Goal: Task Accomplishment & Management: Manage account settings

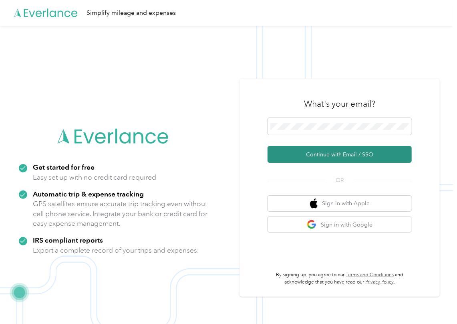
click at [308, 153] on button "Continue with Email / SSO" at bounding box center [339, 154] width 144 height 17
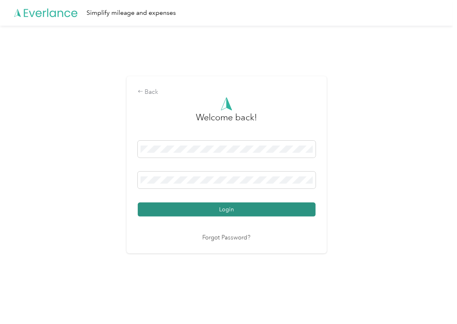
click at [183, 211] on button "Login" at bounding box center [227, 209] width 178 height 14
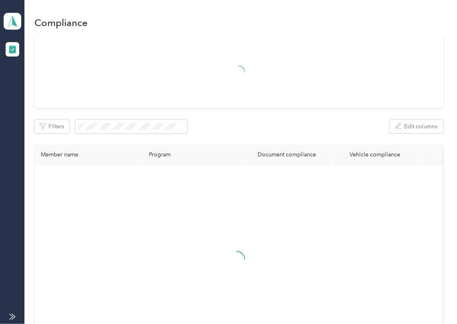
click at [264, 108] on div "Filters Edit columns Member name Program Document compliance Vehicle compliance" at bounding box center [238, 201] width 409 height 333
click at [12, 21] on icon at bounding box center [12, 21] width 12 height 11
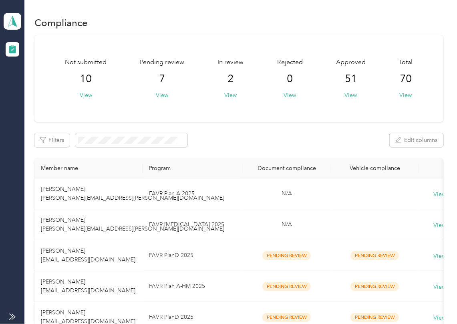
click at [260, 134] on div "Filters Edit columns" at bounding box center [238, 140] width 409 height 14
click at [165, 95] on button "View" at bounding box center [162, 95] width 12 height 8
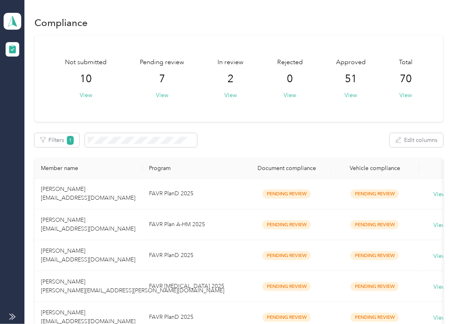
click at [267, 115] on div "Not submitted 10 View Pending review 7 View In review 2 View Rejected 0 View Ap…" at bounding box center [238, 78] width 409 height 86
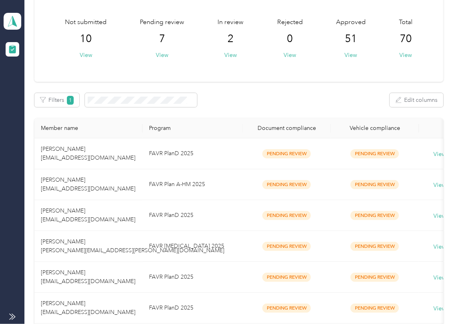
scroll to position [107, 0]
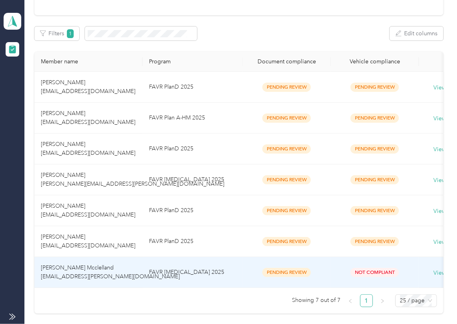
click at [75, 266] on span "[PERSON_NAME] Mcclelland [EMAIL_ADDRESS][PERSON_NAME][DOMAIN_NAME]" at bounding box center [110, 272] width 139 height 16
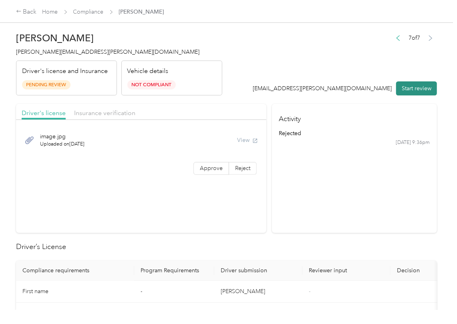
drag, startPoint x: 385, startPoint y: 88, endPoint x: 403, endPoint y: 88, distance: 18.0
click at [388, 88] on div "[EMAIL_ADDRESS][PERSON_NAME][DOMAIN_NAME]" at bounding box center [322, 88] width 139 height 8
click at [403, 88] on button "Start review" at bounding box center [416, 88] width 41 height 14
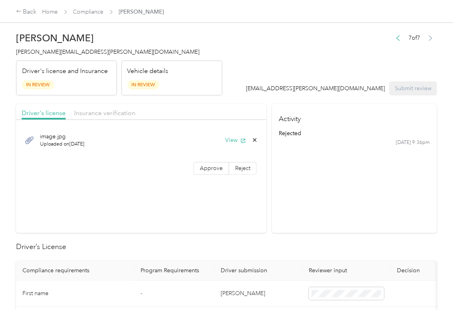
click at [272, 212] on section "Activity rejected [DATE] 9:36pm" at bounding box center [354, 168] width 165 height 129
click at [233, 137] on button "View" at bounding box center [235, 140] width 21 height 8
click at [211, 169] on span "Approve" at bounding box center [211, 168] width 23 height 7
click at [162, 116] on div "Driver's license Insurance verification" at bounding box center [141, 112] width 250 height 16
click at [110, 116] on span "Insurance verification" at bounding box center [104, 113] width 61 height 8
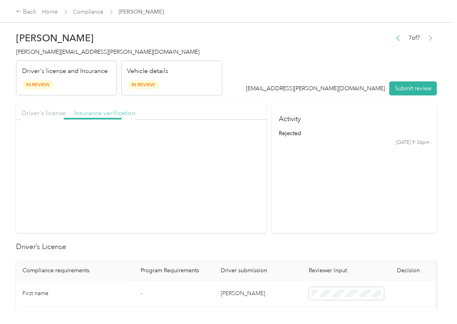
click at [110, 116] on span "Insurance verification" at bounding box center [104, 113] width 61 height 8
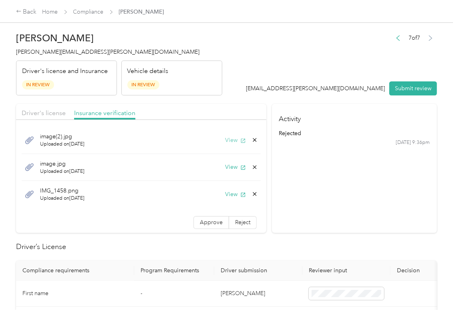
click at [225, 142] on button "View" at bounding box center [235, 140] width 21 height 8
click at [225, 165] on button "View" at bounding box center [235, 167] width 21 height 8
click at [225, 193] on button "View" at bounding box center [235, 194] width 21 height 8
click at [203, 223] on span "Approve" at bounding box center [211, 222] width 23 height 7
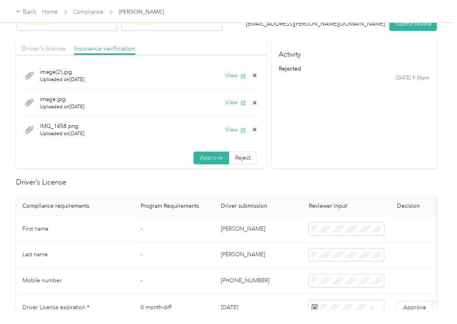
scroll to position [213, 0]
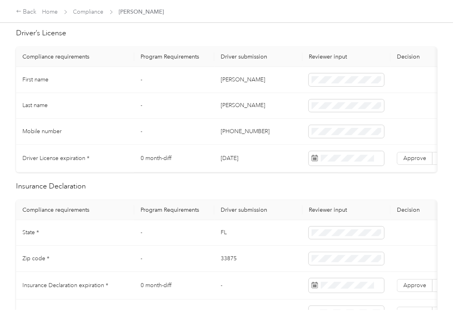
click at [241, 161] on td "[DATE]" at bounding box center [258, 159] width 88 height 28
copy td "[DATE]"
click at [421, 152] on label "Approve" at bounding box center [415, 158] width 36 height 13
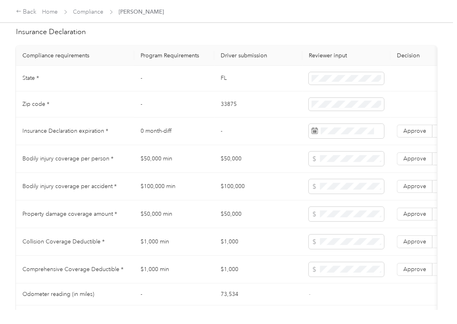
scroll to position [374, 0]
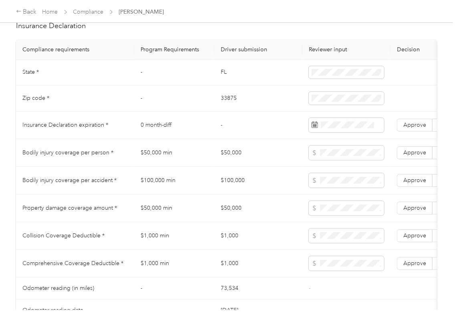
click at [223, 165] on td "$50,000" at bounding box center [258, 153] width 88 height 28
copy td "$50,000"
click at [334, 160] on span at bounding box center [346, 152] width 75 height 14
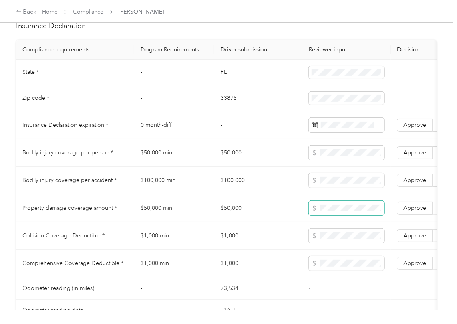
click at [330, 215] on span at bounding box center [346, 208] width 75 height 14
click at [242, 187] on td "$100,000" at bounding box center [258, 181] width 88 height 28
copy td "$100,000"
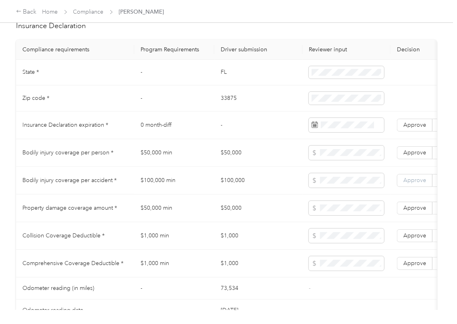
click at [417, 183] on label "Approve" at bounding box center [415, 180] width 36 height 13
click at [418, 156] on span "Approve" at bounding box center [414, 152] width 23 height 7
click at [418, 211] on span "Approve" at bounding box center [414, 207] width 23 height 7
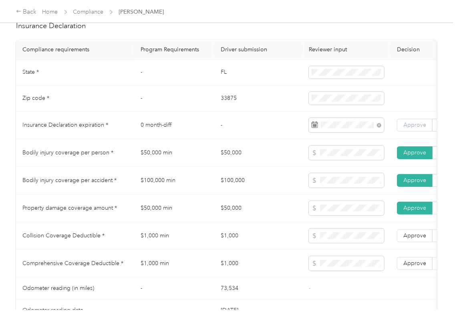
click at [416, 128] on span "Approve" at bounding box center [414, 124] width 23 height 7
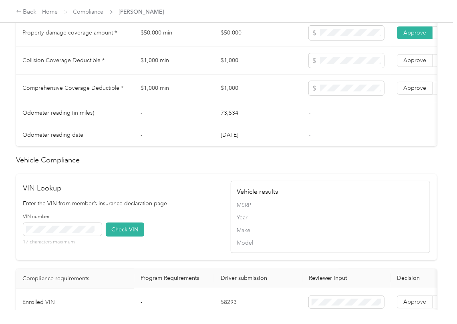
scroll to position [777, 0]
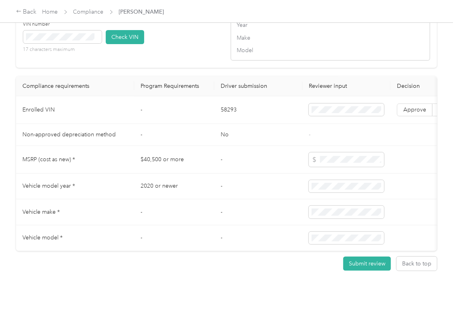
drag, startPoint x: 215, startPoint y: 88, endPoint x: 223, endPoint y: 90, distance: 8.6
click at [223, 96] on td "58293" at bounding box center [258, 110] width 88 height 28
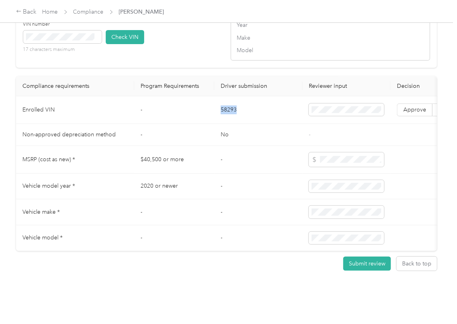
click at [202, 146] on td "$40,500 or more" at bounding box center [174, 160] width 80 height 28
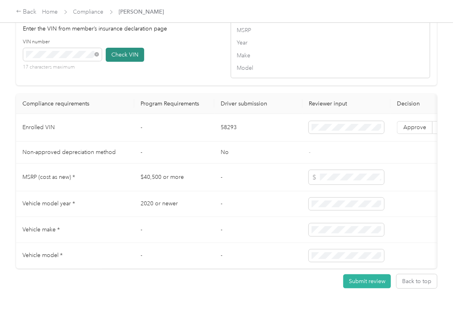
click at [120, 62] on button "Check VIN" at bounding box center [125, 55] width 38 height 14
click at [422, 131] on span "Approve" at bounding box center [414, 127] width 23 height 7
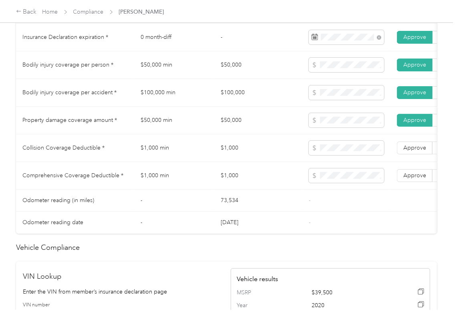
scroll to position [457, 0]
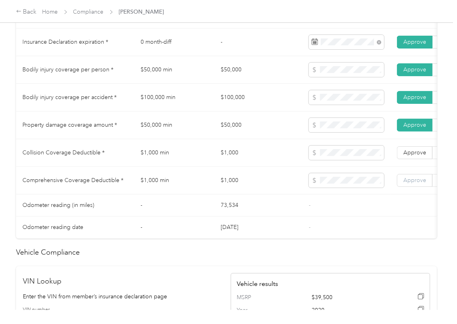
click at [412, 183] on span "Approve" at bounding box center [414, 180] width 23 height 7
click at [420, 156] on span "Approve" at bounding box center [414, 152] width 23 height 7
click at [226, 138] on td "$50,000" at bounding box center [258, 125] width 88 height 28
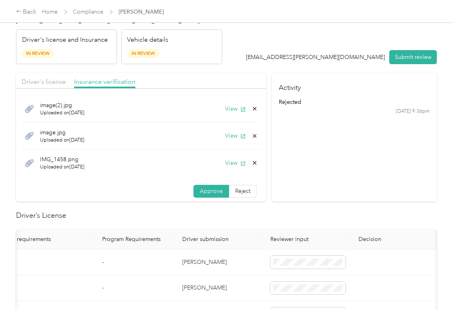
scroll to position [29, 0]
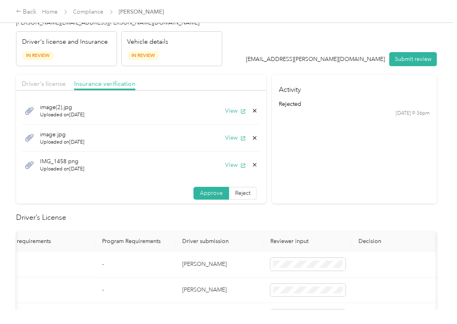
click at [251, 165] on icon at bounding box center [254, 164] width 6 height 6
click at [231, 167] on button "Yes" at bounding box center [224, 171] width 16 height 13
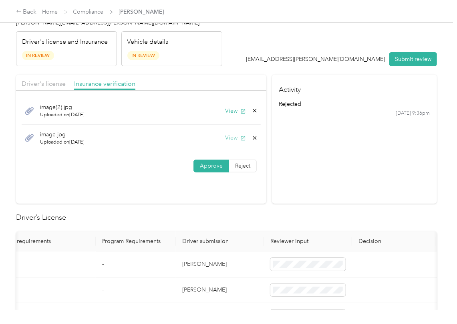
click at [231, 137] on button "View" at bounding box center [235, 137] width 21 height 8
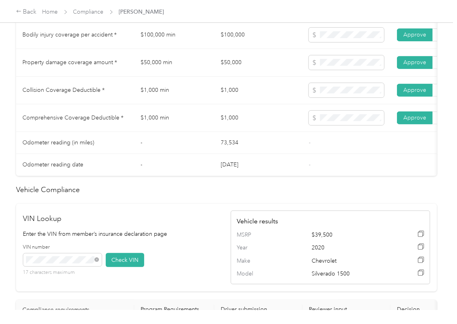
scroll to position [459, 0]
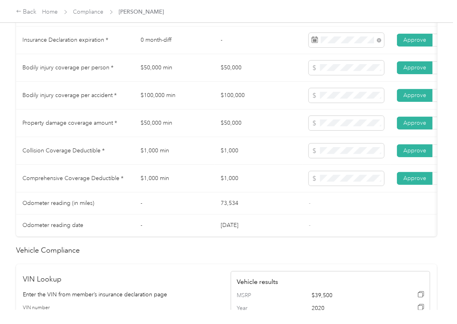
click at [231, 162] on td "$1,000" at bounding box center [258, 151] width 88 height 28
copy td "$1,000"
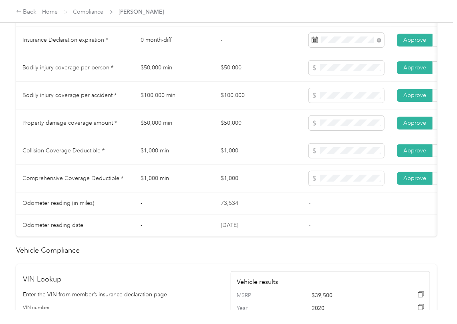
click at [252, 176] on td "$1,000" at bounding box center [258, 179] width 88 height 28
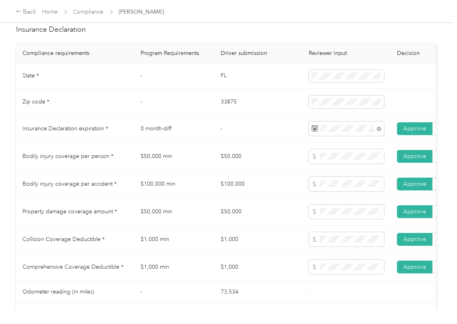
scroll to position [352, 0]
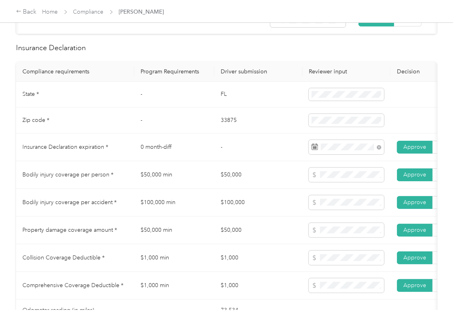
click at [241, 152] on td "-" at bounding box center [258, 147] width 88 height 28
click at [219, 106] on td "FL" at bounding box center [258, 95] width 88 height 26
copy td "FL"
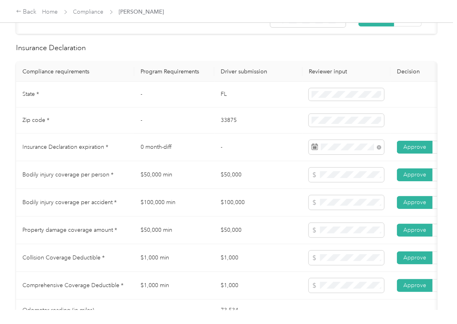
click at [225, 133] on td "33875" at bounding box center [258, 120] width 88 height 26
copy td "33875"
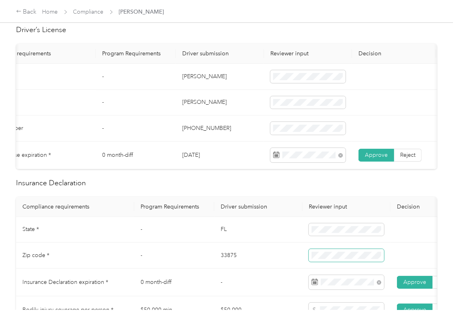
scroll to position [0, 0]
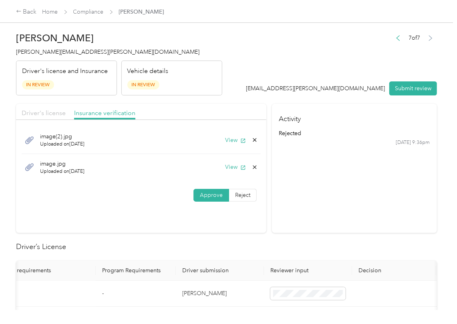
click at [50, 112] on span "Driver's license" at bounding box center [44, 113] width 44 height 8
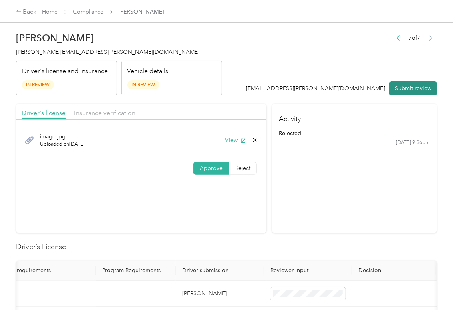
click at [414, 86] on button "Submit review" at bounding box center [413, 88] width 48 height 14
click at [68, 53] on span "[PERSON_NAME][EMAIL_ADDRESS][PERSON_NAME][DOMAIN_NAME]" at bounding box center [107, 51] width 183 height 7
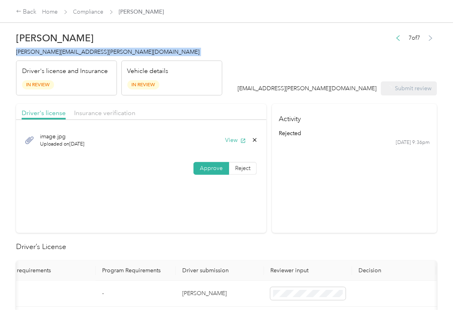
click at [68, 53] on span "[PERSON_NAME][EMAIL_ADDRESS][PERSON_NAME][DOMAIN_NAME]" at bounding box center [107, 51] width 183 height 7
copy span "[PERSON_NAME][EMAIL_ADDRESS][PERSON_NAME][DOMAIN_NAME]"
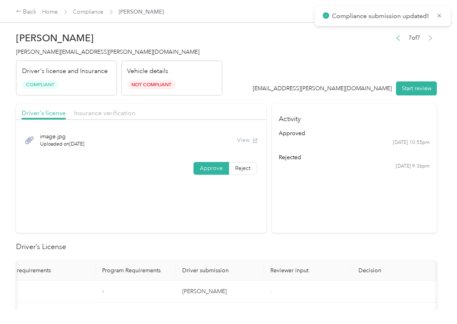
drag, startPoint x: 379, startPoint y: 248, endPoint x: 364, endPoint y: 245, distance: 14.7
click at [380, 248] on h2 "Driver’s License" at bounding box center [226, 246] width 421 height 11
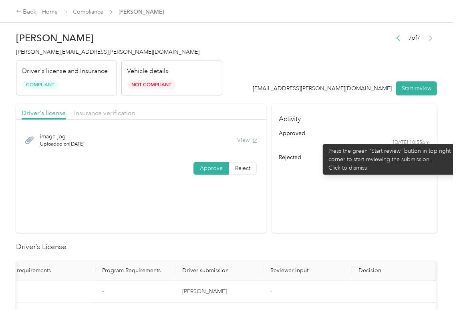
click at [319, 140] on div "[DATE] 10:55pm" at bounding box center [354, 142] width 151 height 7
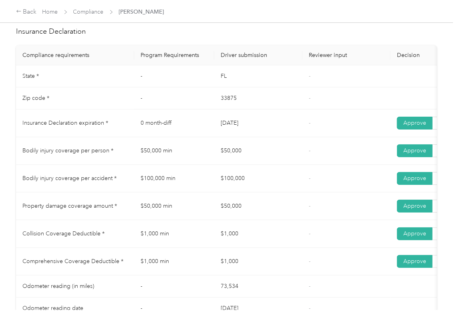
scroll to position [374, 0]
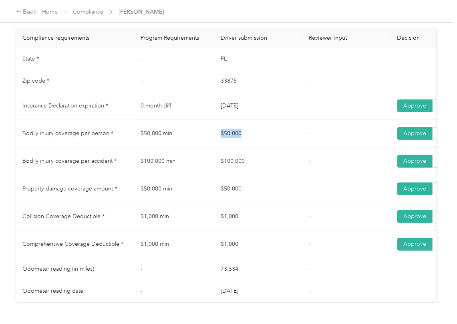
drag, startPoint x: 218, startPoint y: 137, endPoint x: 263, endPoint y: 143, distance: 45.2
click at [265, 140] on td "$50,000" at bounding box center [258, 134] width 88 height 28
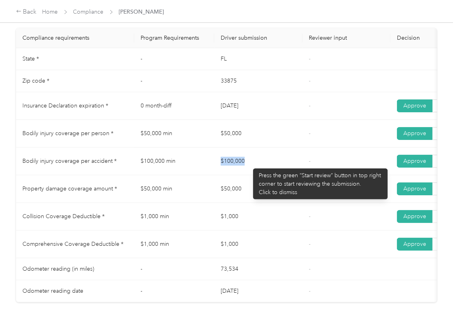
drag, startPoint x: 223, startPoint y: 164, endPoint x: 240, endPoint y: 172, distance: 19.2
click at [250, 164] on td "$100,000" at bounding box center [258, 161] width 88 height 28
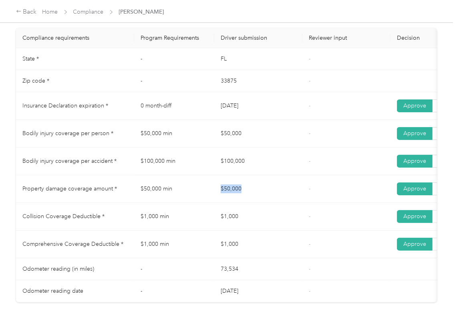
drag, startPoint x: 249, startPoint y: 193, endPoint x: 275, endPoint y: 191, distance: 26.1
click at [273, 193] on td "$50,000" at bounding box center [258, 189] width 88 height 28
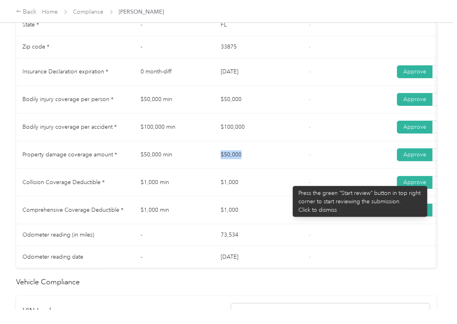
scroll to position [427, 0]
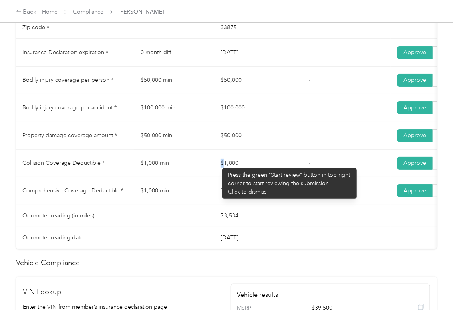
drag, startPoint x: 231, startPoint y: 163, endPoint x: 227, endPoint y: 187, distance: 24.4
click at [242, 163] on td "$1,000" at bounding box center [258, 163] width 88 height 28
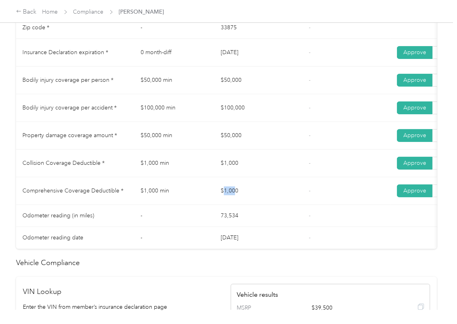
drag, startPoint x: 225, startPoint y: 190, endPoint x: 294, endPoint y: 199, distance: 69.1
click at [284, 199] on td "$1,000" at bounding box center [258, 191] width 88 height 28
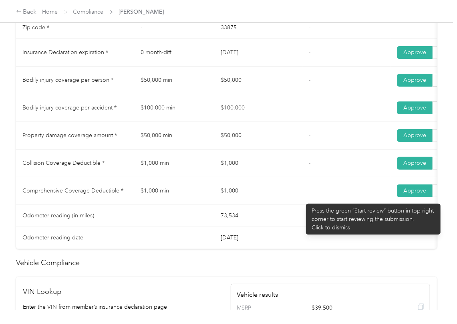
drag, startPoint x: 302, startPoint y: 199, endPoint x: 296, endPoint y: 198, distance: 5.8
click at [302, 199] on td "-" at bounding box center [346, 191] width 88 height 28
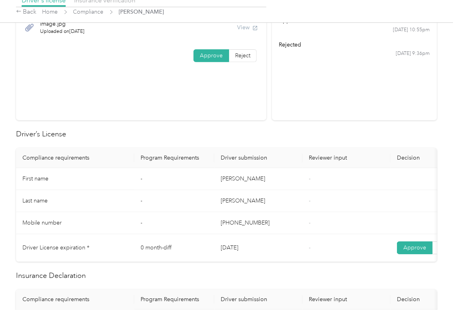
scroll to position [0, 0]
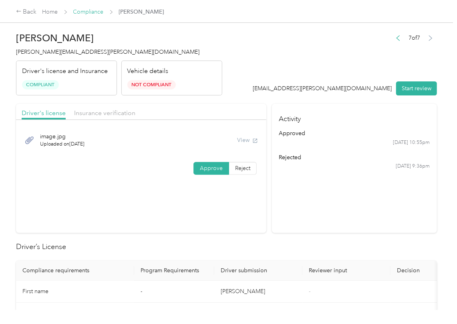
click at [88, 14] on link "Compliance" at bounding box center [88, 11] width 30 height 7
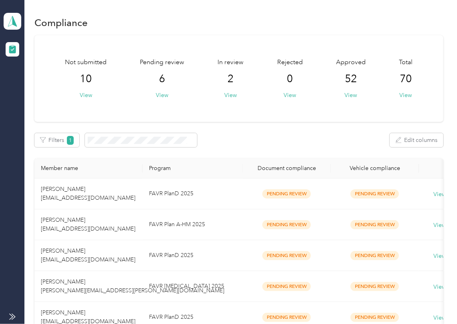
click at [269, 148] on div "Not submitted 10 View Pending review 6 View In review 2 View Rejected 0 View Ap…" at bounding box center [238, 212] width 409 height 354
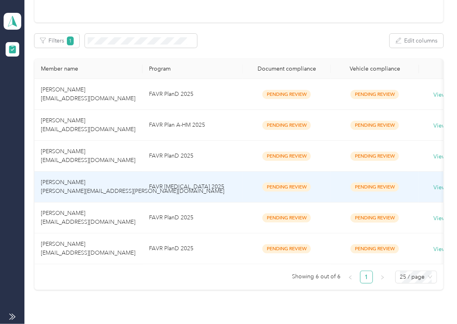
scroll to position [157, 0]
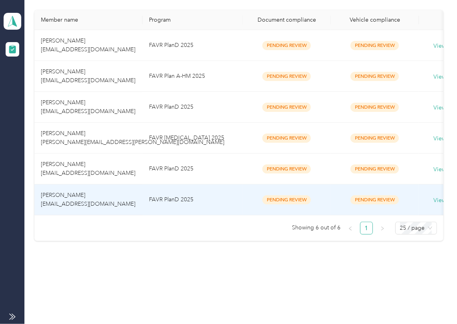
click at [69, 191] on span "[PERSON_NAME] [EMAIL_ADDRESS][DOMAIN_NAME]" at bounding box center [88, 199] width 95 height 16
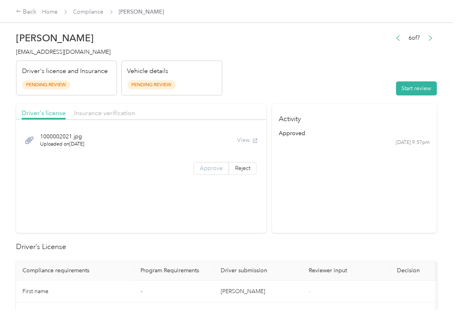
click at [207, 174] on label "Approve" at bounding box center [211, 168] width 36 height 13
click at [404, 81] on button "Start review" at bounding box center [416, 88] width 41 height 14
click at [343, 74] on header "[PERSON_NAME] [EMAIL_ADDRESS][DOMAIN_NAME] Driver's license and Insurance Pendi…" at bounding box center [226, 61] width 421 height 67
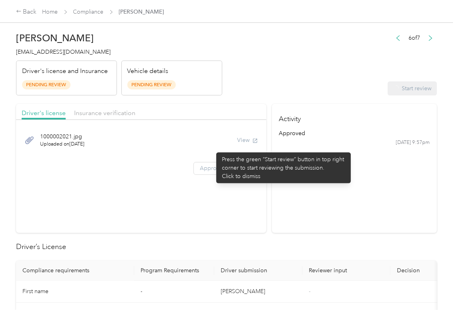
click at [202, 170] on span "Approve" at bounding box center [211, 168] width 23 height 7
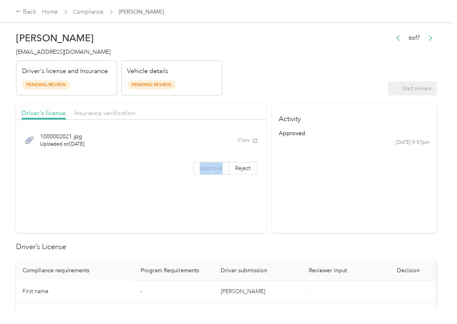
click at [202, 170] on span "Approve" at bounding box center [211, 168] width 23 height 7
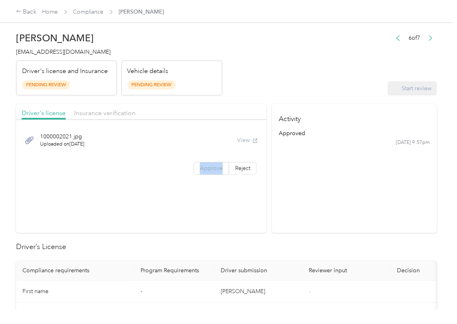
click at [202, 170] on span "Approve" at bounding box center [211, 168] width 23 height 7
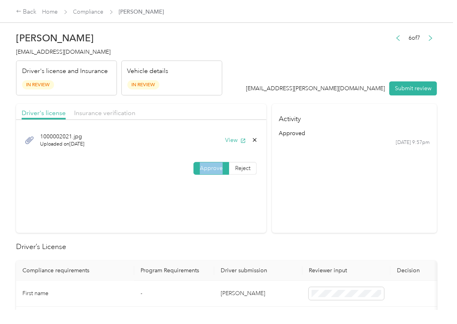
click at [202, 170] on span "Approve" at bounding box center [211, 168] width 23 height 7
click at [167, 180] on div "1000002021.jpg Uploaded on [DATE] View Approve Reject" at bounding box center [141, 152] width 250 height 56
click at [233, 137] on button "View" at bounding box center [235, 140] width 21 height 8
click at [105, 121] on div at bounding box center [141, 122] width 250 height 4
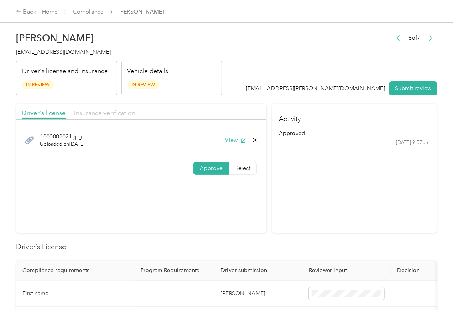
click at [115, 116] on span "Insurance verification" at bounding box center [104, 113] width 61 height 8
click at [115, 115] on span "Insurance verification" at bounding box center [104, 113] width 61 height 8
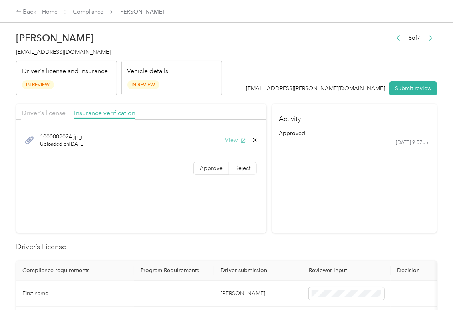
click at [230, 141] on button "View" at bounding box center [235, 140] width 21 height 8
click at [202, 167] on span "Approve" at bounding box center [211, 168] width 23 height 7
click at [292, 183] on section "Activity approved [DATE] 9:57pm" at bounding box center [354, 168] width 165 height 129
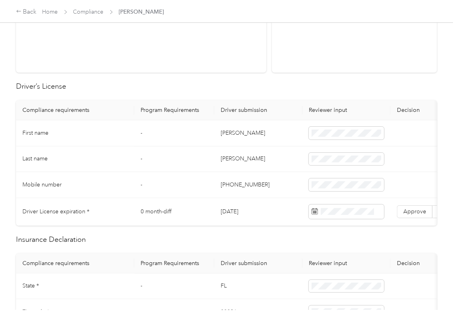
scroll to position [0, 85]
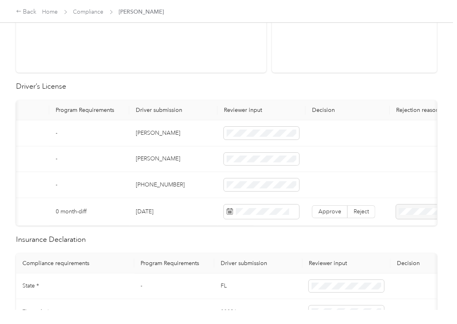
click at [156, 215] on td "[DATE]" at bounding box center [173, 212] width 88 height 28
click at [155, 215] on td "[DATE]" at bounding box center [173, 212] width 88 height 28
copy td "[DATE]"
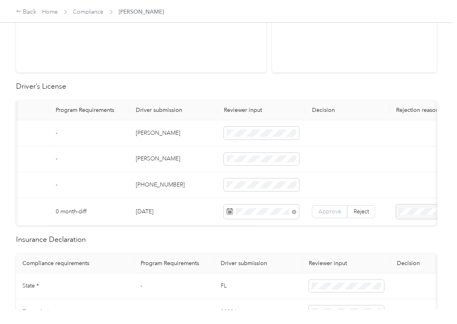
click at [326, 211] on span "Approve" at bounding box center [329, 211] width 23 height 7
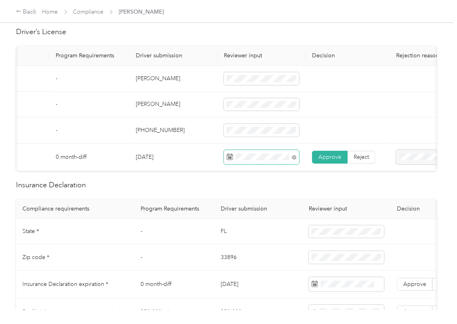
scroll to position [267, 0]
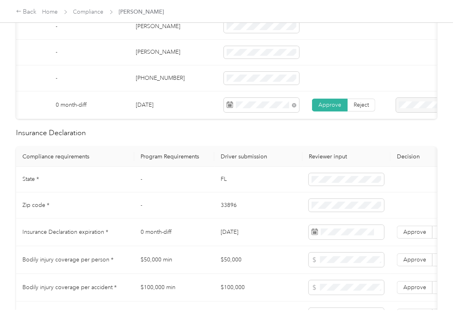
click at [224, 185] on td "FL" at bounding box center [258, 180] width 88 height 26
copy td "FL"
click at [231, 215] on td "33896" at bounding box center [258, 205] width 88 height 26
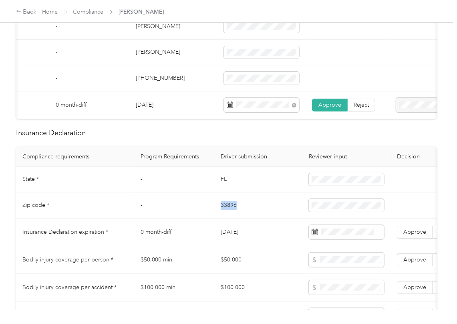
click at [231, 215] on td "33896" at bounding box center [258, 205] width 88 height 26
copy td "33896"
click at [239, 244] on td "[DATE]" at bounding box center [258, 232] width 88 height 28
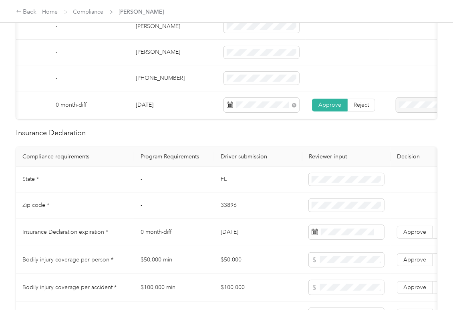
click at [239, 244] on td "[DATE]" at bounding box center [258, 232] width 88 height 28
click at [229, 187] on td "FL" at bounding box center [258, 180] width 88 height 26
click at [415, 235] on span "Approve" at bounding box center [414, 231] width 23 height 7
drag, startPoint x: 223, startPoint y: 229, endPoint x: 211, endPoint y: 229, distance: 11.6
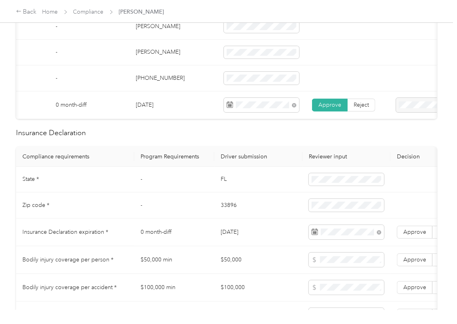
click at [223, 229] on td "[DATE]" at bounding box center [258, 232] width 88 height 28
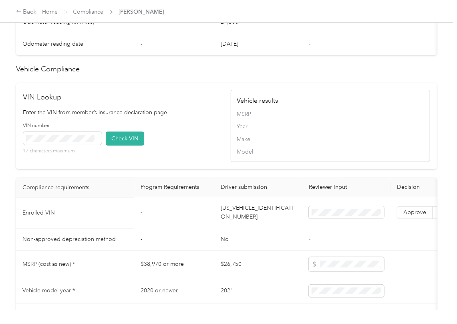
scroll to position [641, 0]
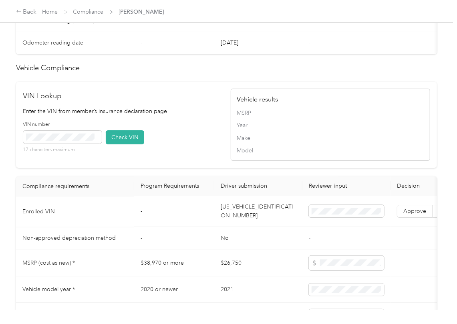
click at [233, 223] on td "[US_VEHICLE_IDENTIFICATION_NUMBER]" at bounding box center [258, 211] width 88 height 31
click at [234, 223] on td "[US_VEHICLE_IDENTIFICATION_NUMBER]" at bounding box center [258, 211] width 88 height 31
click at [172, 140] on div "VIN number 17 characters maximum Check VIN" at bounding box center [122, 140] width 199 height 38
click at [116, 144] on button "Check VIN" at bounding box center [125, 137] width 38 height 14
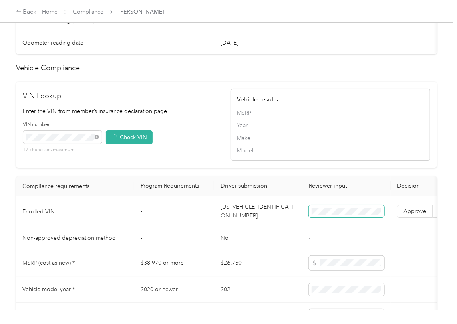
click at [402, 218] on label "Approve" at bounding box center [415, 211] width 36 height 13
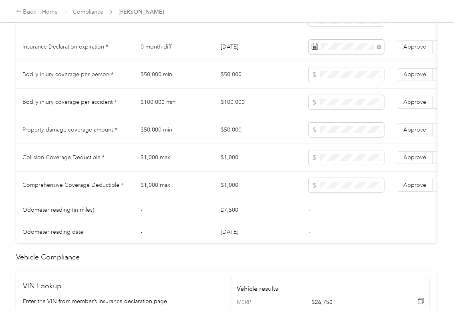
scroll to position [427, 0]
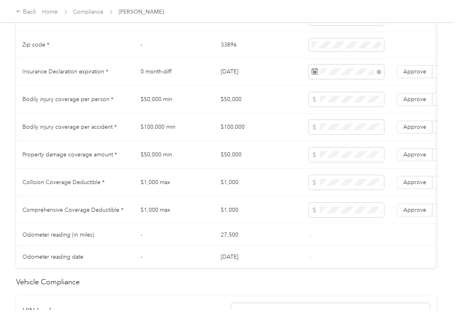
click at [234, 112] on td "$50,000" at bounding box center [258, 100] width 88 height 28
click at [328, 162] on span at bounding box center [346, 154] width 75 height 14
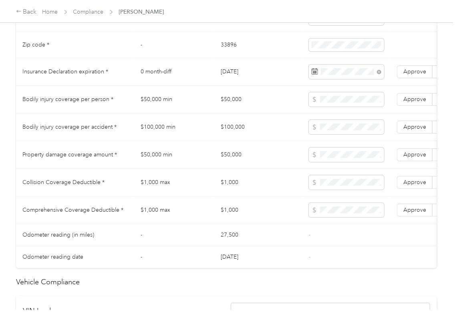
click at [234, 139] on td "$100,000" at bounding box center [258, 127] width 88 height 28
click at [412, 130] on span "Approve" at bounding box center [414, 126] width 23 height 7
click at [410, 106] on label "Approve" at bounding box center [415, 99] width 36 height 13
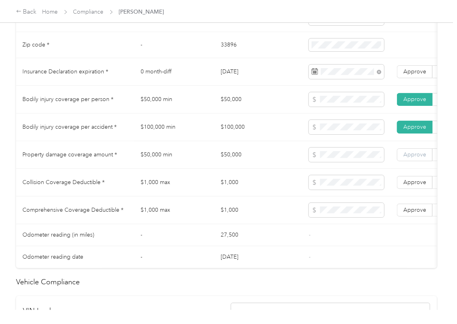
click at [409, 161] on label "Approve" at bounding box center [415, 154] width 36 height 13
click at [221, 196] on td "$1,000" at bounding box center [258, 183] width 88 height 28
click at [402, 189] on label "Approve" at bounding box center [415, 182] width 36 height 13
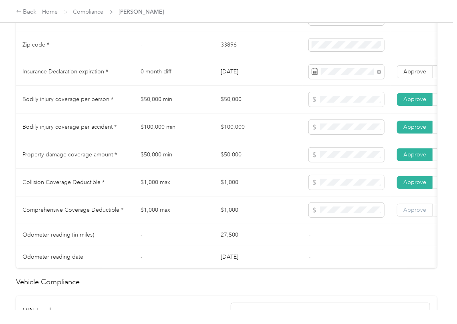
click at [407, 216] on label "Approve" at bounding box center [415, 209] width 36 height 13
click at [210, 212] on td "$1,000 max" at bounding box center [174, 210] width 80 height 28
click at [416, 75] on span "Approve" at bounding box center [414, 71] width 23 height 7
click at [229, 169] on td "$50,000" at bounding box center [258, 155] width 88 height 28
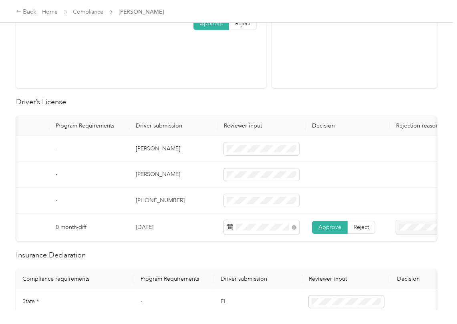
scroll to position [0, 0]
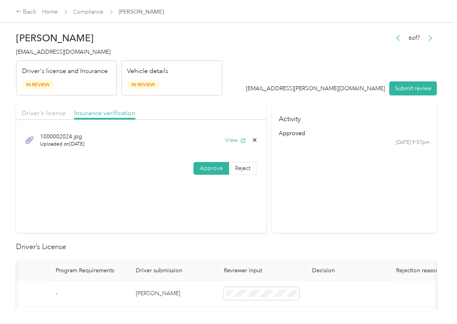
click at [55, 117] on div "Driver's license" at bounding box center [44, 113] width 44 height 10
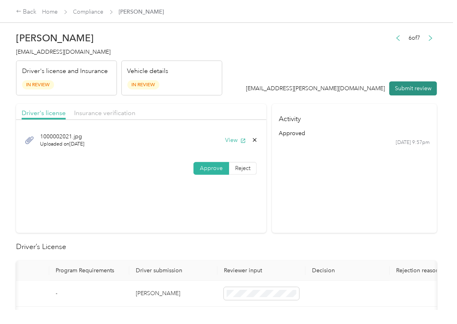
click at [401, 85] on button "Submit review" at bounding box center [413, 88] width 48 height 14
click at [62, 50] on span "[EMAIL_ADDRESS][DOMAIN_NAME]" at bounding box center [63, 51] width 95 height 7
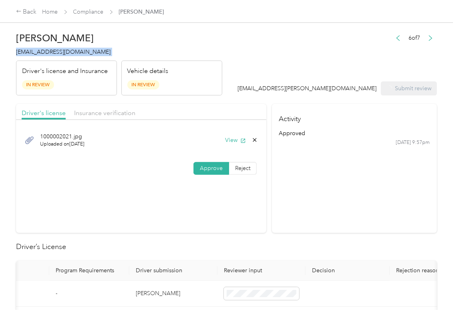
click at [62, 50] on span "[EMAIL_ADDRESS][DOMAIN_NAME]" at bounding box center [63, 51] width 95 height 7
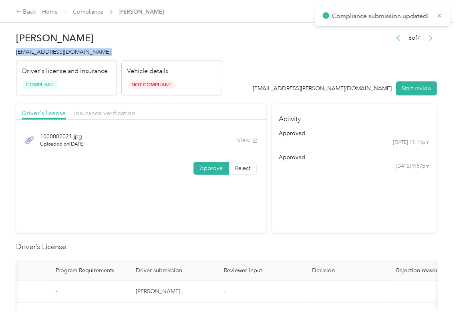
click at [318, 226] on section "Activity approved [DATE] 11:14pm approved [DATE] 9:57pm" at bounding box center [354, 168] width 165 height 129
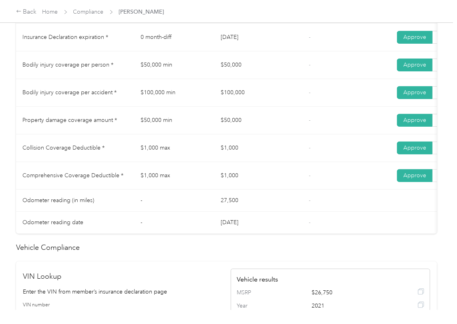
scroll to position [374, 0]
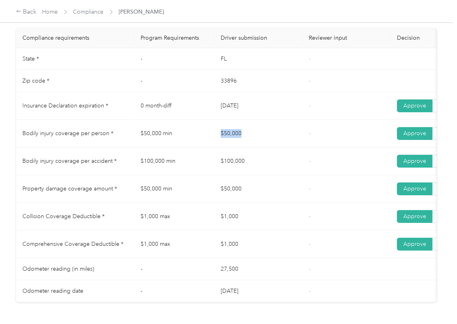
drag, startPoint x: 207, startPoint y: 139, endPoint x: 256, endPoint y: 149, distance: 50.0
click at [261, 145] on tr "Bodily injury coverage per person * $50,000 min $50,000 - Approve Reject" at bounding box center [298, 134] width 565 height 28
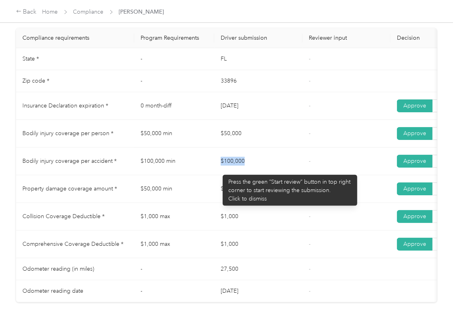
drag, startPoint x: 219, startPoint y: 171, endPoint x: 260, endPoint y: 172, distance: 41.3
click at [260, 172] on td "$100,000" at bounding box center [258, 161] width 88 height 28
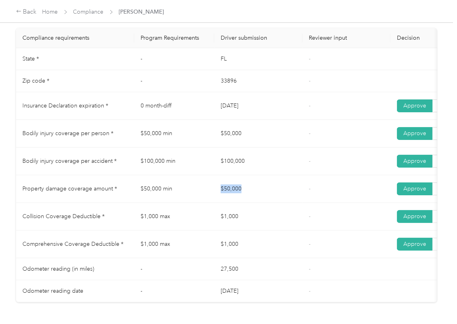
drag, startPoint x: 222, startPoint y: 199, endPoint x: 269, endPoint y: 204, distance: 47.5
click at [269, 203] on td "$50,000" at bounding box center [258, 189] width 88 height 28
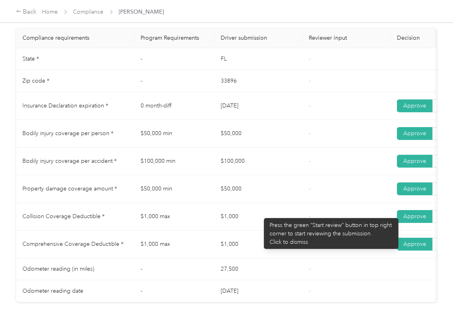
click at [239, 223] on td "$1,000" at bounding box center [258, 217] width 88 height 28
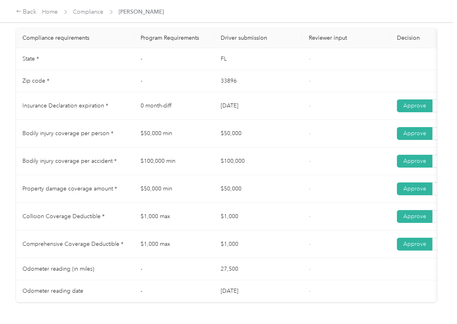
click at [243, 246] on td "$1,000" at bounding box center [258, 244] width 88 height 28
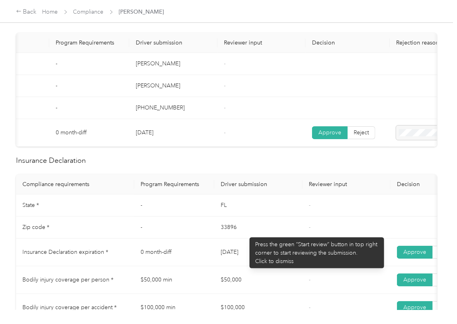
scroll to position [0, 0]
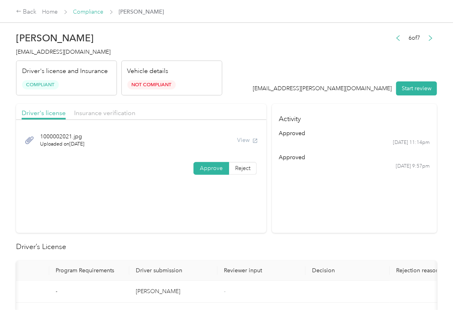
click at [86, 14] on link "Compliance" at bounding box center [88, 11] width 30 height 7
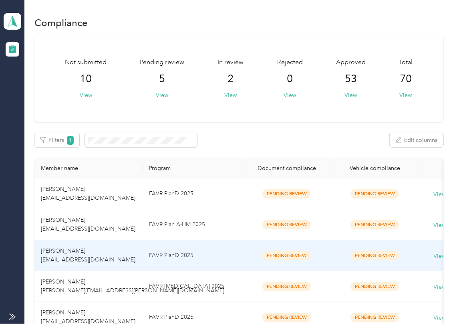
click at [113, 251] on td "[PERSON_NAME] [EMAIL_ADDRESS][DOMAIN_NAME]" at bounding box center [88, 255] width 108 height 31
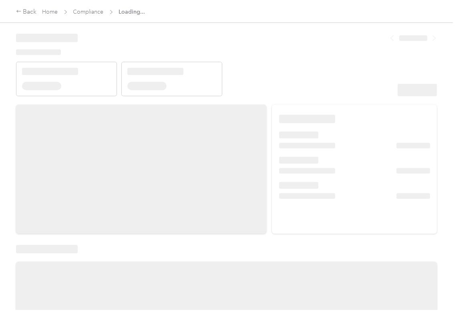
click at [324, 68] on header at bounding box center [226, 62] width 421 height 68
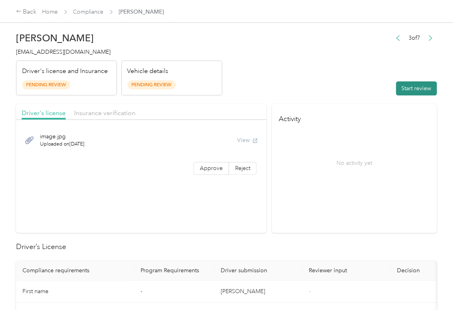
click at [405, 84] on button "Start review" at bounding box center [416, 88] width 41 height 14
drag, startPoint x: 294, startPoint y: 79, endPoint x: 242, endPoint y: 138, distance: 78.6
click at [290, 79] on header "[PERSON_NAME] [EMAIL_ADDRESS][DOMAIN_NAME] Driver's license and Insurance Pendi…" at bounding box center [226, 61] width 421 height 67
click at [213, 164] on label "Approve" at bounding box center [211, 168] width 36 height 13
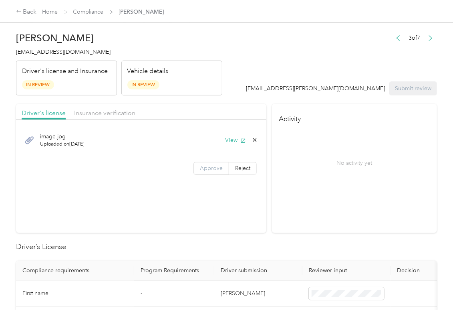
click at [200, 167] on span "Approve" at bounding box center [211, 168] width 23 height 7
click at [235, 143] on button "View" at bounding box center [235, 140] width 21 height 8
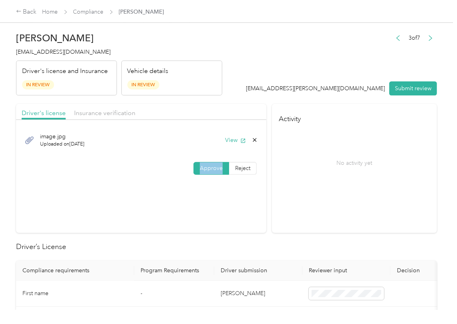
click at [239, 111] on div "Driver's license Insurance verification" at bounding box center [141, 112] width 250 height 16
click at [121, 115] on span "Insurance verification" at bounding box center [104, 113] width 61 height 8
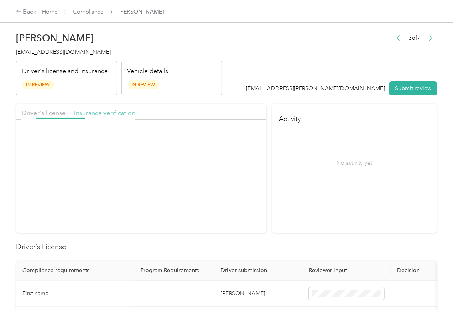
click at [108, 115] on span "Insurance verification" at bounding box center [104, 113] width 61 height 8
click at [228, 140] on button "View" at bounding box center [235, 140] width 21 height 8
click at [207, 169] on span "Approve" at bounding box center [211, 168] width 23 height 7
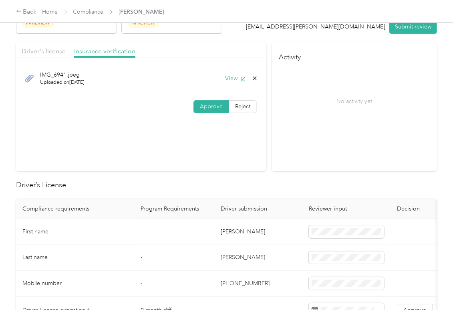
scroll to position [160, 0]
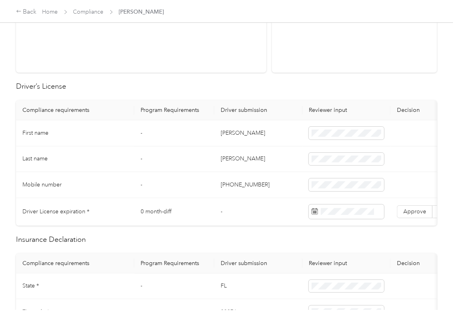
click at [226, 136] on td "[PERSON_NAME]" at bounding box center [258, 133] width 88 height 26
click at [86, 218] on td "Driver License expiration *" at bounding box center [75, 212] width 118 height 28
click at [404, 207] on label "Approve" at bounding box center [415, 211] width 36 height 13
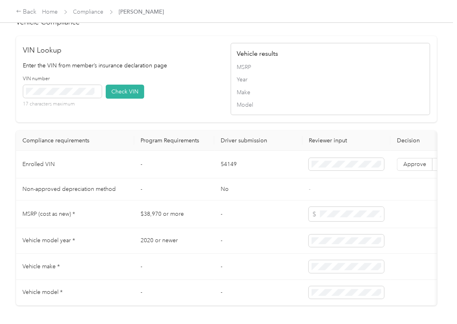
scroll to position [694, 0]
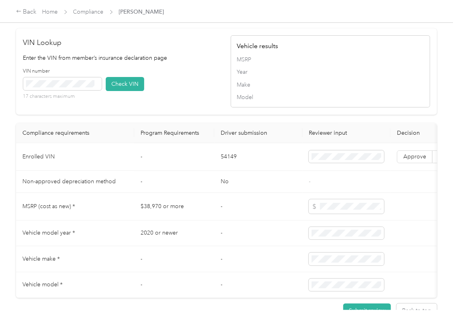
click at [223, 171] on td "54149" at bounding box center [258, 157] width 88 height 28
click at [194, 106] on div "VIN number 17 characters maximum Check VIN" at bounding box center [122, 87] width 199 height 38
click at [133, 91] on button "Check VIN" at bounding box center [125, 84] width 38 height 14
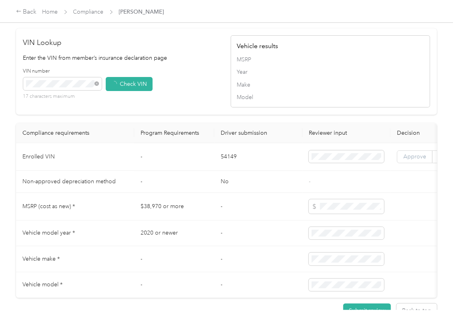
click at [417, 160] on span "Approve" at bounding box center [414, 156] width 23 height 7
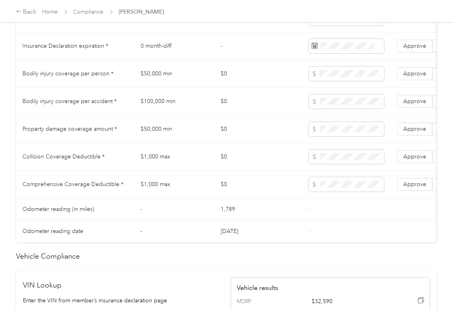
scroll to position [427, 0]
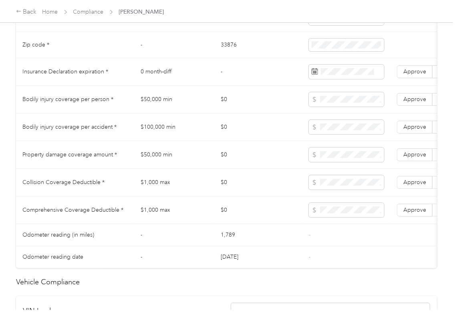
click at [163, 111] on td "$50,000 min" at bounding box center [174, 100] width 80 height 28
click at [164, 134] on td "$100,000 min" at bounding box center [174, 127] width 80 height 28
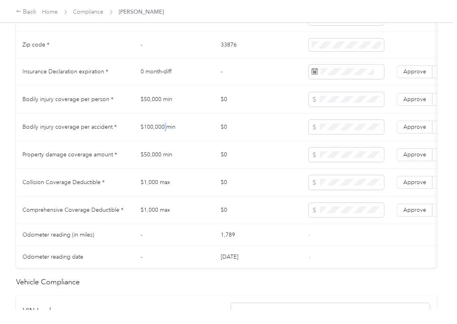
click at [164, 134] on td "$100,000 min" at bounding box center [174, 127] width 80 height 28
click at [163, 134] on td "$100,000 min" at bounding box center [174, 127] width 80 height 28
click at [332, 134] on span at bounding box center [346, 127] width 75 height 14
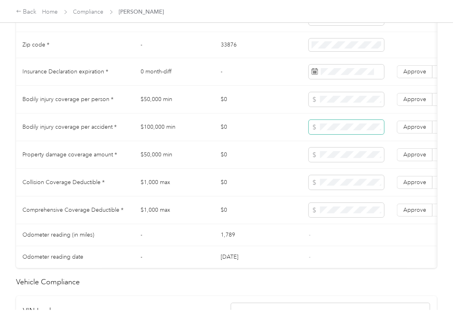
click at [332, 134] on span at bounding box center [346, 127] width 75 height 14
click at [327, 156] on td at bounding box center [346, 155] width 88 height 28
click at [218, 185] on td "$0" at bounding box center [258, 183] width 88 height 28
click at [151, 189] on td "$1,000 max" at bounding box center [174, 183] width 80 height 28
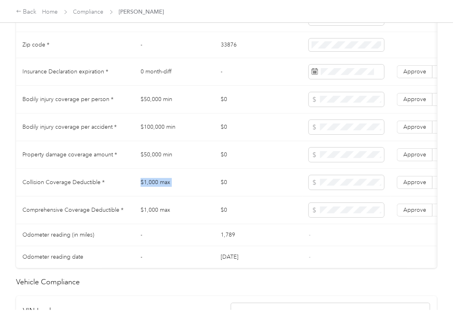
click at [151, 189] on td "$1,000 max" at bounding box center [174, 183] width 80 height 28
click at [415, 196] on td "Approve Reject" at bounding box center [432, 183] width 84 height 28
click at [420, 213] on span "Approve" at bounding box center [414, 209] width 23 height 7
click at [412, 169] on td "Approve Reject" at bounding box center [432, 155] width 84 height 28
click at [413, 185] on span "Approve" at bounding box center [414, 182] width 23 height 7
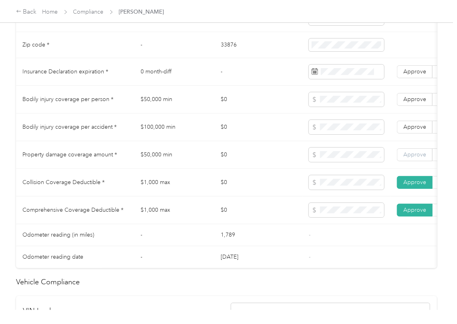
click at [412, 161] on label "Approve" at bounding box center [415, 154] width 36 height 13
click at [412, 130] on span "Approve" at bounding box center [414, 126] width 23 height 7
click at [412, 106] on label "Approve" at bounding box center [415, 99] width 36 height 13
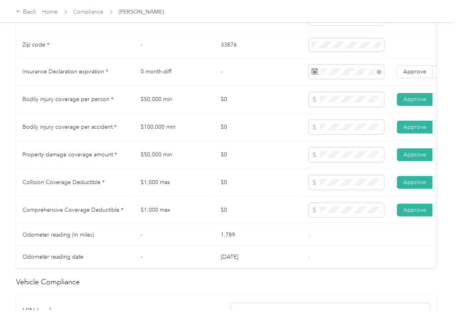
click at [261, 113] on td "$0" at bounding box center [258, 100] width 88 height 28
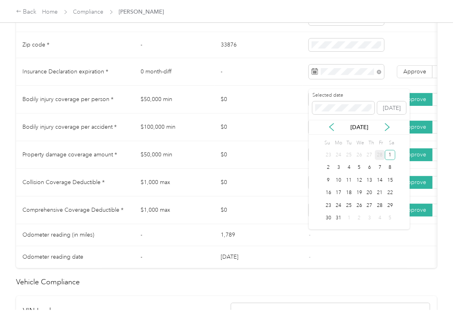
click at [380, 156] on div "28" at bounding box center [380, 155] width 10 height 10
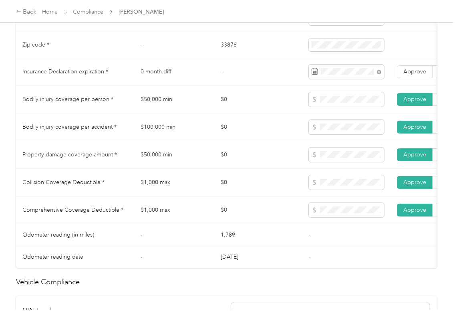
click at [271, 163] on td "$0" at bounding box center [258, 155] width 88 height 28
click at [400, 78] on label "Approve" at bounding box center [415, 71] width 36 height 13
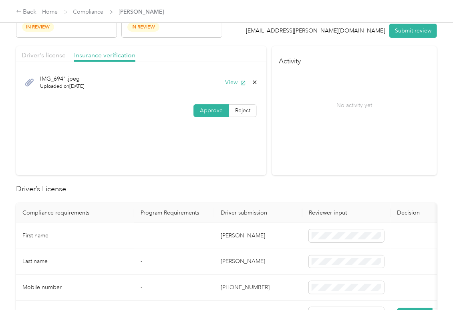
scroll to position [0, 0]
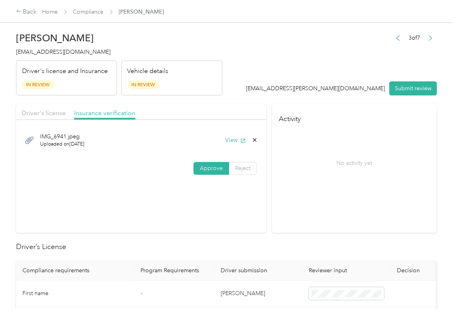
click at [242, 167] on span "Reject" at bounding box center [242, 168] width 15 height 7
click at [146, 249] on span "Name not shown as insured driver" at bounding box center [148, 240] width 50 height 15
click at [404, 91] on button "Submit review" at bounding box center [413, 88] width 48 height 14
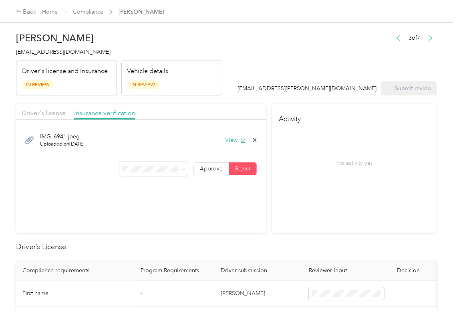
click at [31, 54] on span "[EMAIL_ADDRESS][DOMAIN_NAME]" at bounding box center [63, 51] width 95 height 7
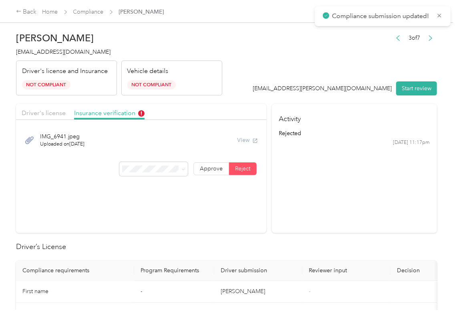
click at [277, 211] on section "Activity rejected [DATE] 11:17pm" at bounding box center [354, 168] width 165 height 129
click at [321, 186] on section "Activity rejected [DATE] 11:17pm" at bounding box center [354, 168] width 165 height 129
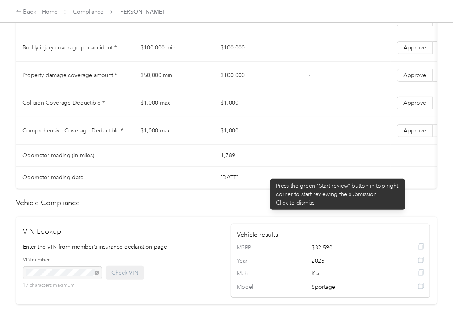
scroll to position [374, 0]
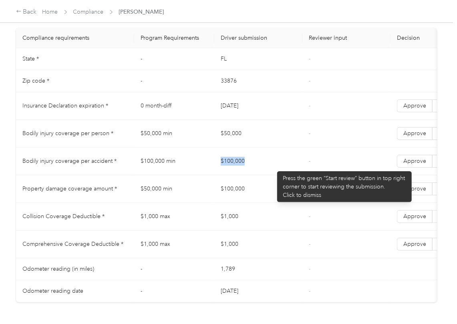
drag, startPoint x: 247, startPoint y: 169, endPoint x: 273, endPoint y: 167, distance: 26.1
click at [273, 167] on td "$100,000" at bounding box center [258, 161] width 88 height 28
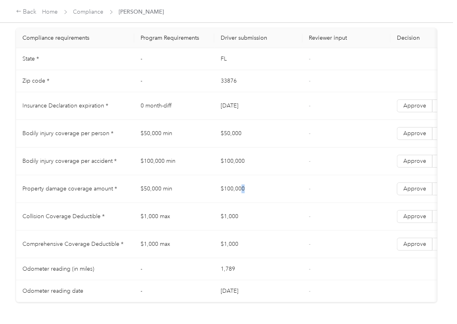
drag, startPoint x: 239, startPoint y: 199, endPoint x: 272, endPoint y: 202, distance: 32.9
click at [272, 202] on td "$100,000" at bounding box center [258, 189] width 88 height 28
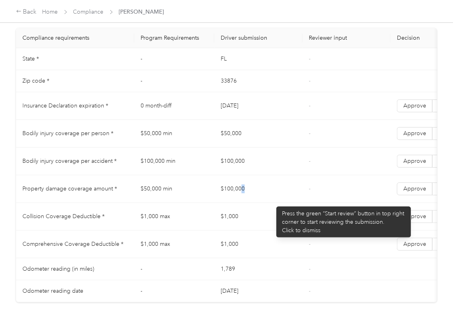
click at [272, 202] on td "$100,000" at bounding box center [258, 189] width 88 height 28
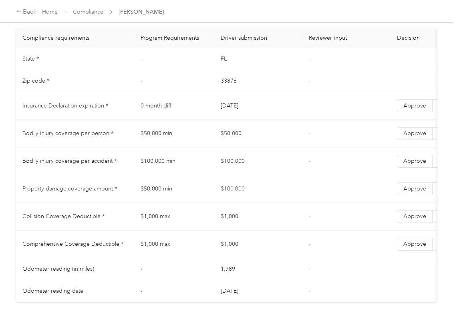
click at [138, 198] on td "$50,000 min" at bounding box center [174, 189] width 80 height 28
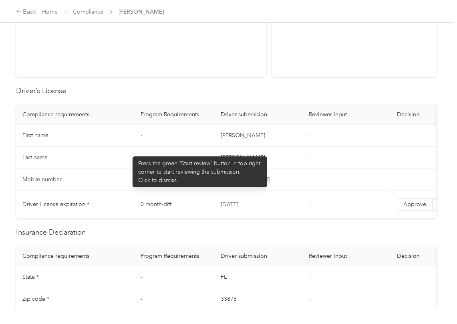
scroll to position [0, 0]
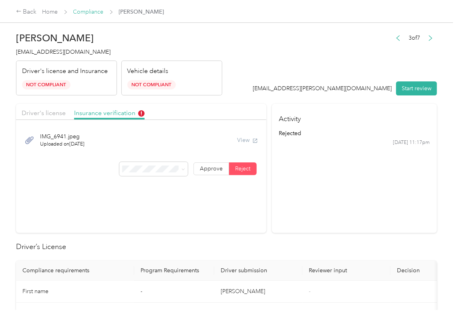
click at [86, 13] on link "Compliance" at bounding box center [88, 11] width 30 height 7
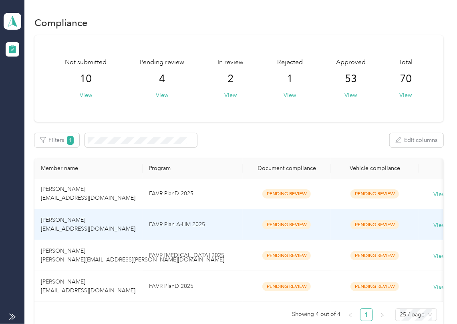
click at [87, 224] on td "[PERSON_NAME] [EMAIL_ADDRESS][DOMAIN_NAME]" at bounding box center [88, 224] width 108 height 31
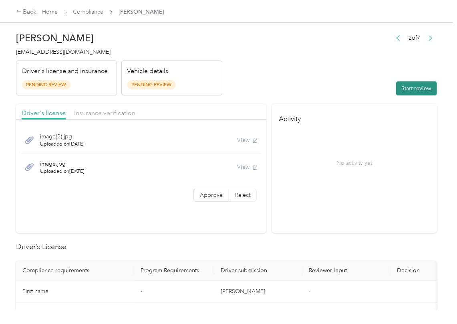
click at [396, 92] on button "Start review" at bounding box center [416, 88] width 41 height 14
drag, startPoint x: 335, startPoint y: 56, endPoint x: 292, endPoint y: 115, distance: 72.8
click at [334, 56] on header "[PERSON_NAME] [EMAIL_ADDRESS][DOMAIN_NAME] Driver's license and Insurance Pendi…" at bounding box center [226, 61] width 421 height 67
click at [210, 196] on span "Approve" at bounding box center [211, 194] width 23 height 7
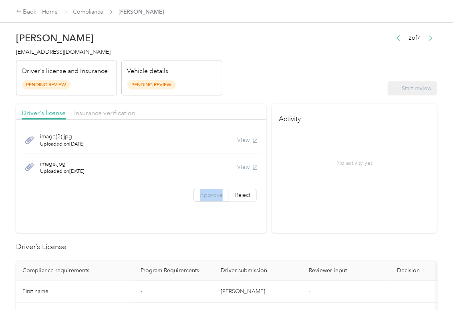
click at [210, 196] on span "Approve" at bounding box center [211, 194] width 23 height 7
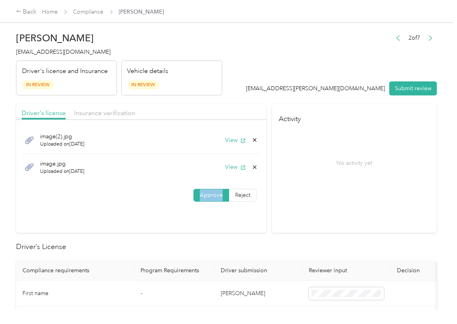
click at [210, 196] on span "Approve" at bounding box center [211, 194] width 23 height 7
click at [233, 139] on button "View" at bounding box center [235, 140] width 21 height 8
click at [231, 168] on button "View" at bounding box center [235, 167] width 21 height 8
click at [213, 113] on div "Driver's license Insurance verification" at bounding box center [141, 112] width 250 height 16
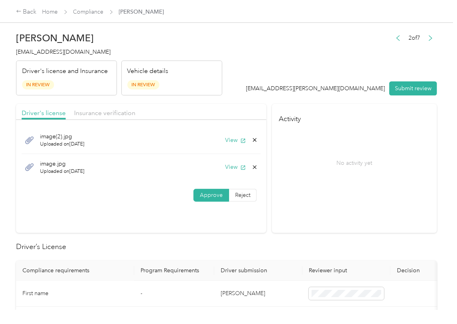
click at [113, 120] on div at bounding box center [141, 122] width 250 height 4
click at [115, 118] on div "Insurance verification" at bounding box center [104, 113] width 61 height 10
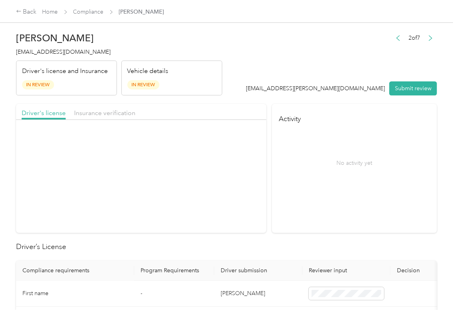
click at [115, 118] on div "Insurance verification" at bounding box center [104, 113] width 61 height 10
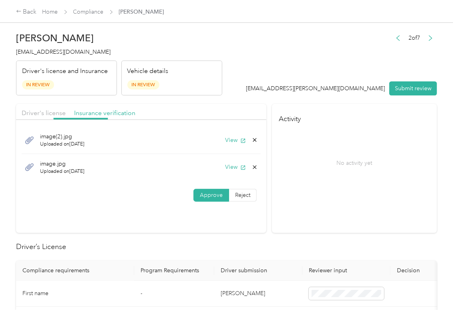
click at [115, 117] on div "Insurance verification" at bounding box center [104, 113] width 61 height 10
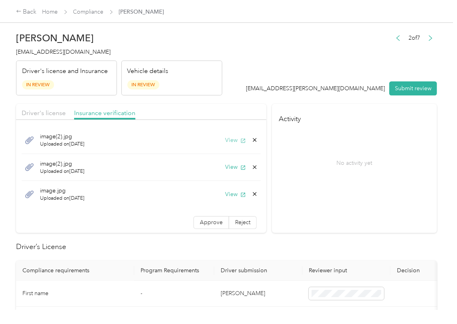
click at [225, 140] on button "View" at bounding box center [235, 140] width 21 height 8
click at [225, 170] on button "View" at bounding box center [235, 167] width 21 height 8
drag, startPoint x: 220, startPoint y: 195, endPoint x: 212, endPoint y: 211, distance: 17.9
click at [225, 195] on button "View" at bounding box center [235, 194] width 21 height 8
click at [196, 218] on label "Approve" at bounding box center [211, 222] width 36 height 13
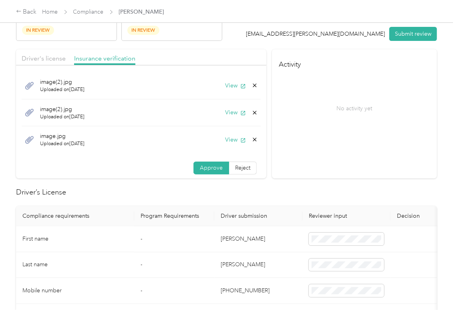
scroll to position [107, 0]
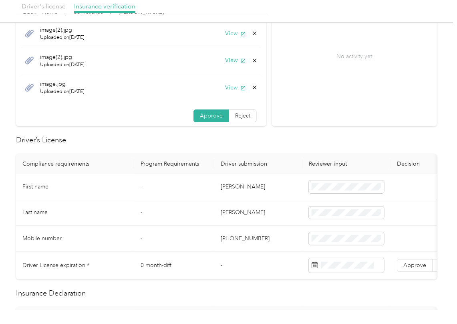
click at [211, 191] on td "-" at bounding box center [174, 187] width 80 height 26
click at [232, 189] on td "[PERSON_NAME]" at bounding box center [258, 187] width 88 height 26
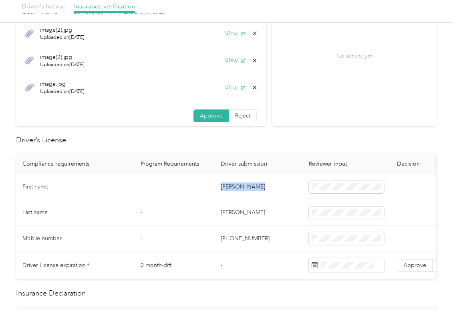
click at [232, 189] on td "[PERSON_NAME]" at bounding box center [258, 187] width 88 height 26
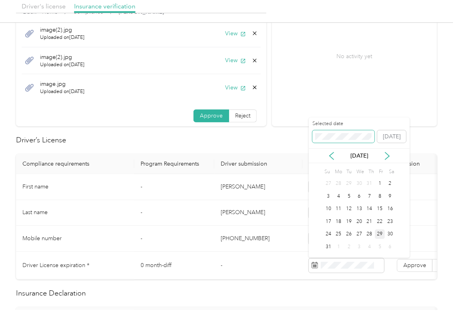
click at [330, 131] on span at bounding box center [343, 136] width 62 height 13
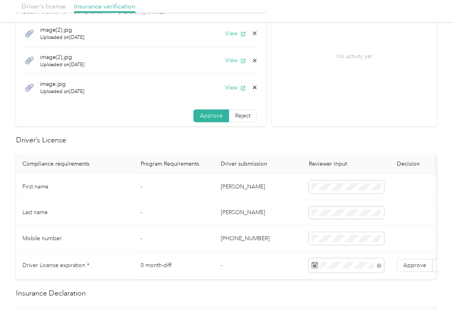
click at [240, 186] on td "[PERSON_NAME]" at bounding box center [258, 187] width 88 height 26
drag, startPoint x: 413, startPoint y: 263, endPoint x: 315, endPoint y: 245, distance: 100.1
click at [412, 263] on span "Approve" at bounding box center [414, 264] width 23 height 7
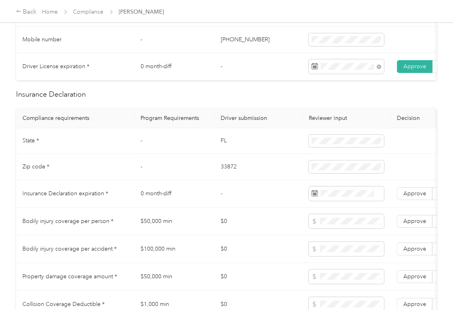
scroll to position [320, 0]
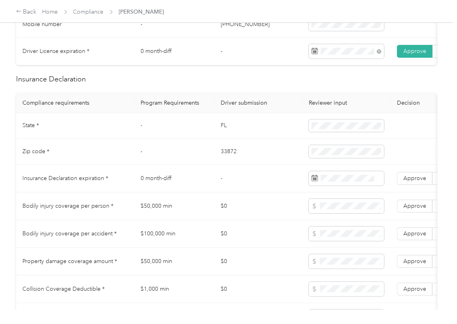
click at [221, 135] on td "FL" at bounding box center [258, 126] width 88 height 26
click at [338, 127] on td at bounding box center [346, 126] width 88 height 26
click at [225, 161] on td "33872" at bounding box center [258, 152] width 88 height 26
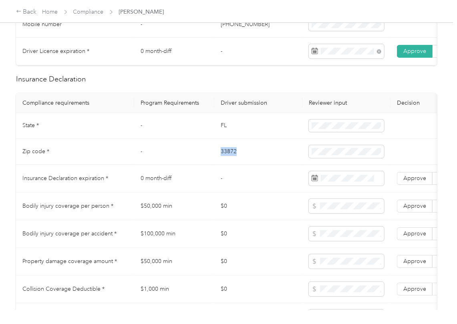
click at [225, 161] on td "33872" at bounding box center [258, 152] width 88 height 26
click at [229, 151] on td "33872" at bounding box center [258, 152] width 88 height 26
click at [420, 207] on td "Approve Reject" at bounding box center [432, 206] width 84 height 28
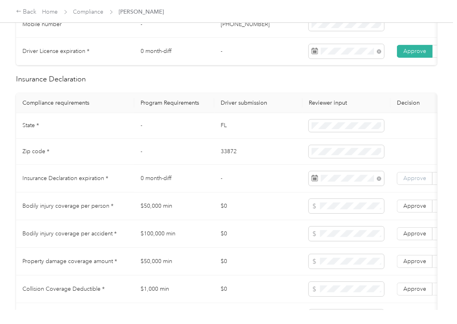
click at [418, 181] on span "Approve" at bounding box center [414, 178] width 23 height 7
drag, startPoint x: 172, startPoint y: 196, endPoint x: 177, endPoint y: 176, distance: 20.7
click at [175, 192] on td "0 month-diff" at bounding box center [174, 179] width 80 height 28
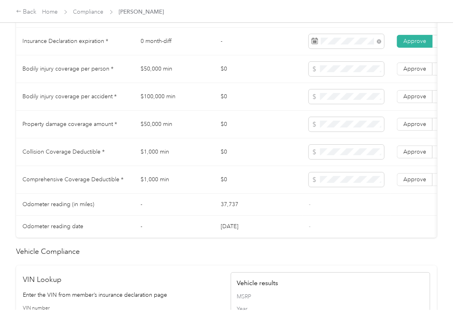
scroll to position [694, 0]
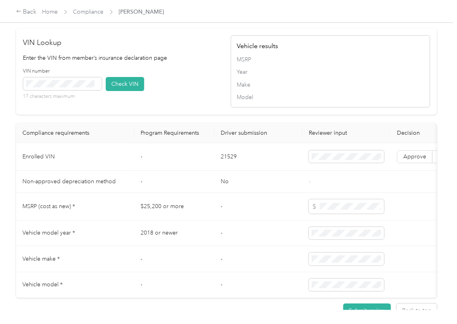
click at [225, 171] on td "21529" at bounding box center [258, 157] width 88 height 28
click at [261, 171] on td "21529" at bounding box center [258, 157] width 88 height 28
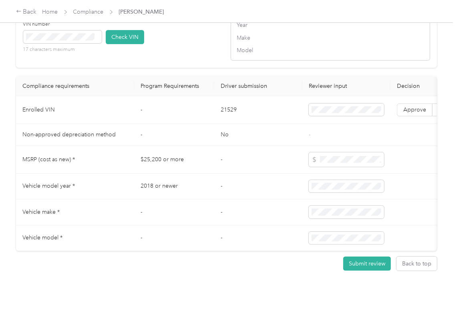
scroll to position [0, 148]
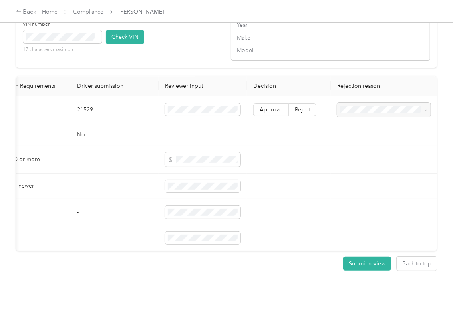
click at [292, 99] on td "Approve Reject" at bounding box center [289, 110] width 84 height 28
click at [310, 103] on label "Reject" at bounding box center [303, 109] width 28 height 13
click at [368, 111] on div "Vehicle VIN missing from uploaded Insurance Policy doc" at bounding box center [380, 112] width 82 height 17
click at [159, 127] on td "-" at bounding box center [203, 135] width 88 height 22
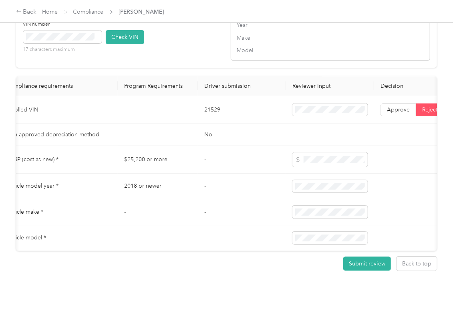
click at [189, 154] on td "$25,200 or more" at bounding box center [158, 160] width 80 height 28
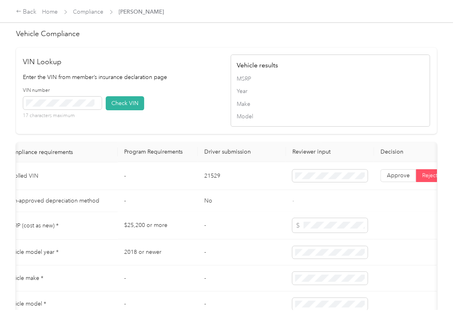
scroll to position [670, 0]
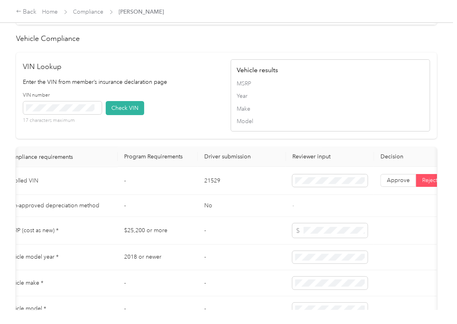
drag, startPoint x: 224, startPoint y: 191, endPoint x: 219, endPoint y: 193, distance: 5.7
click at [221, 193] on td "21529" at bounding box center [242, 181] width 88 height 28
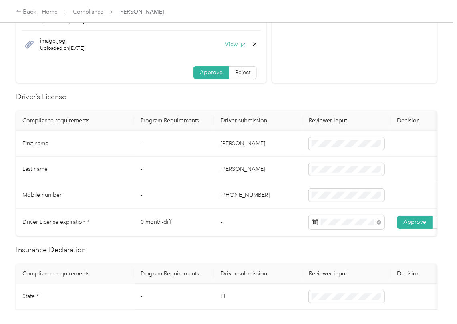
scroll to position [0, 0]
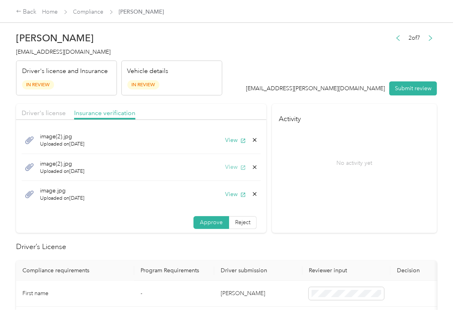
click at [225, 164] on button "View" at bounding box center [235, 167] width 21 height 8
click at [226, 143] on button "View" at bounding box center [235, 140] width 21 height 8
click at [404, 87] on button "Submit review" at bounding box center [413, 88] width 48 height 14
click at [56, 53] on span "[EMAIL_ADDRESS][DOMAIN_NAME]" at bounding box center [63, 51] width 95 height 7
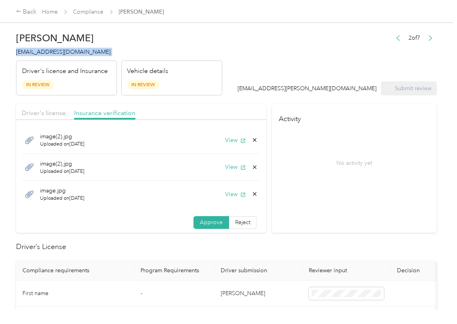
click at [56, 53] on span "[EMAIL_ADDRESS][DOMAIN_NAME]" at bounding box center [63, 51] width 95 height 7
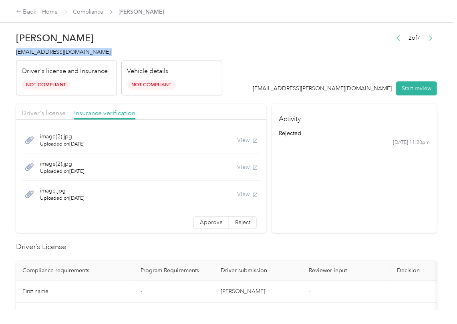
click at [93, 16] on span "Compliance" at bounding box center [88, 12] width 30 height 8
click at [85, 10] on link "Compliance" at bounding box center [88, 11] width 30 height 7
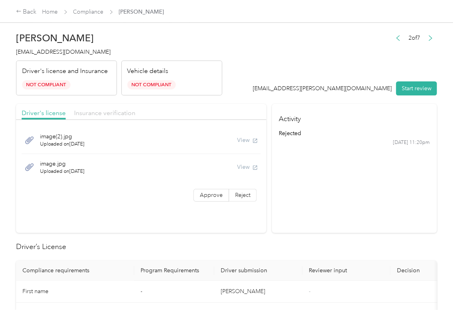
click at [105, 111] on span "Insurance verification" at bounding box center [104, 113] width 61 height 8
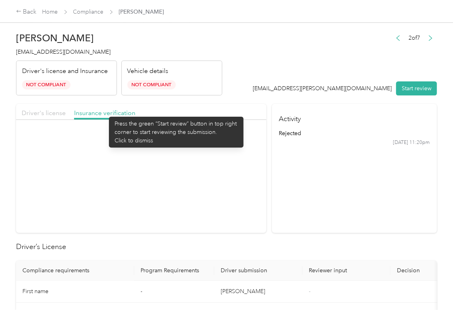
click at [50, 115] on span "Driver's license" at bounding box center [44, 113] width 44 height 8
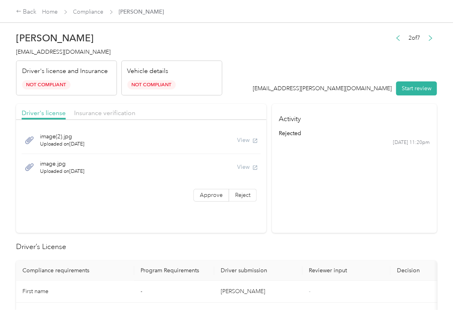
click at [243, 138] on div "View" at bounding box center [247, 140] width 21 height 8
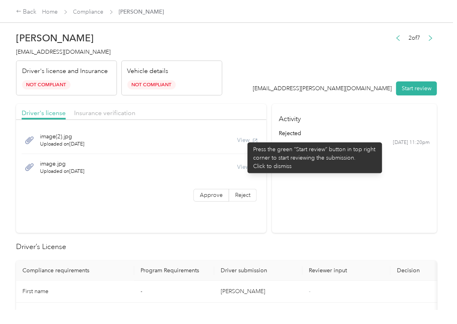
click at [243, 138] on div "View" at bounding box center [247, 140] width 21 height 8
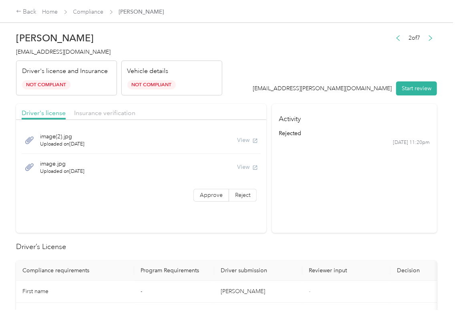
click at [243, 138] on div "View" at bounding box center [247, 140] width 21 height 8
click at [418, 87] on button "Start review" at bounding box center [416, 88] width 41 height 14
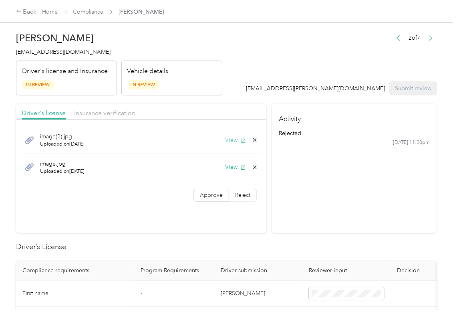
click at [235, 140] on button "View" at bounding box center [235, 140] width 21 height 8
click at [228, 167] on button "View" at bounding box center [235, 167] width 21 height 8
click at [241, 36] on header "[PERSON_NAME] [EMAIL_ADDRESS][DOMAIN_NAME] Driver's license and Insurance In Re…" at bounding box center [226, 61] width 421 height 67
click at [240, 140] on icon "button" at bounding box center [243, 141] width 6 height 6
click at [251, 139] on icon at bounding box center [254, 140] width 6 height 6
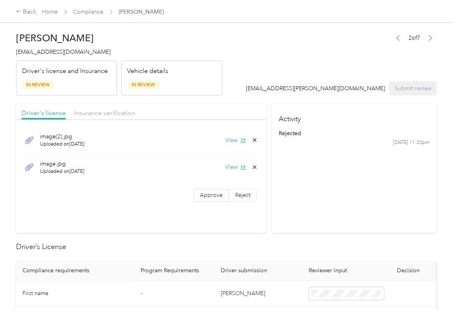
drag, startPoint x: 233, startPoint y: 142, endPoint x: 5, endPoint y: 153, distance: 228.1
click at [232, 142] on button "Yes" at bounding box center [232, 146] width 16 height 13
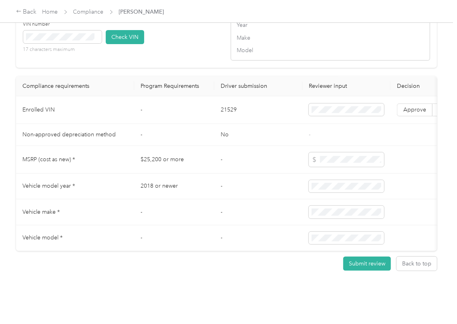
scroll to position [0, 148]
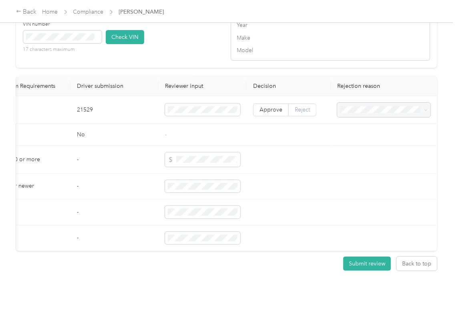
click at [298, 113] on span "Reject" at bounding box center [302, 109] width 15 height 7
click at [360, 139] on div "Vehicle VIN missing from uploaded Insurance Policy doc" at bounding box center [380, 141] width 82 height 17
click at [356, 270] on button "Submit review" at bounding box center [367, 263] width 48 height 14
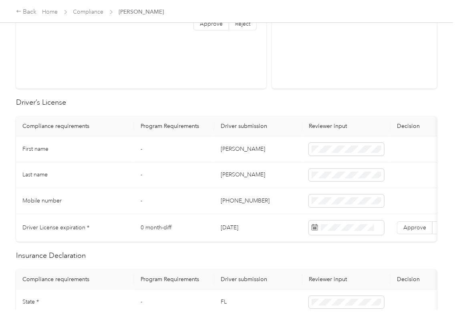
scroll to position [0, 0]
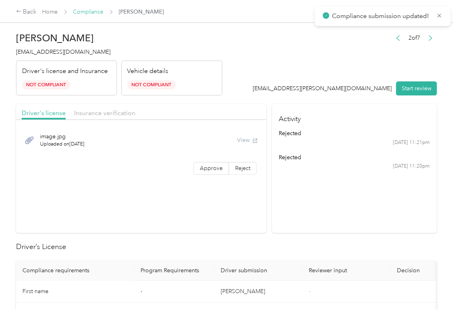
click at [81, 11] on link "Compliance" at bounding box center [88, 11] width 30 height 7
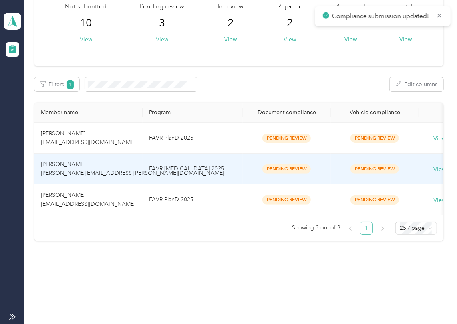
scroll to position [64, 0]
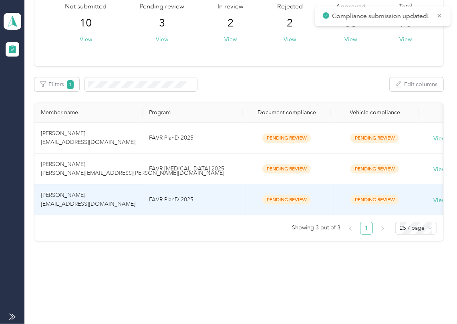
click at [92, 186] on td "[PERSON_NAME] [EMAIL_ADDRESS][DOMAIN_NAME]" at bounding box center [88, 199] width 108 height 31
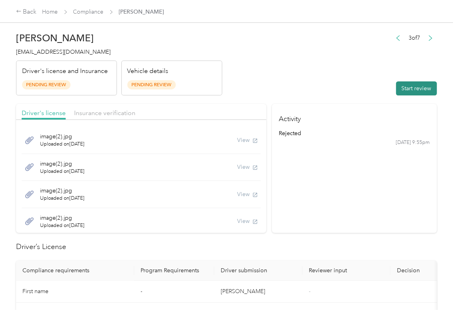
click at [396, 83] on button "Start review" at bounding box center [416, 88] width 41 height 14
click at [295, 61] on header "[PERSON_NAME] [EMAIL_ADDRESS][DOMAIN_NAME] Driver's license and Insurance Pendi…" at bounding box center [226, 61] width 421 height 67
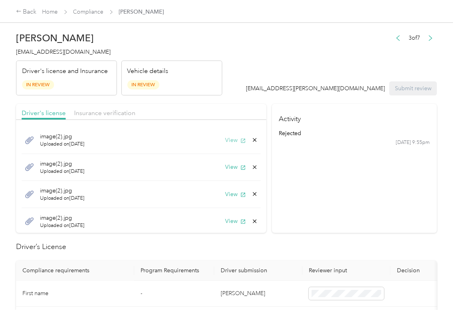
click at [226, 141] on button "View" at bounding box center [235, 140] width 21 height 8
click at [225, 165] on button "View" at bounding box center [235, 167] width 21 height 8
click at [225, 194] on button "View" at bounding box center [235, 194] width 21 height 8
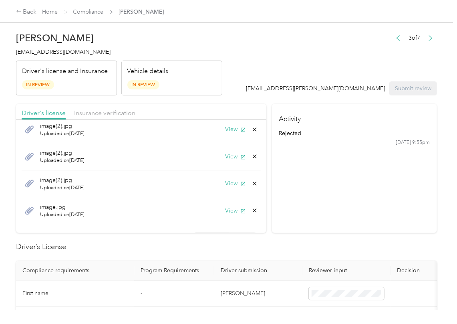
scroll to position [48, 0]
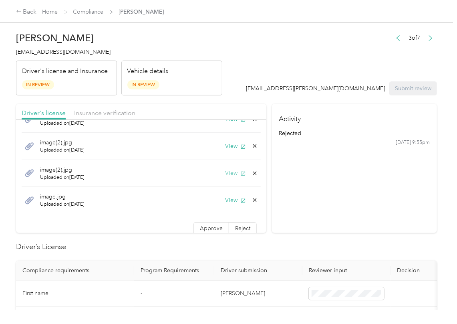
click at [225, 173] on button "View" at bounding box center [235, 173] width 21 height 8
click at [225, 201] on button "View" at bounding box center [235, 200] width 21 height 8
click at [193, 233] on label "Approve" at bounding box center [211, 228] width 36 height 13
click at [151, 105] on div "Driver's license Insurance verification" at bounding box center [141, 112] width 250 height 16
click at [103, 114] on span "Insurance verification" at bounding box center [104, 113] width 61 height 8
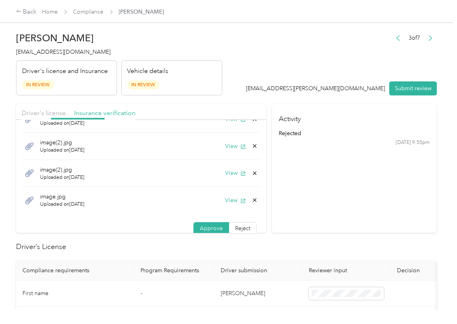
scroll to position [29, 0]
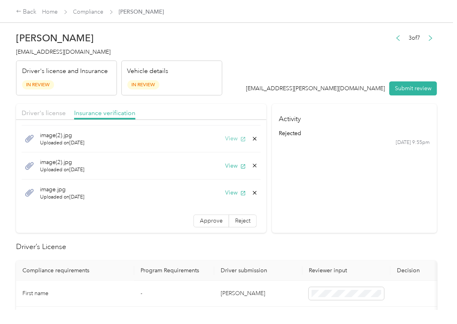
click at [225, 138] on button "View" at bounding box center [235, 138] width 21 height 8
click at [225, 165] on button "View" at bounding box center [235, 165] width 21 height 8
click at [225, 194] on button "View" at bounding box center [235, 192] width 21 height 8
click at [225, 136] on button "View" at bounding box center [235, 140] width 21 height 8
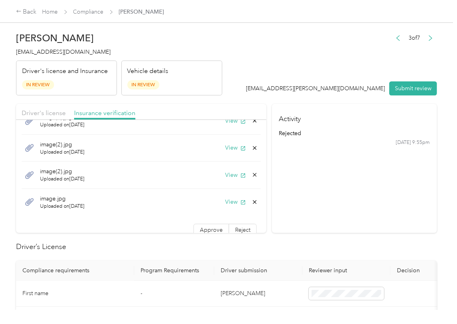
scroll to position [29, 0]
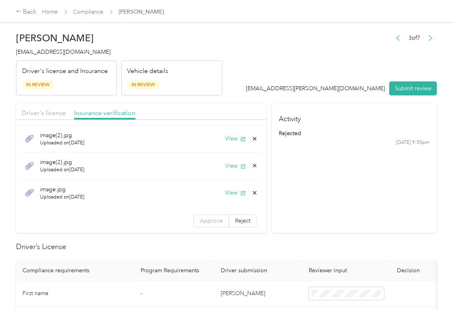
click at [200, 220] on span "Approve" at bounding box center [211, 220] width 23 height 7
click at [62, 113] on span "Driver's license" at bounding box center [44, 113] width 44 height 8
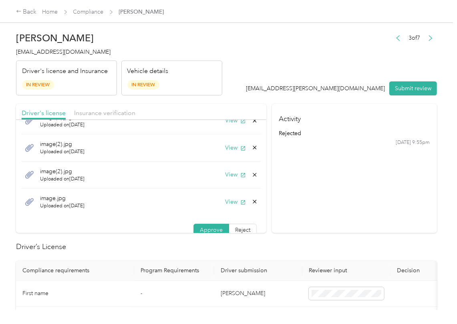
scroll to position [56, 0]
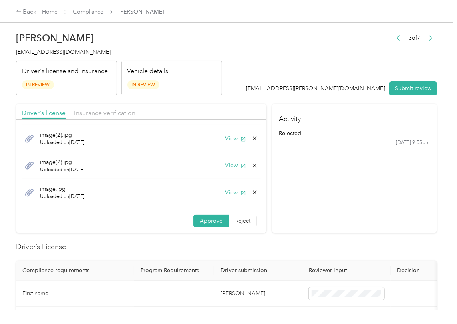
click at [200, 220] on span "Approve" at bounding box center [211, 220] width 23 height 7
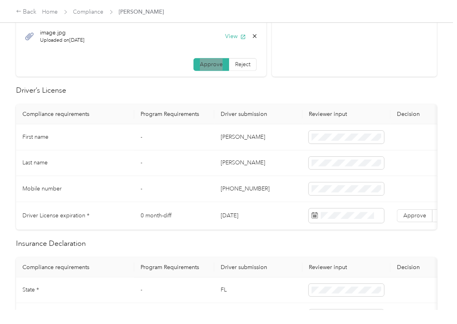
scroll to position [160, 0]
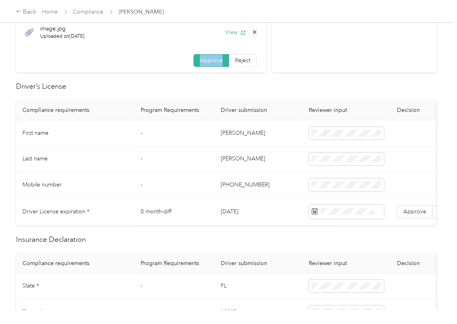
click at [228, 212] on td "[DATE]" at bounding box center [258, 212] width 88 height 28
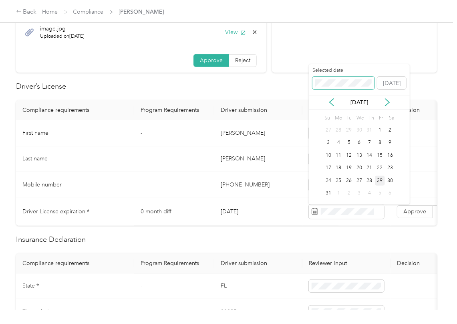
click at [329, 87] on span at bounding box center [343, 82] width 62 height 13
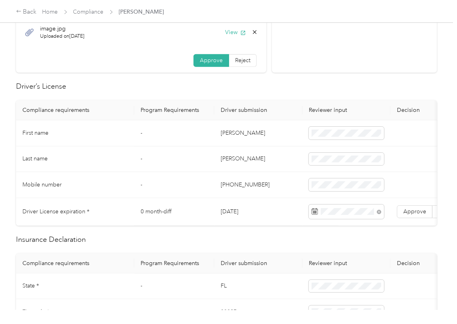
click at [273, 118] on th "Driver submission" at bounding box center [258, 110] width 88 height 20
click at [411, 215] on span "Approve" at bounding box center [414, 211] width 23 height 7
click at [230, 243] on h2 "Insurance Declaration" at bounding box center [226, 239] width 421 height 11
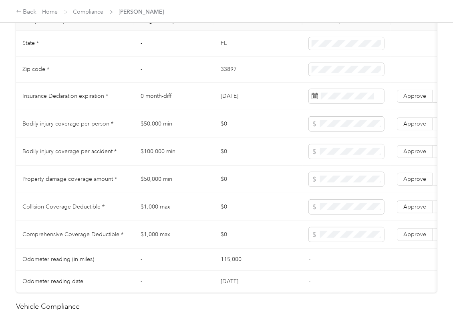
scroll to position [427, 0]
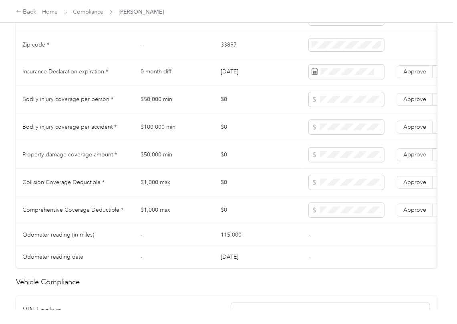
click at [147, 109] on td "$50,000 min" at bounding box center [174, 100] width 80 height 28
click at [165, 133] on td "$100,000 min" at bounding box center [174, 127] width 80 height 28
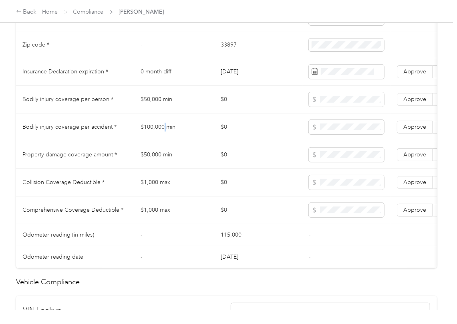
click at [165, 133] on td "$100,000 min" at bounding box center [174, 127] width 80 height 28
click at [418, 158] on span "Approve" at bounding box center [414, 154] width 23 height 7
click at [420, 130] on span "Approve" at bounding box center [414, 126] width 23 height 7
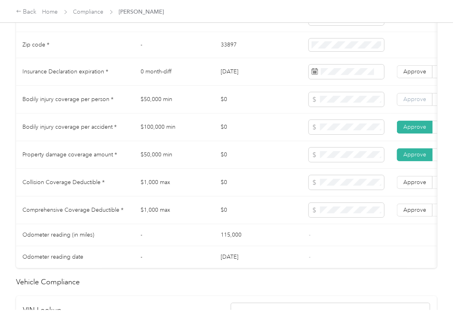
click at [414, 103] on span "Approve" at bounding box center [414, 99] width 23 height 7
click at [240, 182] on td "$0" at bounding box center [258, 183] width 88 height 28
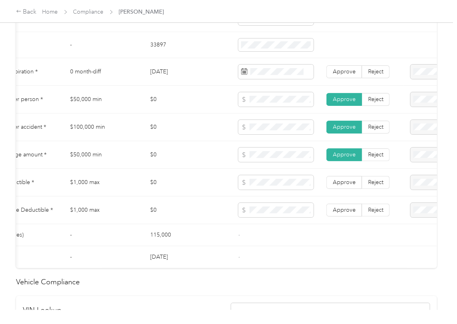
scroll to position [0, 148]
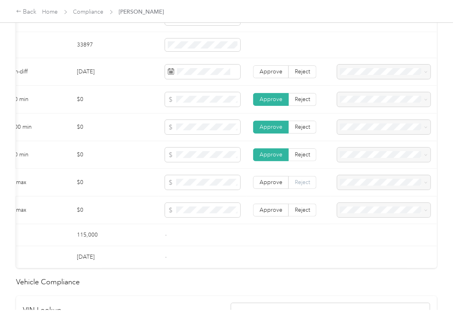
click at [297, 185] on span "Reject" at bounding box center [302, 182] width 15 height 7
click at [295, 213] on span "Reject" at bounding box center [302, 209] width 15 height 7
click at [196, 243] on td "-" at bounding box center [203, 235] width 88 height 22
click at [383, 189] on span at bounding box center [383, 182] width 93 height 14
click at [364, 212] on span "Collision deductible is missing from uploaded Insurance Policy doc" at bounding box center [379, 216] width 80 height 24
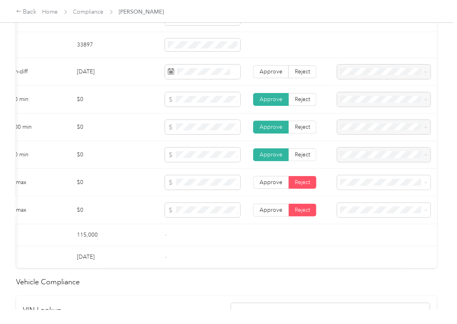
click at [364, 238] on div "Comprehensive deductible is missing from uploaded Insurance Policy doc" at bounding box center [380, 243] width 82 height 25
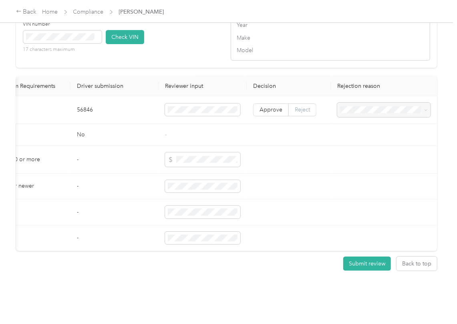
click at [300, 116] on label "Reject" at bounding box center [303, 109] width 28 height 13
click at [366, 117] on span at bounding box center [383, 110] width 93 height 14
click at [364, 141] on td at bounding box center [384, 135] width 106 height 22
click at [367, 117] on span at bounding box center [383, 110] width 93 height 14
click at [383, 146] on span "Vehicle VIN missing from uploaded Insurance Policy doc" at bounding box center [378, 141] width 78 height 15
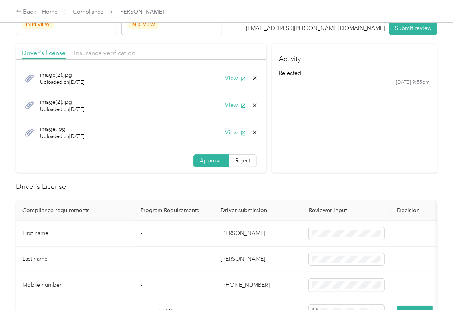
scroll to position [0, 0]
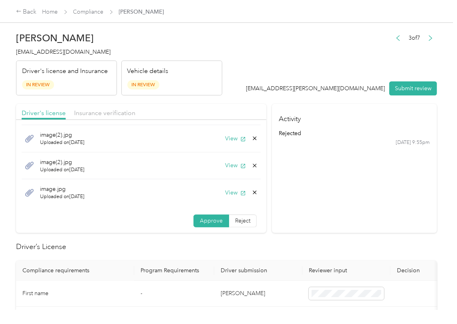
click at [260, 85] on header "[PERSON_NAME] [EMAIL_ADDRESS][DOMAIN_NAME] Driver's license and Insurance In Re…" at bounding box center [226, 61] width 421 height 67
click at [106, 111] on span "Insurance verification" at bounding box center [104, 113] width 61 height 8
drag, startPoint x: 232, startPoint y: 217, endPoint x: 199, endPoint y: 218, distance: 33.7
click at [235, 217] on span "Reject" at bounding box center [242, 220] width 15 height 7
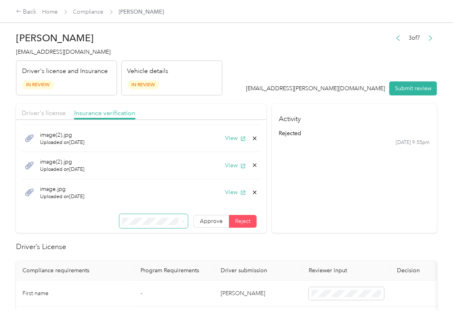
click at [145, 226] on span at bounding box center [153, 221] width 68 height 14
click at [140, 174] on span "Name not shown as insured driver" at bounding box center [140, 166] width 50 height 15
click at [47, 114] on span "Driver's license" at bounding box center [44, 113] width 44 height 8
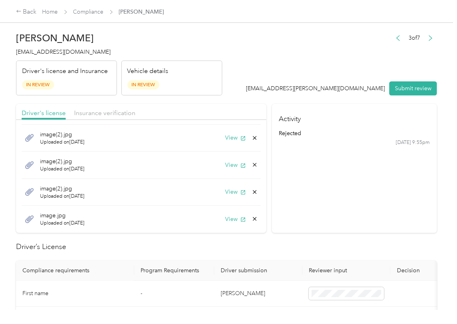
scroll to position [56, 0]
click at [119, 114] on span "Insurance verification" at bounding box center [104, 113] width 61 height 8
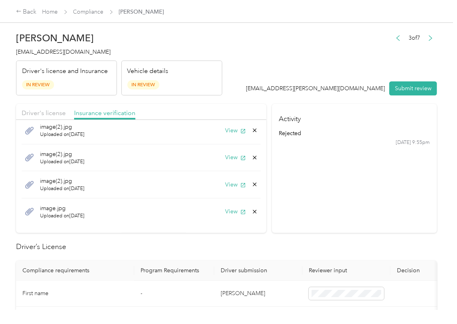
scroll to position [0, 0]
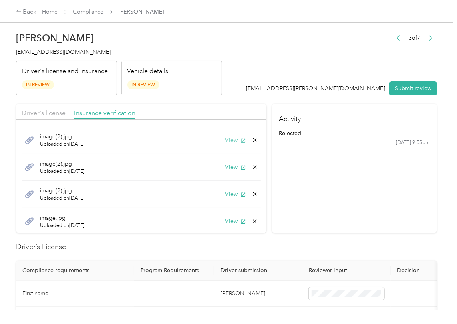
click at [225, 141] on button "View" at bounding box center [235, 140] width 21 height 8
click at [239, 82] on header "[PERSON_NAME] [EMAIL_ADDRESS][DOMAIN_NAME] Driver's license and Insurance In Re…" at bounding box center [226, 61] width 421 height 67
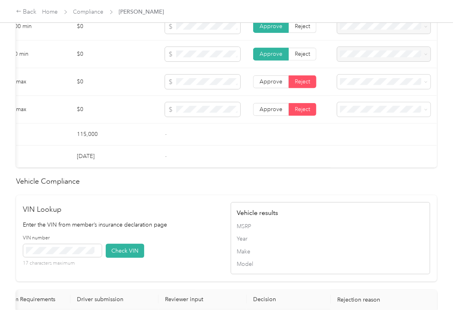
scroll to position [534, 0]
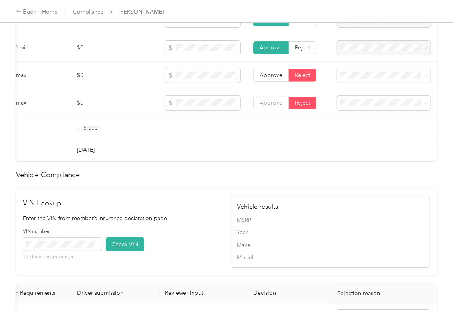
click at [274, 106] on span "Approve" at bounding box center [270, 102] width 23 height 7
click at [270, 89] on td "Approve Reject" at bounding box center [289, 76] width 84 height 28
click at [269, 78] on span "Approve" at bounding box center [270, 75] width 23 height 7
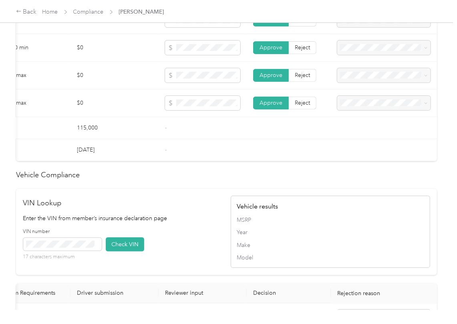
click at [159, 137] on td "-" at bounding box center [203, 128] width 88 height 22
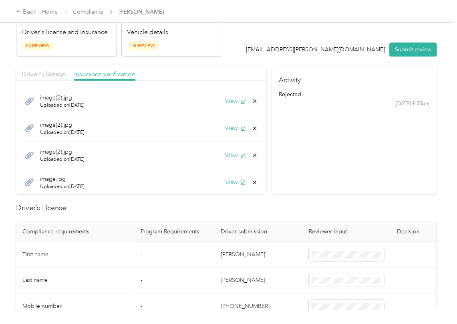
scroll to position [0, 0]
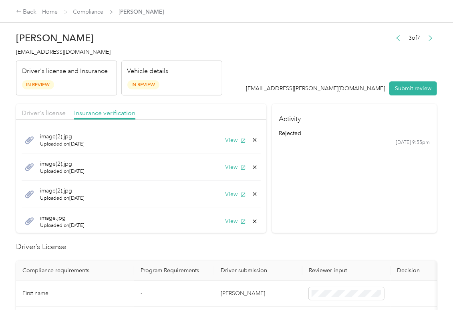
drag, startPoint x: 290, startPoint y: 80, endPoint x: 288, endPoint y: 89, distance: 8.6
click at [288, 82] on header "[PERSON_NAME] [EMAIL_ADDRESS][DOMAIN_NAME] Driver's license and Insurance In Re…" at bounding box center [226, 61] width 421 height 67
click at [225, 170] on button "View" at bounding box center [235, 167] width 21 height 8
click at [253, 167] on icon at bounding box center [255, 167] width 4 height 4
click at [226, 172] on button "Yes" at bounding box center [224, 173] width 16 height 13
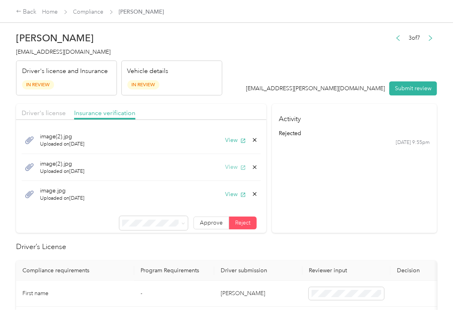
click at [240, 168] on icon "button" at bounding box center [243, 168] width 6 height 6
click at [251, 167] on icon at bounding box center [254, 167] width 6 height 6
click at [219, 173] on button "Yes" at bounding box center [224, 173] width 16 height 13
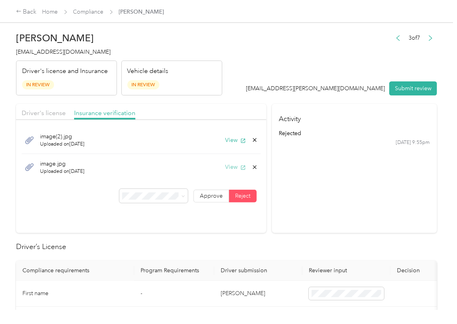
click at [225, 170] on button "View" at bounding box center [235, 167] width 21 height 8
click at [242, 139] on icon "button" at bounding box center [243, 140] width 4 height 4
click at [50, 116] on span "Driver's license" at bounding box center [44, 113] width 44 height 8
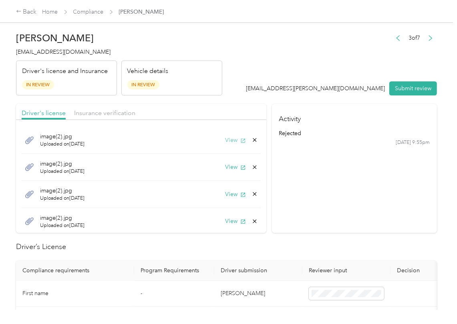
click at [228, 142] on button "View" at bounding box center [235, 140] width 21 height 8
click at [251, 140] on icon at bounding box center [254, 140] width 6 height 6
click at [224, 143] on button "Yes" at bounding box center [224, 146] width 16 height 13
click at [225, 141] on button "View" at bounding box center [235, 140] width 21 height 8
click at [253, 139] on icon at bounding box center [255, 140] width 4 height 4
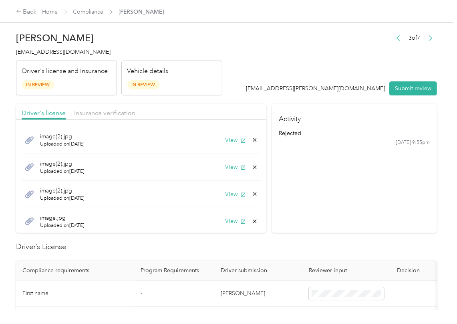
click at [229, 148] on button "Yes" at bounding box center [224, 144] width 16 height 13
click at [227, 141] on button "View" at bounding box center [235, 140] width 21 height 8
click at [251, 141] on icon at bounding box center [254, 140] width 6 height 6
click at [225, 146] on button "Yes" at bounding box center [224, 146] width 16 height 13
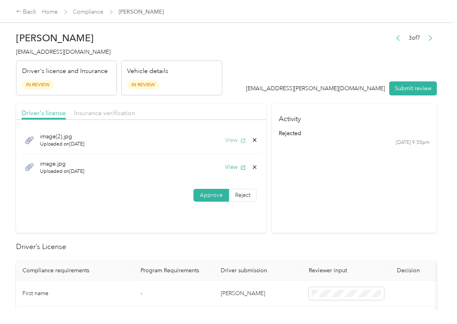
click at [225, 143] on button "View" at bounding box center [235, 140] width 21 height 8
click at [253, 139] on icon at bounding box center [255, 140] width 4 height 4
click at [239, 140] on div "No Yes" at bounding box center [212, 146] width 55 height 13
click at [255, 138] on icon at bounding box center [254, 140] width 6 height 6
click at [232, 148] on button "Yes" at bounding box center [232, 146] width 16 height 13
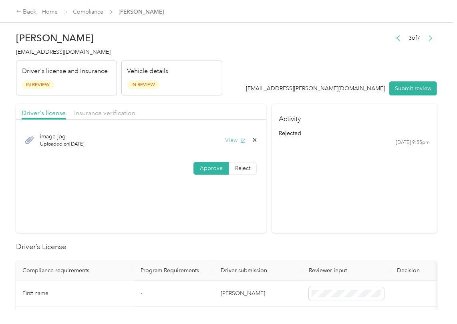
click at [235, 140] on button "View" at bounding box center [235, 140] width 21 height 8
click at [107, 114] on span "Insurance verification" at bounding box center [104, 113] width 61 height 8
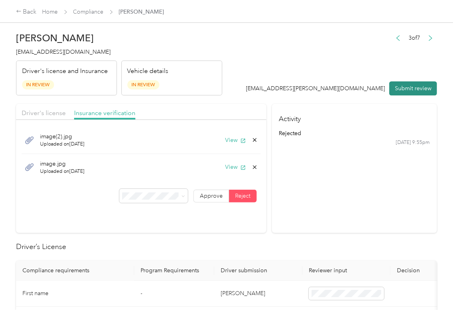
click at [408, 88] on button "Submit review" at bounding box center [413, 88] width 48 height 14
click at [46, 52] on span "[EMAIL_ADDRESS][DOMAIN_NAME]" at bounding box center [63, 51] width 95 height 7
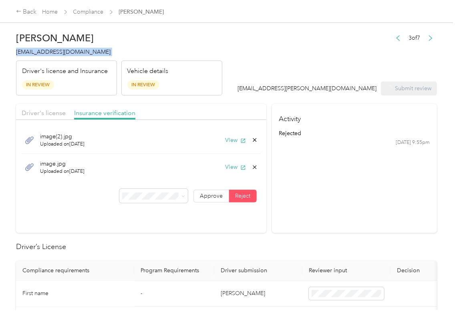
click at [46, 52] on span "[EMAIL_ADDRESS][DOMAIN_NAME]" at bounding box center [63, 51] width 95 height 7
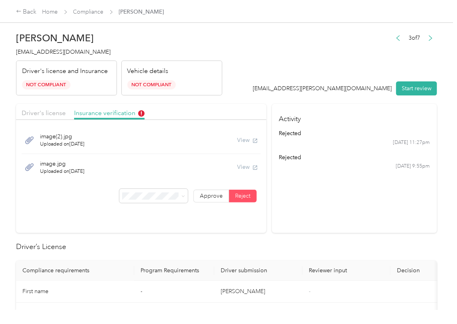
click at [303, 230] on section "Activity rejected [DATE] 11:27pm rejected [DATE] 9:55pm" at bounding box center [354, 168] width 165 height 129
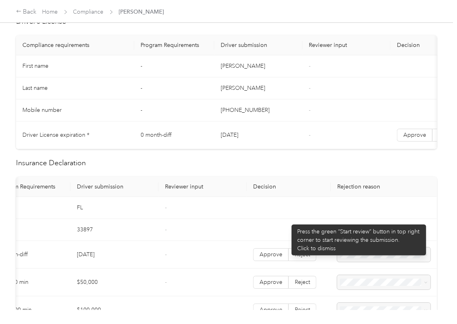
scroll to position [427, 0]
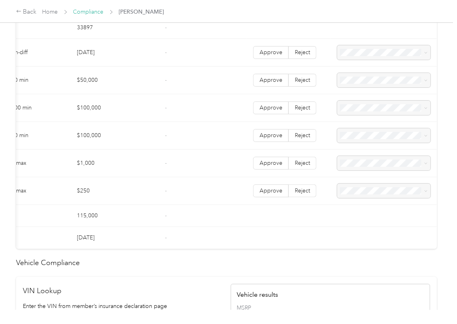
click at [85, 12] on link "Compliance" at bounding box center [88, 11] width 30 height 7
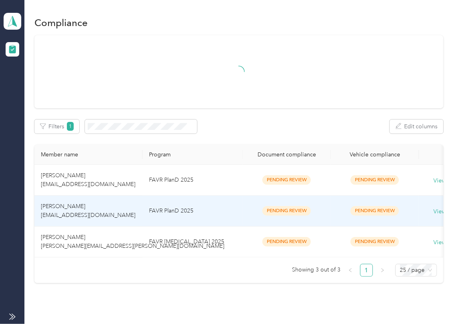
click at [82, 219] on td "[PERSON_NAME] [EMAIL_ADDRESS][DOMAIN_NAME]" at bounding box center [88, 210] width 108 height 31
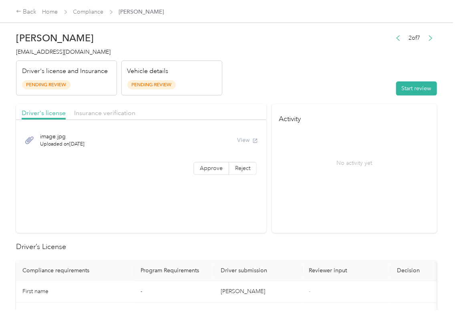
click at [359, 72] on header "[PERSON_NAME] [EMAIL_ADDRESS][DOMAIN_NAME] Driver's license and Insurance Pendi…" at bounding box center [226, 61] width 421 height 67
click at [412, 86] on button "Start review" at bounding box center [416, 88] width 41 height 14
click at [311, 47] on header "[PERSON_NAME] [EMAIL_ADDRESS][DOMAIN_NAME] Driver's license and Insurance Pendi…" at bounding box center [226, 61] width 421 height 67
click at [218, 159] on div "image.jpg Uploaded on [DATE] View Approve Reject" at bounding box center [141, 152] width 250 height 56
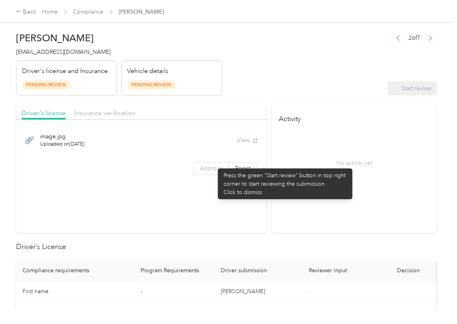
click at [204, 172] on label "Approve" at bounding box center [211, 168] width 36 height 13
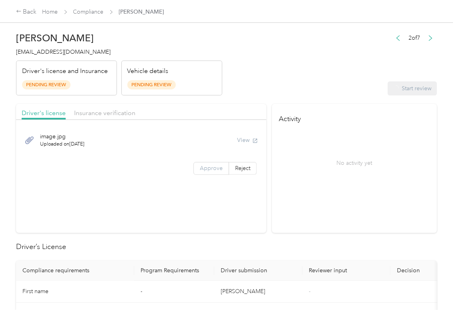
click at [204, 172] on label "Approve" at bounding box center [211, 168] width 36 height 13
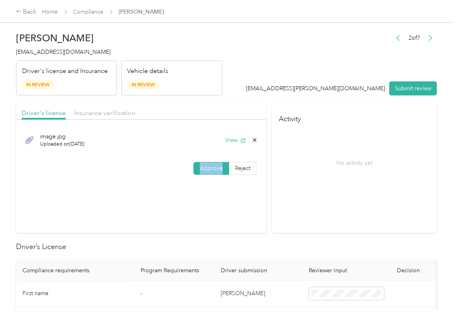
click at [204, 172] on label "Approve" at bounding box center [211, 168] width 36 height 13
click at [240, 138] on icon "button" at bounding box center [243, 141] width 6 height 6
drag, startPoint x: 242, startPoint y: 109, endPoint x: 115, endPoint y: 116, distance: 127.5
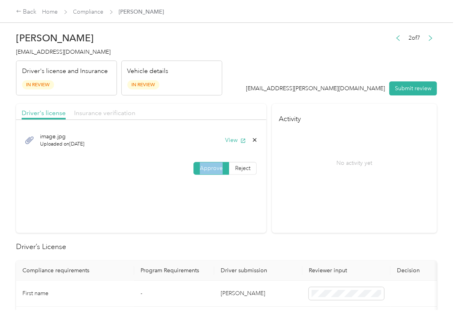
click at [242, 108] on div "Driver's license Insurance verification" at bounding box center [141, 112] width 250 height 16
click at [101, 117] on div "Insurance verification" at bounding box center [104, 113] width 61 height 10
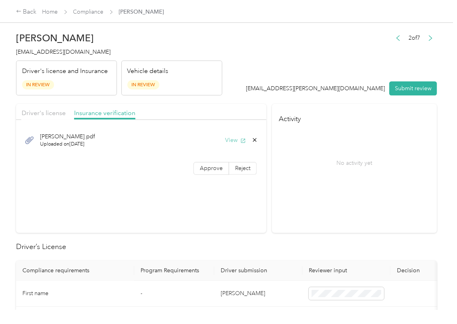
click at [231, 140] on button "View" at bounding box center [235, 140] width 21 height 8
click at [211, 167] on span "Approve" at bounding box center [211, 168] width 23 height 7
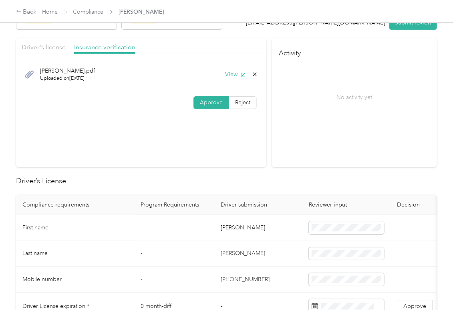
scroll to position [213, 0]
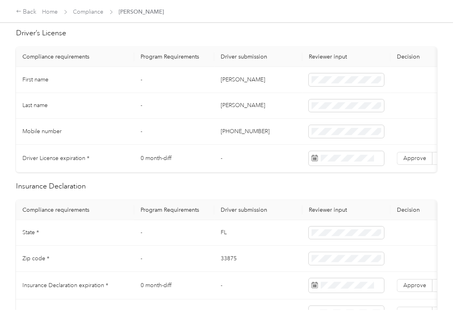
click at [223, 85] on td "[PERSON_NAME]" at bounding box center [258, 80] width 88 height 26
click at [415, 159] on span "Approve" at bounding box center [414, 158] width 23 height 7
click at [223, 149] on td "-" at bounding box center [258, 159] width 88 height 28
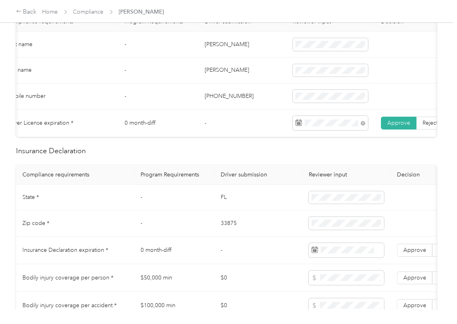
scroll to position [267, 0]
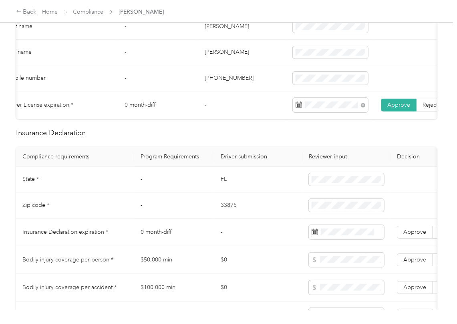
click at [225, 191] on td "FL" at bounding box center [258, 180] width 88 height 26
click at [319, 186] on span at bounding box center [346, 179] width 75 height 13
click at [226, 218] on td "33875" at bounding box center [258, 205] width 88 height 26
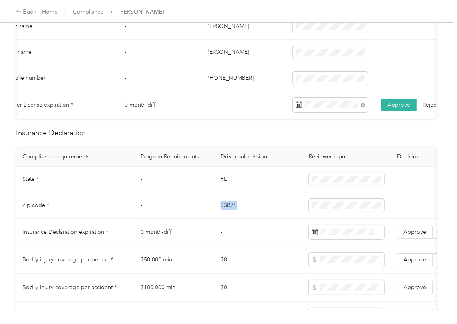
click at [226, 218] on td "33875" at bounding box center [258, 205] width 88 height 26
click at [340, 205] on td at bounding box center [346, 205] width 88 height 26
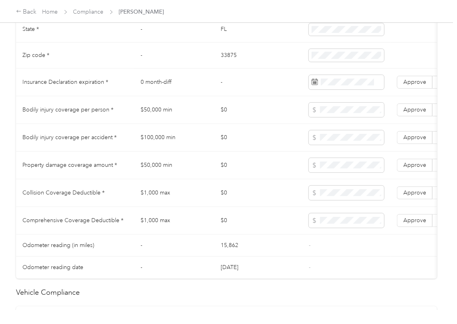
scroll to position [427, 0]
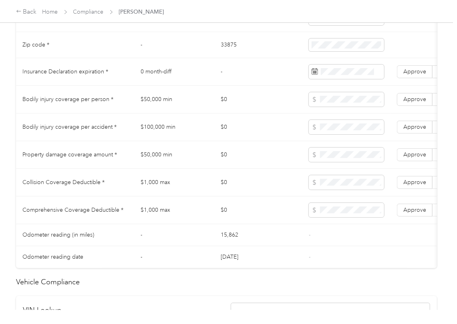
click at [167, 111] on td "$50,000 min" at bounding box center [174, 100] width 80 height 28
click at [157, 135] on td "$100,000 min" at bounding box center [174, 127] width 80 height 28
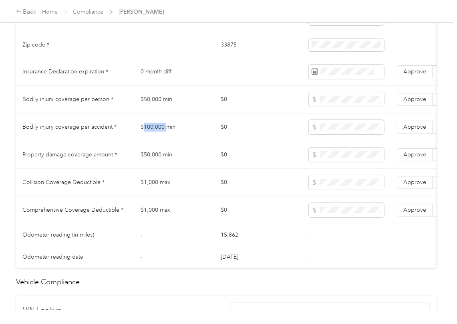
click at [157, 135] on td "$100,000 min" at bounding box center [174, 127] width 80 height 28
drag, startPoint x: 189, startPoint y: 202, endPoint x: 176, endPoint y: 199, distance: 13.2
click at [189, 196] on td "$1,000 max" at bounding box center [174, 183] width 80 height 28
click at [147, 191] on td "$1,000 max" at bounding box center [174, 183] width 80 height 28
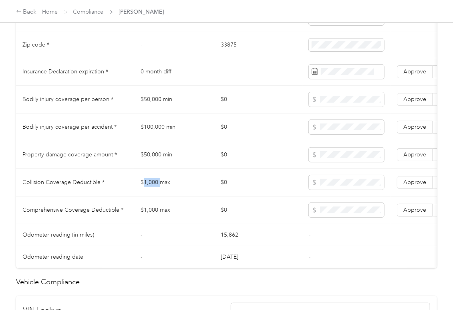
click at [147, 191] on td "$1,000 max" at bounding box center [174, 183] width 80 height 28
click at [200, 220] on td "$1,000 max" at bounding box center [174, 210] width 80 height 28
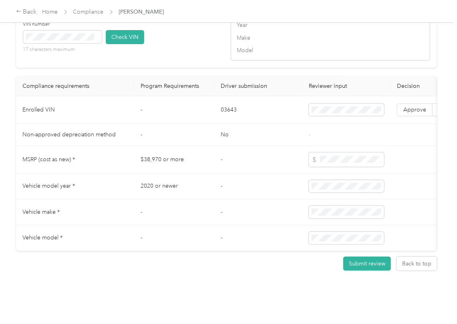
click at [226, 121] on td "03643" at bounding box center [258, 110] width 88 height 28
drag, startPoint x: 170, startPoint y: 56, endPoint x: 144, endPoint y: 56, distance: 26.0
click at [170, 56] on div "VIN number 17 characters maximum Check VIN" at bounding box center [122, 40] width 199 height 38
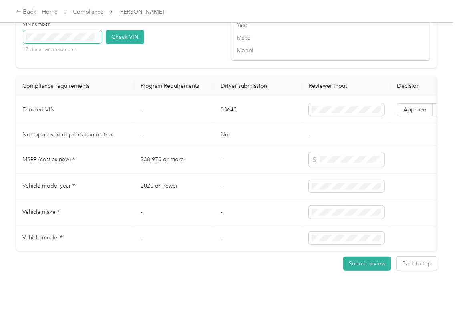
click at [100, 43] on span at bounding box center [62, 36] width 78 height 13
click at [114, 44] on button "Check VIN" at bounding box center [125, 37] width 38 height 14
click at [409, 116] on label "Approve" at bounding box center [415, 109] width 36 height 13
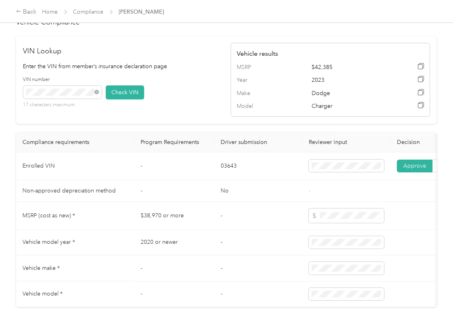
scroll to position [481, 0]
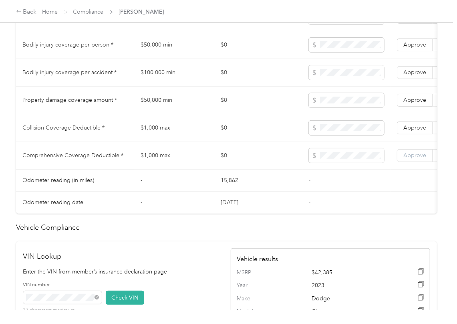
click at [410, 159] on label "Approve" at bounding box center [415, 155] width 36 height 13
drag, startPoint x: 410, startPoint y: 133, endPoint x: 419, endPoint y: 112, distance: 23.0
click at [410, 132] on label "Approve" at bounding box center [415, 127] width 36 height 13
click at [420, 103] on span "Approve" at bounding box center [414, 100] width 23 height 7
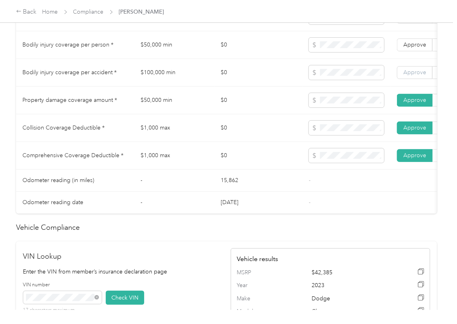
click at [420, 79] on label "Approve" at bounding box center [415, 72] width 36 height 13
click at [416, 48] on span "Approve" at bounding box center [414, 44] width 23 height 7
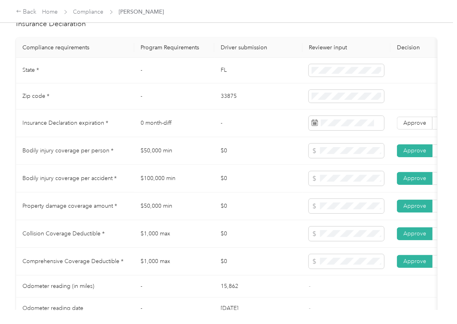
scroll to position [375, 0]
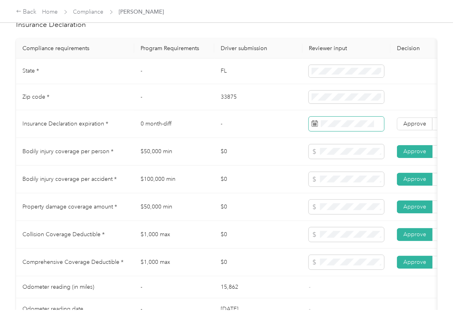
click at [343, 127] on span at bounding box center [346, 124] width 75 height 14
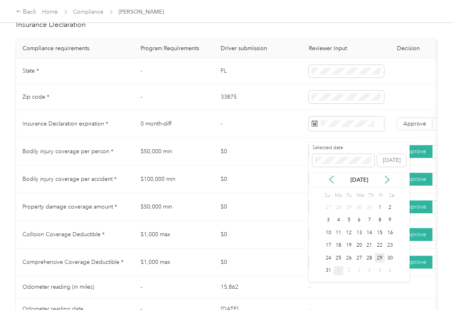
click at [336, 269] on div "1" at bounding box center [339, 270] width 10 height 10
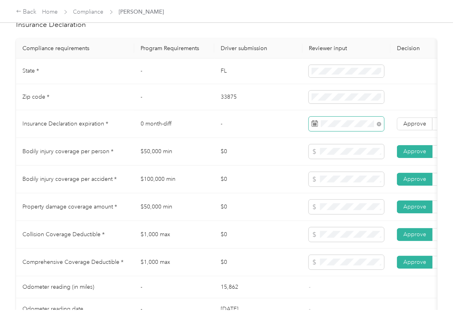
click at [356, 131] on span at bounding box center [346, 124] width 75 height 14
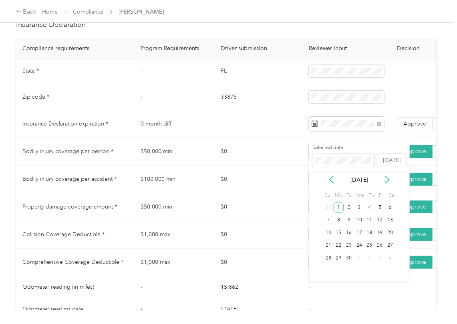
click at [382, 178] on div "[DATE]" at bounding box center [359, 179] width 101 height 8
click at [384, 179] on icon at bounding box center [387, 179] width 8 height 8
click at [356, 207] on div "1" at bounding box center [359, 207] width 10 height 10
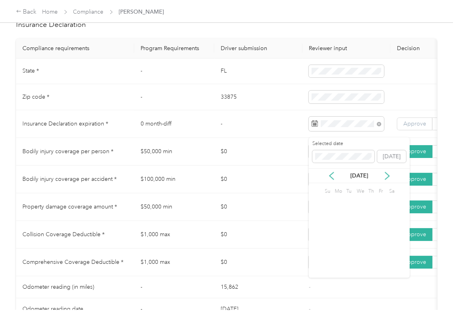
click at [403, 127] on span "Approve" at bounding box center [414, 123] width 23 height 7
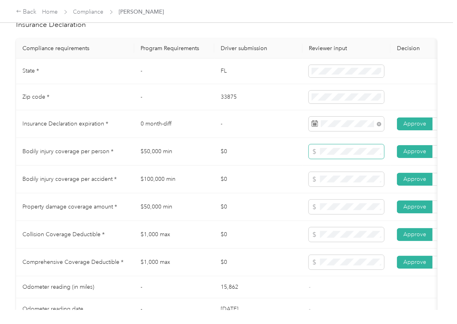
click at [303, 159] on td at bounding box center [346, 152] width 88 height 28
click at [313, 186] on span at bounding box center [346, 179] width 75 height 14
click at [286, 215] on tr "Property damage coverage amount * $50,000 min $0 Approve Reject" at bounding box center [298, 207] width 565 height 28
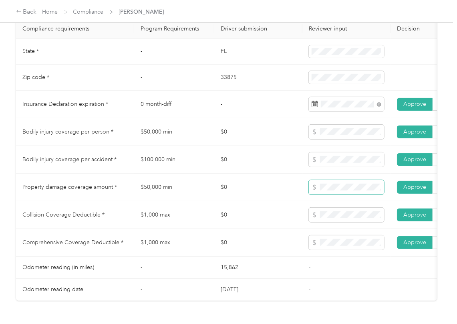
scroll to position [428, 0]
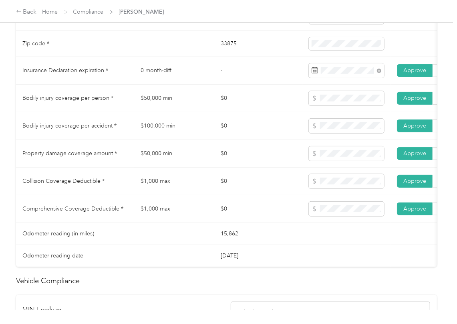
click at [276, 179] on td "$0" at bounding box center [258, 181] width 88 height 28
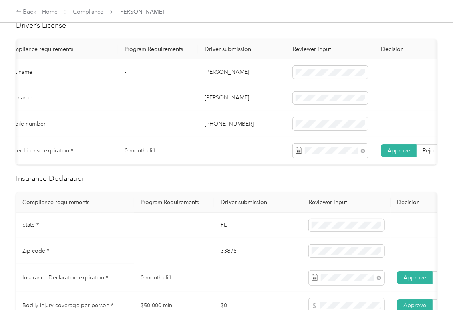
scroll to position [54, 0]
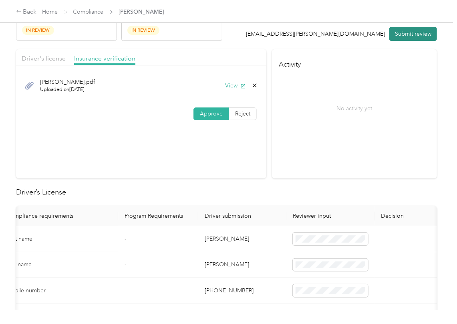
click at [408, 33] on button "Submit review" at bounding box center [413, 34] width 48 height 14
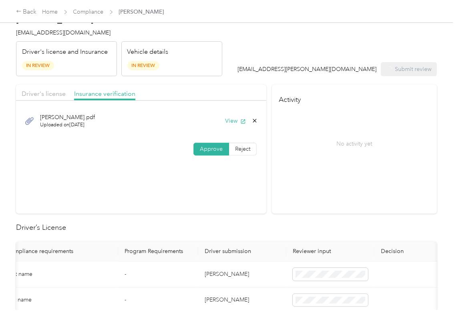
scroll to position [0, 0]
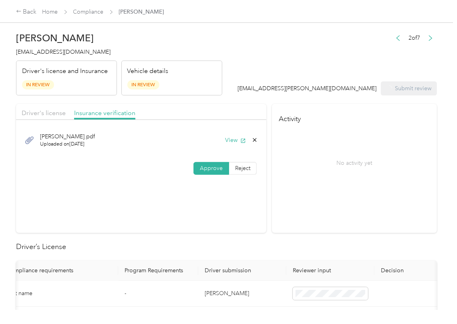
click at [48, 49] on span "[EMAIL_ADDRESS][DOMAIN_NAME]" at bounding box center [63, 51] width 95 height 7
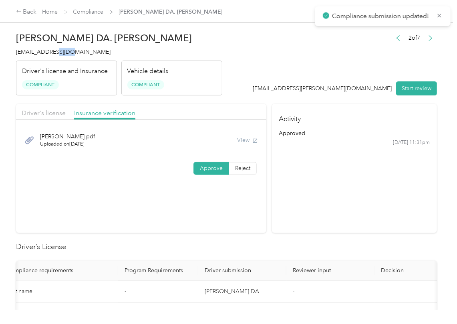
click at [48, 49] on span "[EMAIL_ADDRESS][DOMAIN_NAME]" at bounding box center [63, 51] width 95 height 7
click at [358, 220] on section "Activity approved [DATE] 11:31pm" at bounding box center [354, 168] width 165 height 129
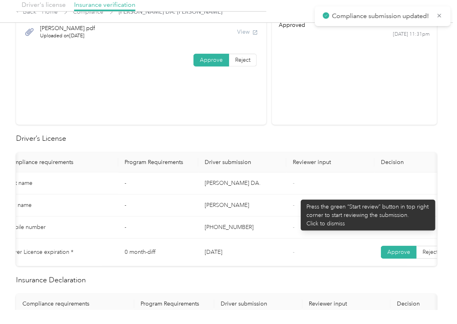
scroll to position [374, 0]
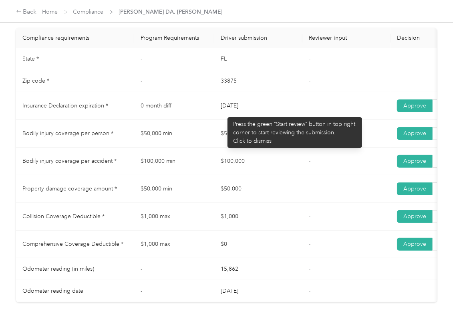
drag, startPoint x: 223, startPoint y: 113, endPoint x: 207, endPoint y: 141, distance: 32.6
click at [262, 116] on td "[DATE]" at bounding box center [258, 106] width 88 height 28
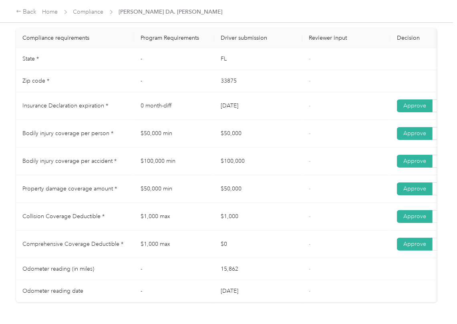
drag, startPoint x: 207, startPoint y: 142, endPoint x: 233, endPoint y: 156, distance: 30.1
click at [249, 145] on tr "Bodily injury coverage per person * $50,000 min $50,000 - Approve Reject" at bounding box center [298, 134] width 565 height 28
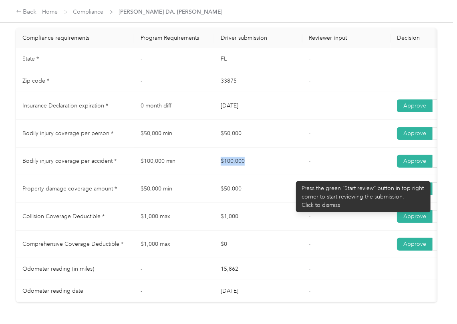
drag, startPoint x: 203, startPoint y: 175, endPoint x: 292, endPoint y: 177, distance: 88.5
click at [292, 175] on tr "Bodily injury coverage per accident * $100,000 min $100,000 - Approve Reject" at bounding box center [298, 161] width 565 height 28
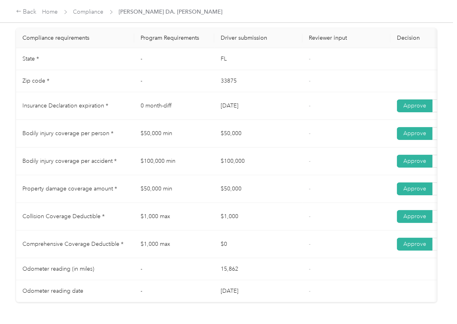
drag, startPoint x: 218, startPoint y: 197, endPoint x: 223, endPoint y: 223, distance: 26.1
click at [264, 203] on td "$50,000" at bounding box center [258, 189] width 88 height 28
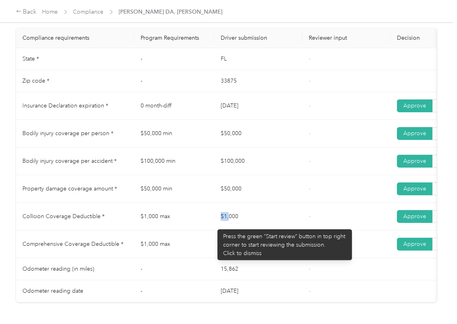
drag, startPoint x: 252, startPoint y: 227, endPoint x: 245, endPoint y: 242, distance: 16.7
click at [266, 230] on tr "Collision Coverage Deductible * $1,000 max $1,000 - Approve Reject" at bounding box center [298, 217] width 565 height 28
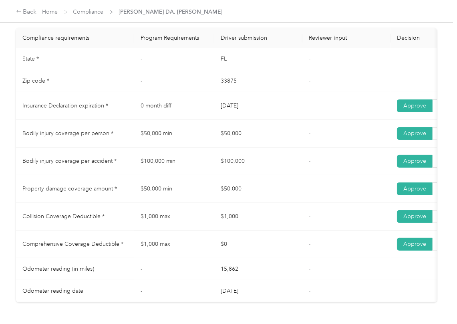
drag, startPoint x: 220, startPoint y: 248, endPoint x: 335, endPoint y: 248, distance: 114.9
click at [271, 250] on td "$0" at bounding box center [258, 244] width 88 height 28
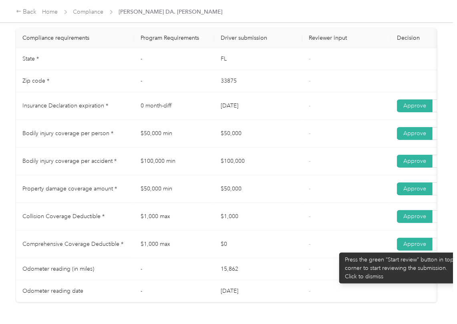
click at [337, 243] on td "-" at bounding box center [346, 244] width 88 height 28
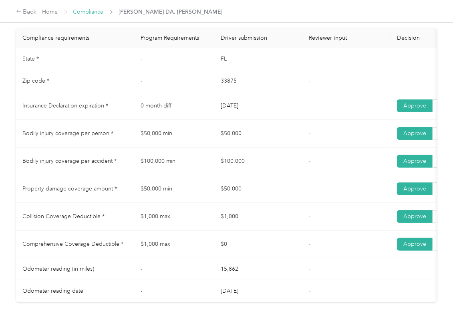
click at [97, 14] on link "Compliance" at bounding box center [88, 11] width 30 height 7
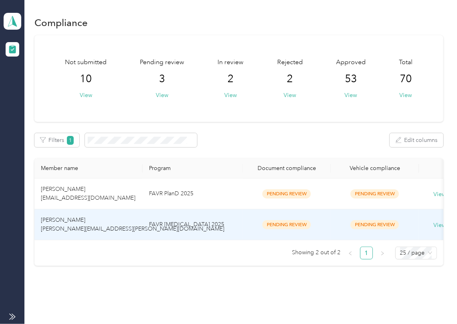
click at [81, 223] on td "[PERSON_NAME] [PERSON_NAME][EMAIL_ADDRESS][PERSON_NAME][DOMAIN_NAME]" at bounding box center [88, 224] width 108 height 31
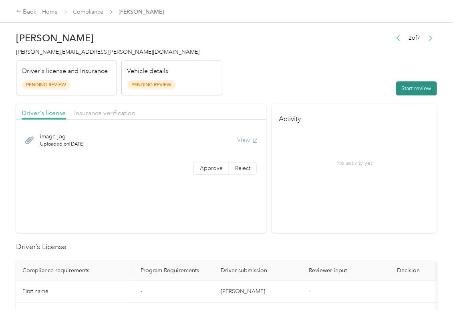
click at [415, 86] on button "Start review" at bounding box center [416, 88] width 41 height 14
click at [369, 66] on header "[PERSON_NAME] [PERSON_NAME][EMAIL_ADDRESS][PERSON_NAME][DOMAIN_NAME] Driver's l…" at bounding box center [226, 61] width 421 height 67
click at [210, 165] on span "Approve" at bounding box center [211, 168] width 23 height 7
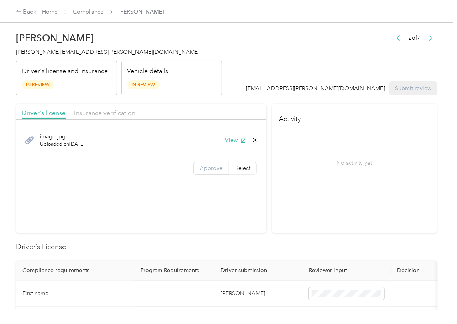
click at [210, 165] on span "Approve" at bounding box center [211, 168] width 23 height 7
click at [228, 142] on button "View" at bounding box center [235, 140] width 21 height 8
click at [122, 109] on span "Insurance verification" at bounding box center [104, 113] width 61 height 8
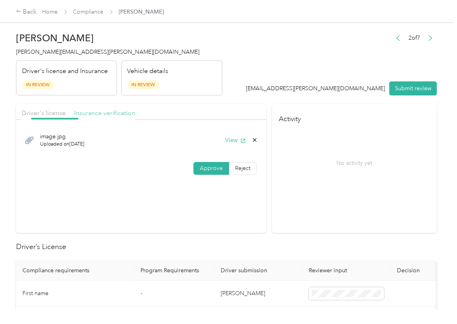
click at [111, 110] on span "Insurance verification" at bounding box center [104, 113] width 61 height 8
click at [235, 140] on button "View" at bounding box center [235, 140] width 21 height 8
drag, startPoint x: 213, startPoint y: 171, endPoint x: 252, endPoint y: 181, distance: 39.7
click at [213, 171] on span "Approve" at bounding box center [211, 168] width 23 height 7
click at [30, 108] on div "Driver's license" at bounding box center [44, 113] width 44 height 10
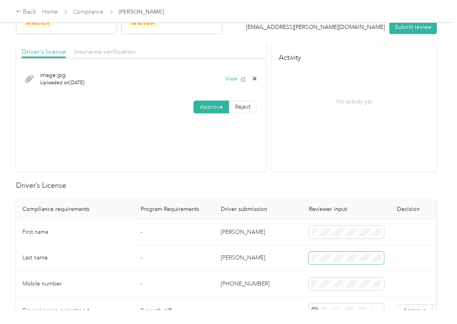
scroll to position [160, 0]
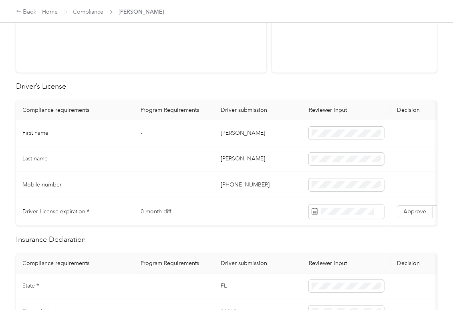
click at [227, 133] on td "[PERSON_NAME]" at bounding box center [258, 133] width 88 height 26
click at [405, 209] on span "Approve" at bounding box center [414, 211] width 23 height 7
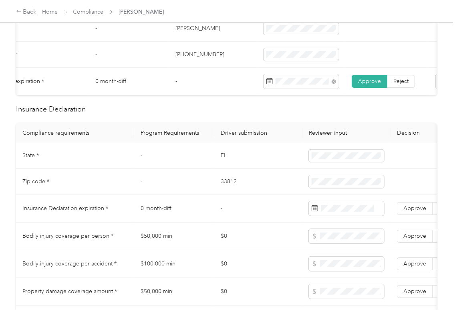
scroll to position [320, 0]
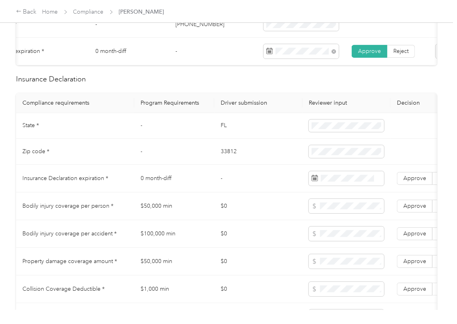
click at [219, 131] on td "FL" at bounding box center [258, 126] width 88 height 26
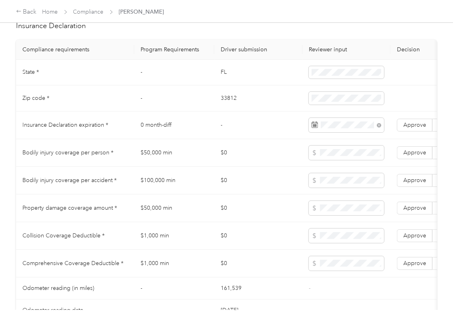
click at [250, 162] on td "$0" at bounding box center [258, 153] width 88 height 28
click at [407, 128] on span "Approve" at bounding box center [414, 124] width 23 height 7
click at [217, 177] on td "$0" at bounding box center [258, 181] width 88 height 28
click at [266, 153] on td "$0" at bounding box center [258, 153] width 88 height 28
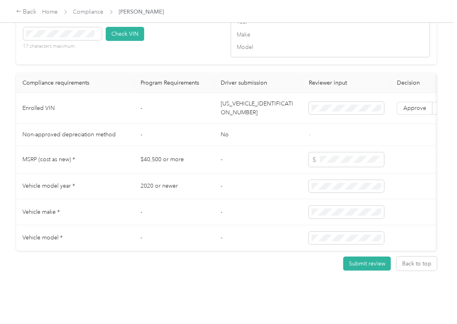
scroll to position [747, 0]
click at [250, 124] on td "[US_VEHICLE_IDENTIFICATION_NUMBER]" at bounding box center [258, 108] width 88 height 31
click at [195, 56] on div "VIN number 17 characters maximum Check VIN" at bounding box center [122, 37] width 199 height 38
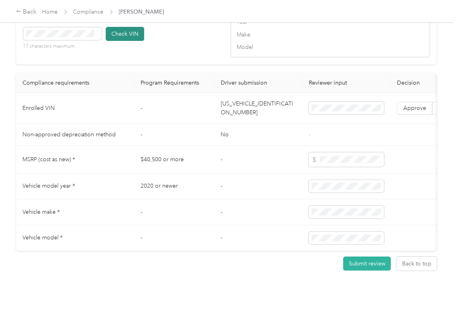
click at [123, 41] on button "Check VIN" at bounding box center [125, 34] width 38 height 14
click at [402, 115] on label "Approve" at bounding box center [415, 108] width 36 height 13
click at [410, 111] on span "Approve" at bounding box center [414, 108] width 23 height 7
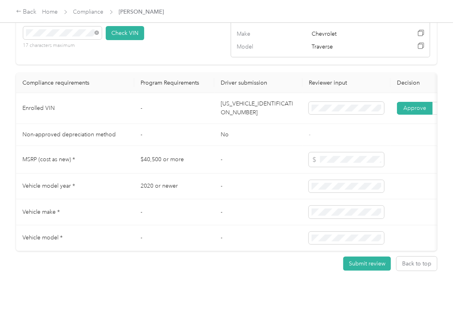
click at [260, 173] on td "-" at bounding box center [258, 160] width 88 height 28
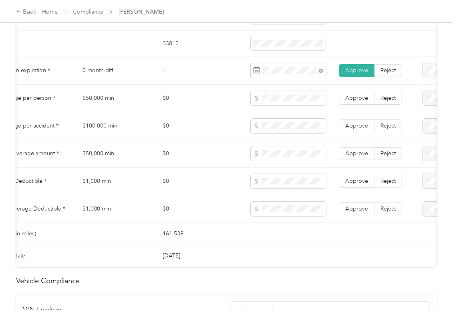
scroll to position [0, 60]
click at [98, 193] on td "$1,000 min" at bounding box center [114, 181] width 80 height 28
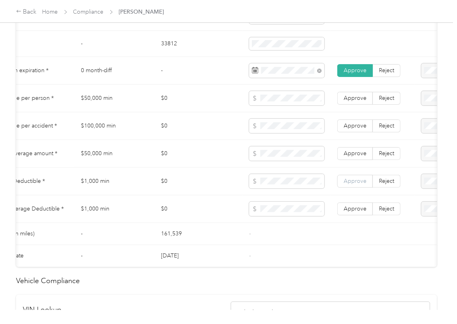
click at [356, 187] on label "Approve" at bounding box center [355, 181] width 36 height 13
click at [350, 212] on span "Approve" at bounding box center [355, 208] width 23 height 7
click at [390, 157] on span "Reject" at bounding box center [386, 153] width 15 height 7
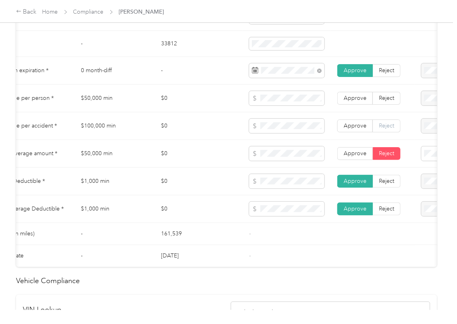
click at [386, 129] on label "Reject" at bounding box center [387, 125] width 28 height 13
click at [388, 101] on label "Reject" at bounding box center [387, 98] width 28 height 13
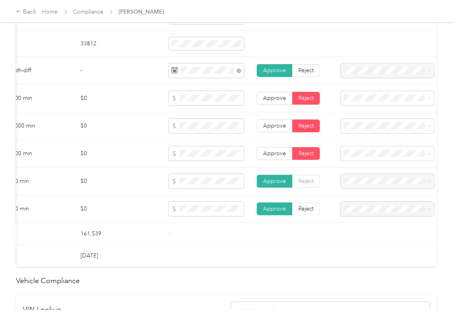
scroll to position [0, 148]
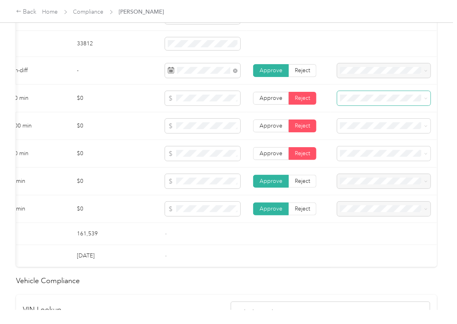
click at [359, 105] on span at bounding box center [383, 98] width 93 height 14
click at [361, 127] on span "Bodily Injury per person is missing from uploaded Insurance Policy doc" at bounding box center [372, 131] width 67 height 24
click at [362, 156] on span "Bodily Injury per accident is missing from uploaded Insurance Policy doc" at bounding box center [374, 159] width 70 height 24
click at [357, 186] on span "Property damage coverage is missing from uploaded Insurance Policy doc" at bounding box center [376, 187] width 75 height 24
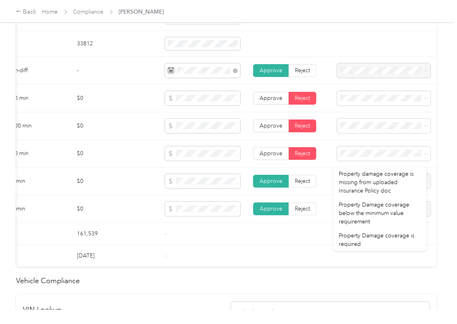
click at [121, 195] on td "$0" at bounding box center [114, 181] width 88 height 28
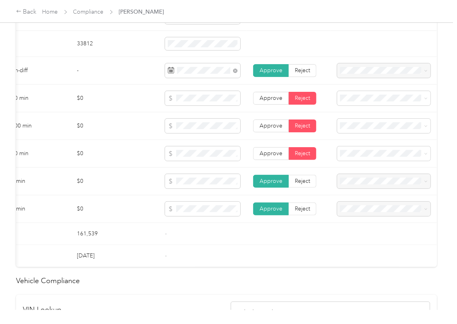
click at [236, 264] on td "-" at bounding box center [203, 256] width 88 height 22
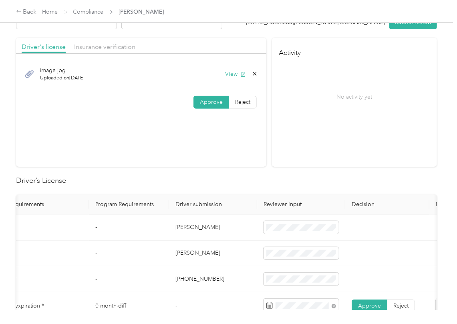
scroll to position [0, 0]
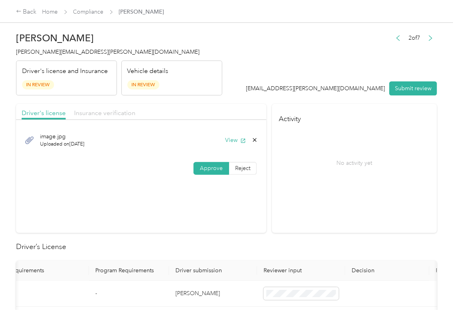
click at [101, 113] on span "Insurance verification" at bounding box center [104, 113] width 61 height 8
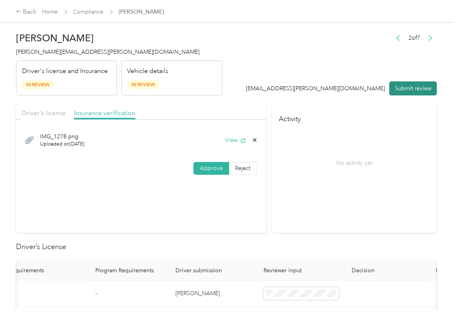
click at [405, 86] on button "Submit review" at bounding box center [413, 88] width 48 height 14
click at [55, 47] on div "[PERSON_NAME] [PERSON_NAME][EMAIL_ADDRESS][PERSON_NAME][DOMAIN_NAME] Driver's l…" at bounding box center [119, 61] width 206 height 67
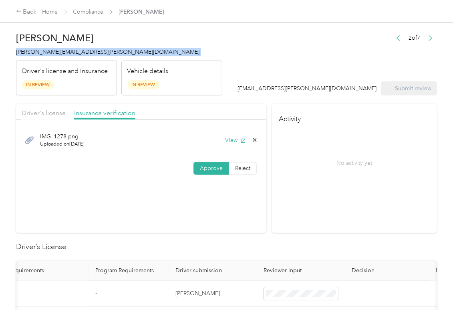
click at [55, 47] on div "[PERSON_NAME] [PERSON_NAME][EMAIL_ADDRESS][PERSON_NAME][DOMAIN_NAME] Driver's l…" at bounding box center [119, 61] width 206 height 67
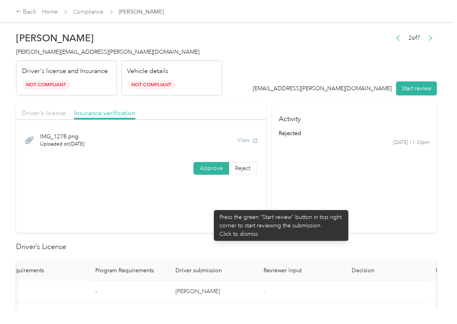
click at [220, 203] on section "Driver's license Insurance verification IMG_1278.png Uploaded on [DATE] View Ap…" at bounding box center [141, 168] width 250 height 129
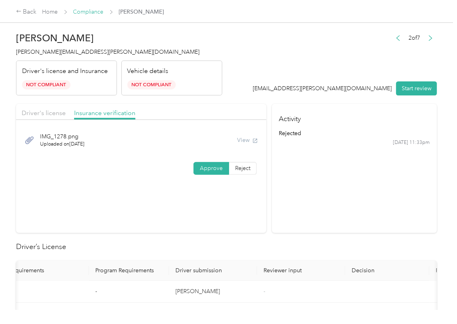
click at [93, 13] on link "Compliance" at bounding box center [88, 11] width 30 height 7
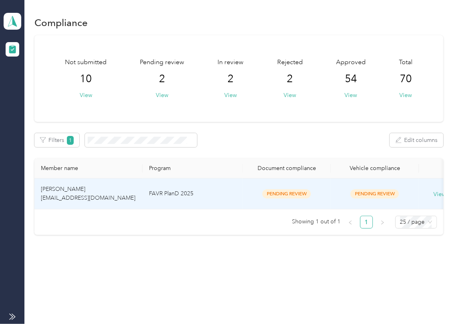
click at [64, 195] on span "[PERSON_NAME] [EMAIL_ADDRESS][DOMAIN_NAME]" at bounding box center [88, 193] width 95 height 16
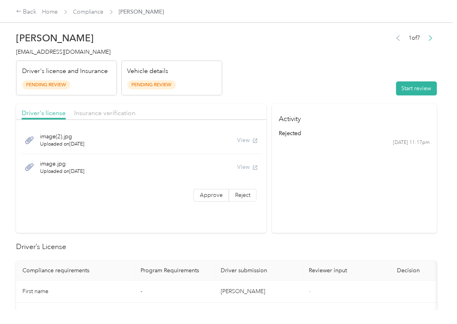
click at [342, 228] on section "Activity rejected [DATE] 11:17pm" at bounding box center [354, 168] width 165 height 129
drag, startPoint x: 408, startPoint y: 84, endPoint x: 401, endPoint y: 79, distance: 8.4
click at [409, 83] on button "Start review" at bounding box center [416, 88] width 41 height 14
drag, startPoint x: 337, startPoint y: 50, endPoint x: 241, endPoint y: 154, distance: 141.1
click at [336, 50] on header "[PERSON_NAME] [EMAIL_ADDRESS][DOMAIN_NAME] Driver's license and Insurance Pendi…" at bounding box center [226, 61] width 421 height 67
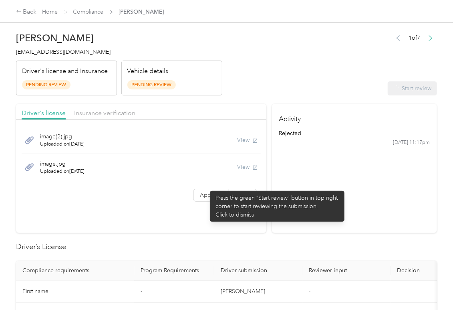
click at [206, 187] on div "image(2).jpg Uploaded on [DATE] View image.jpg Uploaded on [DATE] View Approve …" at bounding box center [141, 165] width 250 height 83
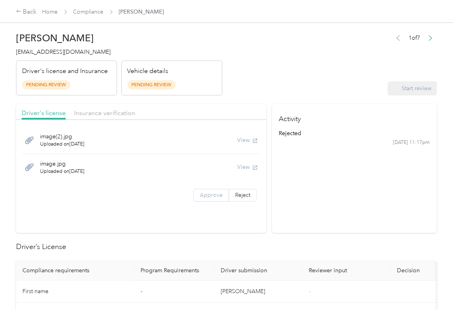
click at [203, 194] on span "Approve" at bounding box center [211, 194] width 23 height 7
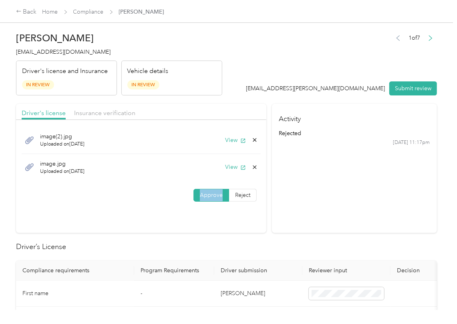
click at [203, 194] on span "Approve" at bounding box center [211, 194] width 23 height 7
click at [233, 135] on div "image(2).jpg Uploaded on [DATE] View" at bounding box center [141, 140] width 239 height 27
click at [233, 140] on button "View" at bounding box center [235, 140] width 21 height 8
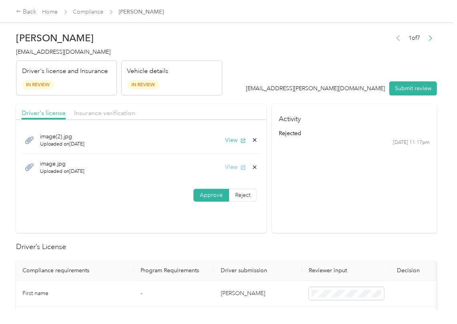
click at [233, 167] on button "View" at bounding box center [235, 167] width 21 height 8
drag, startPoint x: 220, startPoint y: 108, endPoint x: 157, endPoint y: 110, distance: 62.9
click at [220, 107] on div "Driver's license Insurance verification" at bounding box center [141, 112] width 250 height 16
click at [122, 113] on span "Insurance verification" at bounding box center [104, 113] width 61 height 8
click at [106, 113] on span "Insurance verification" at bounding box center [104, 113] width 61 height 8
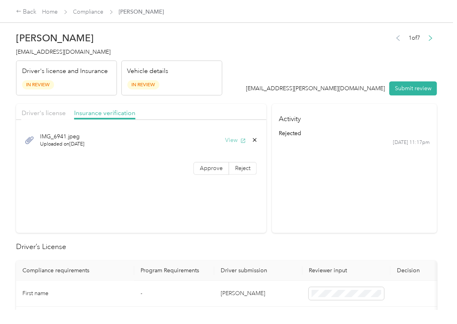
click at [225, 139] on button "View" at bounding box center [235, 140] width 21 height 8
click at [211, 169] on span "Approve" at bounding box center [211, 168] width 23 height 7
click at [271, 88] on header "[PERSON_NAME] [EMAIL_ADDRESS][DOMAIN_NAME] Driver's license and Insurance In Re…" at bounding box center [226, 61] width 421 height 67
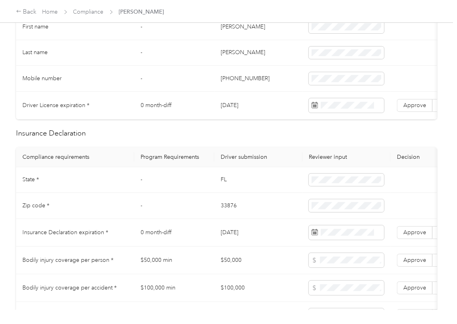
scroll to position [267, 0]
click at [220, 183] on td "FL" at bounding box center [258, 180] width 88 height 26
click at [310, 186] on span at bounding box center [346, 179] width 75 height 13
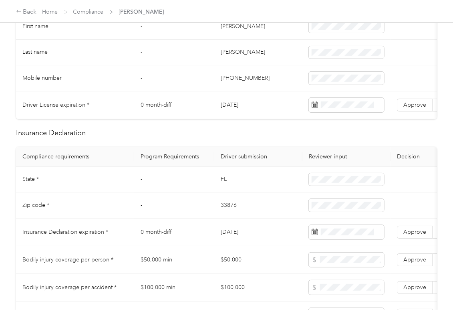
click at [232, 215] on td "33876" at bounding box center [258, 205] width 88 height 26
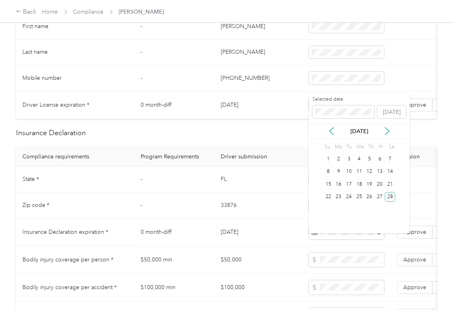
click at [237, 179] on td "FL" at bounding box center [258, 180] width 88 height 26
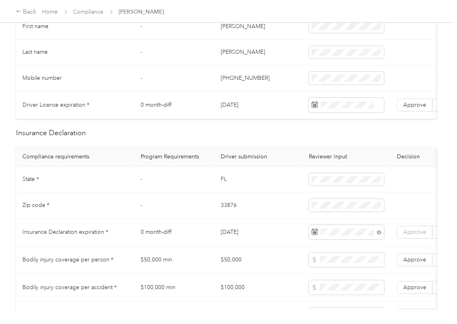
click at [399, 237] on label "Approve" at bounding box center [415, 231] width 36 height 13
click at [234, 214] on td "33876" at bounding box center [258, 205] width 88 height 26
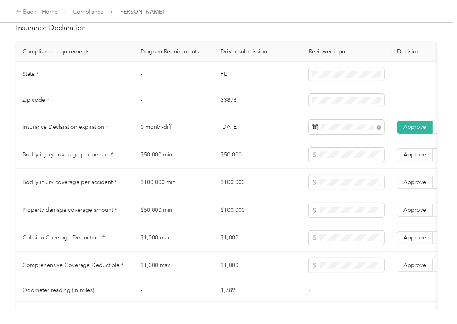
scroll to position [641, 0]
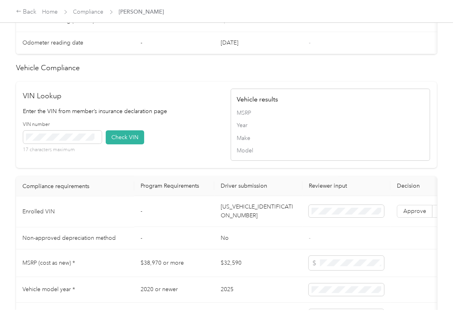
click at [257, 227] on td "[US_VEHICLE_IDENTIFICATION_NUMBER]" at bounding box center [258, 211] width 88 height 31
drag, startPoint x: 192, startPoint y: 135, endPoint x: 95, endPoint y: 152, distance: 98.5
click at [192, 135] on div "VIN Lookup Enter the VIN from member’s insurance declaration page VIN number 17…" at bounding box center [122, 124] width 199 height 68
click at [83, 143] on span at bounding box center [62, 137] width 78 height 13
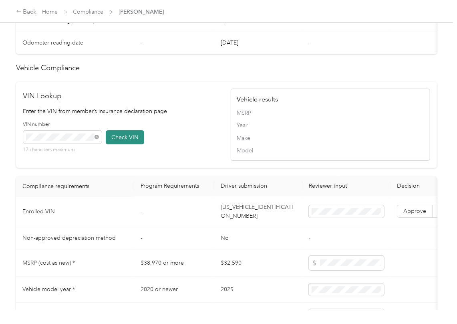
click at [124, 144] on button "Check VIN" at bounding box center [125, 137] width 38 height 14
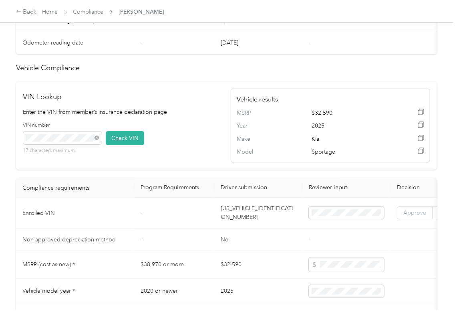
click at [407, 219] on label "Approve" at bounding box center [415, 213] width 36 height 13
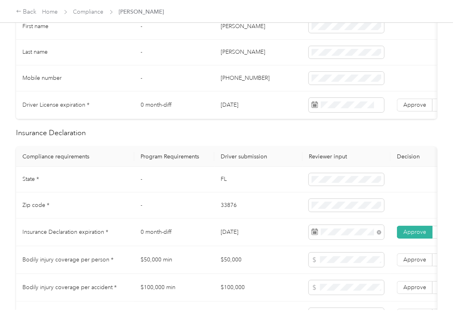
scroll to position [213, 0]
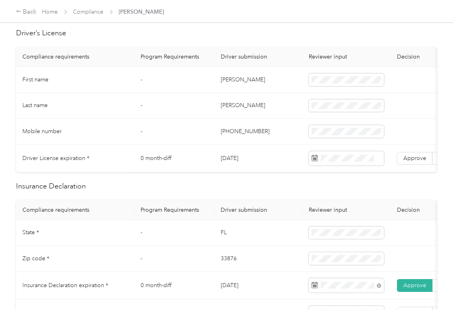
click at [234, 158] on td "[DATE]" at bounding box center [258, 159] width 88 height 28
click at [417, 159] on span "Approve" at bounding box center [414, 158] width 23 height 7
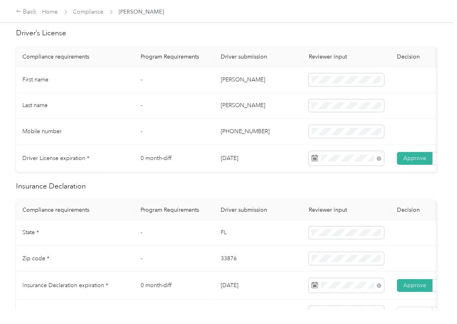
drag, startPoint x: 246, startPoint y: 184, endPoint x: 270, endPoint y: 184, distance: 24.0
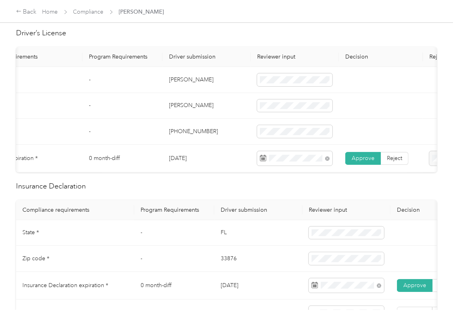
scroll to position [0, 53]
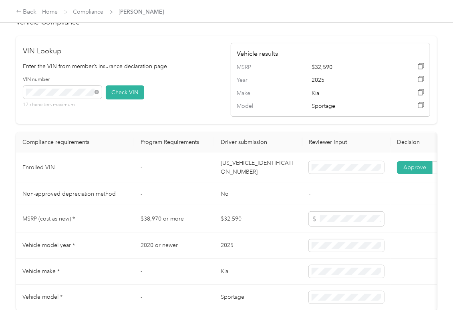
scroll to position [779, 0]
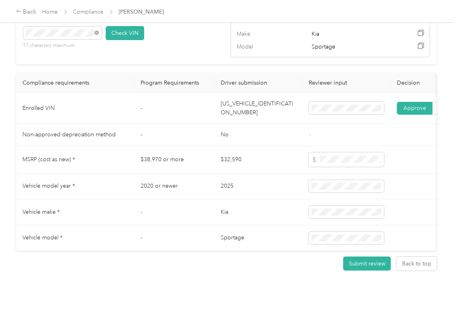
click at [250, 96] on td "[US_VEHICLE_IDENTIFICATION_NUMBER]" at bounding box center [258, 108] width 88 height 31
click at [251, 95] on td "[US_VEHICLE_IDENTIFICATION_NUMBER]" at bounding box center [258, 108] width 88 height 31
click at [241, 93] on td "[US_VEHICLE_IDENTIFICATION_NUMBER]" at bounding box center [258, 108] width 88 height 31
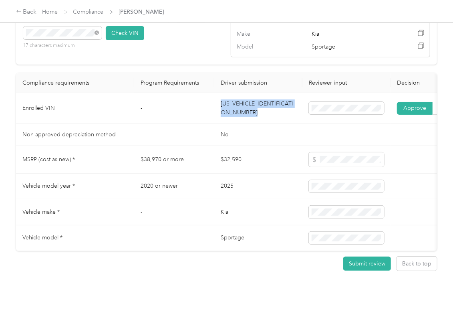
click at [241, 93] on td "[US_VEHICLE_IDENTIFICATION_NUMBER]" at bounding box center [258, 108] width 88 height 31
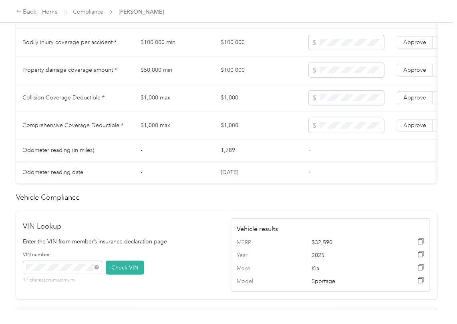
scroll to position [459, 0]
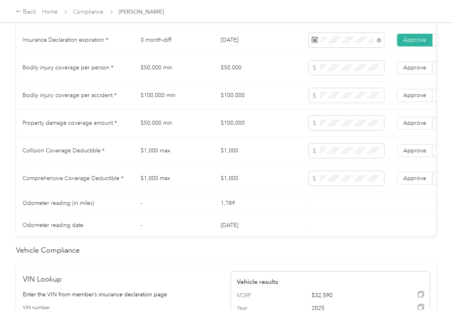
click at [220, 82] on td "$50,000" at bounding box center [258, 68] width 88 height 28
click at [226, 74] on td "$50,000" at bounding box center [258, 68] width 88 height 28
click at [244, 105] on td "$100,000" at bounding box center [258, 96] width 88 height 28
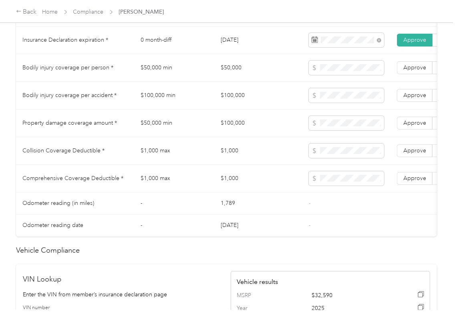
click at [244, 105] on td "$100,000" at bounding box center [258, 96] width 88 height 28
click at [231, 159] on td "$1,000" at bounding box center [258, 151] width 88 height 28
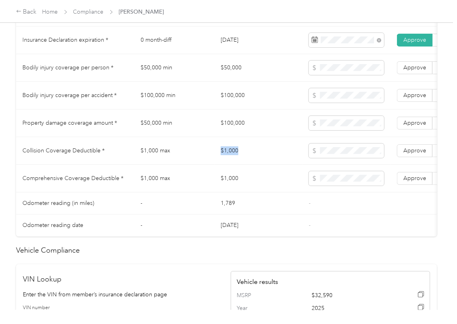
click at [231, 159] on td "$1,000" at bounding box center [258, 151] width 88 height 28
click at [339, 158] on span at bounding box center [346, 150] width 75 height 14
drag, startPoint x: 418, startPoint y: 186, endPoint x: 419, endPoint y: 174, distance: 12.4
click at [419, 181] on span "Approve" at bounding box center [414, 178] width 23 height 7
click at [420, 154] on span "Approve" at bounding box center [414, 150] width 23 height 7
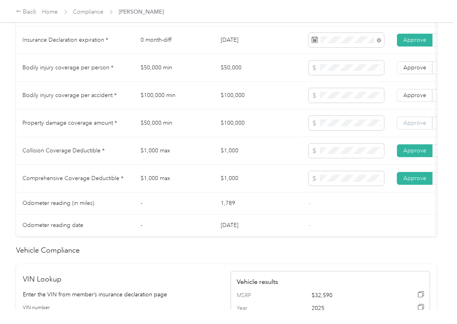
click at [422, 126] on span "Approve" at bounding box center [414, 122] width 23 height 7
drag, startPoint x: 411, startPoint y: 99, endPoint x: 412, endPoint y: 74, distance: 24.8
click at [411, 98] on label "Approve" at bounding box center [415, 95] width 36 height 13
click at [412, 71] on span "Approve" at bounding box center [414, 67] width 23 height 7
click at [412, 100] on label "Approve" at bounding box center [415, 95] width 36 height 13
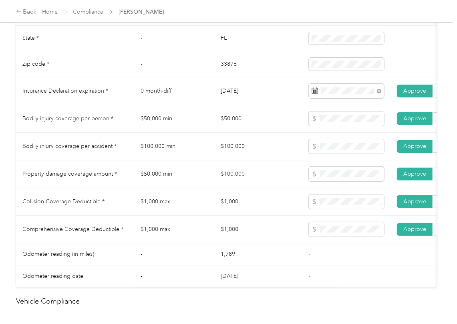
scroll to position [245, 0]
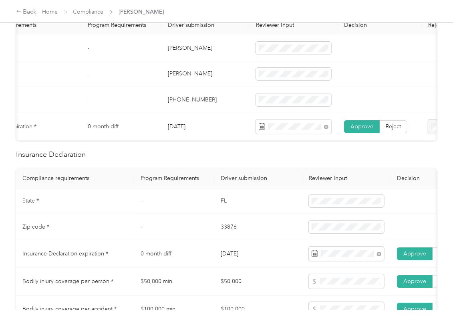
click at [217, 229] on td "33876" at bounding box center [258, 227] width 88 height 26
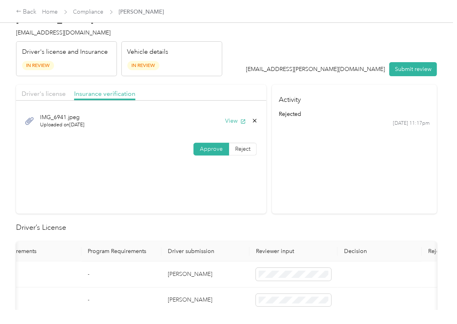
scroll to position [0, 0]
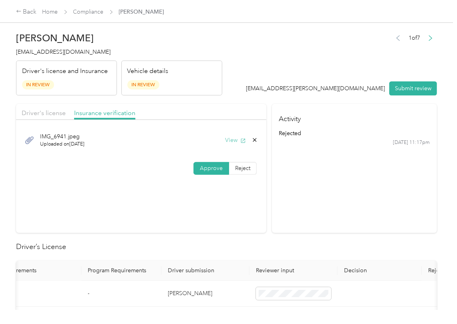
click at [231, 144] on button "View" at bounding box center [235, 140] width 21 height 8
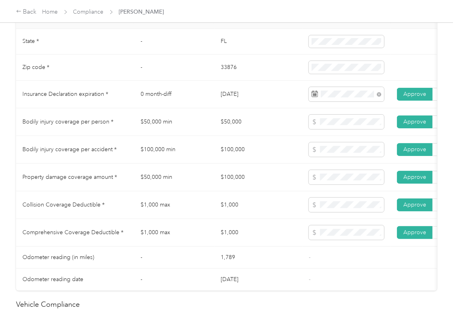
scroll to position [427, 0]
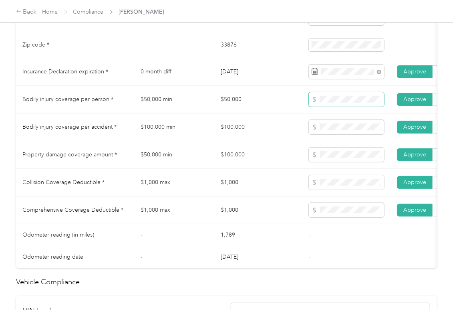
click at [328, 103] on span at bounding box center [346, 99] width 75 height 14
click at [315, 107] on span at bounding box center [346, 99] width 75 height 14
click at [300, 136] on tr "Bodily injury coverage per accident * $100,000 min $100,000 Approve Reject" at bounding box center [298, 127] width 565 height 28
click at [298, 164] on tr "Property damage coverage amount * $50,000 min $100,000 Approve Reject" at bounding box center [298, 155] width 565 height 28
click at [245, 189] on td "$1,000" at bounding box center [258, 183] width 88 height 28
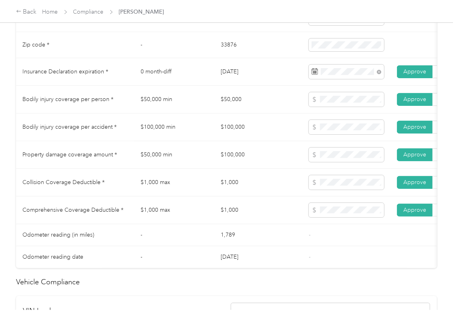
click at [210, 169] on td "$50,000 min" at bounding box center [174, 155] width 80 height 28
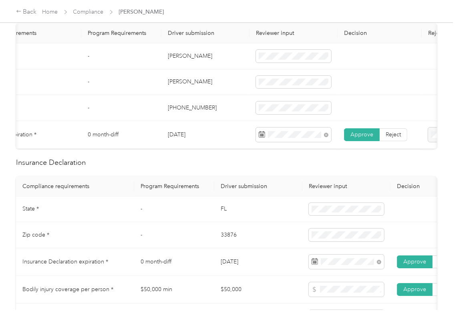
scroll to position [0, 0]
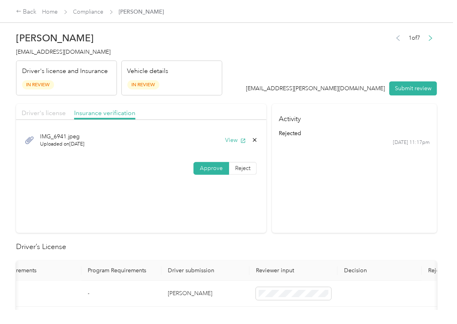
click at [46, 112] on span "Driver's license" at bounding box center [44, 113] width 44 height 8
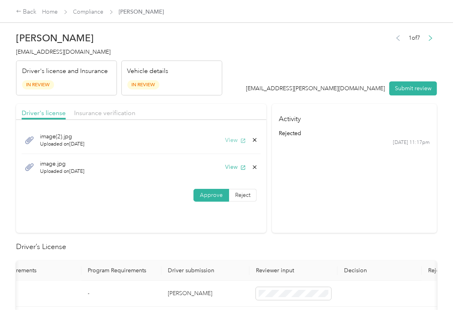
click at [231, 137] on button "View" at bounding box center [235, 140] width 21 height 8
click at [236, 167] on button "View" at bounding box center [235, 167] width 21 height 8
click at [402, 88] on button "Submit review" at bounding box center [413, 88] width 48 height 14
click at [45, 53] on span "[EMAIL_ADDRESS][DOMAIN_NAME]" at bounding box center [63, 51] width 95 height 7
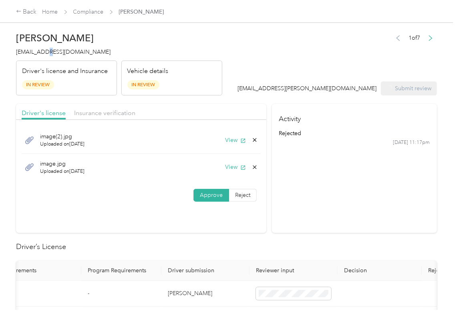
click at [45, 53] on span "[EMAIL_ADDRESS][DOMAIN_NAME]" at bounding box center [63, 51] width 95 height 7
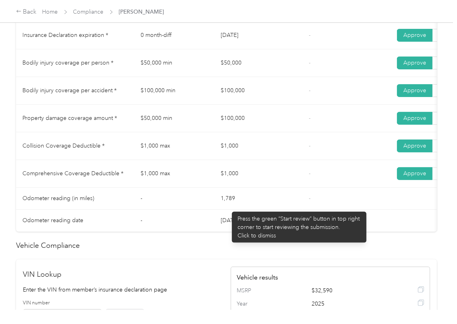
scroll to position [374, 0]
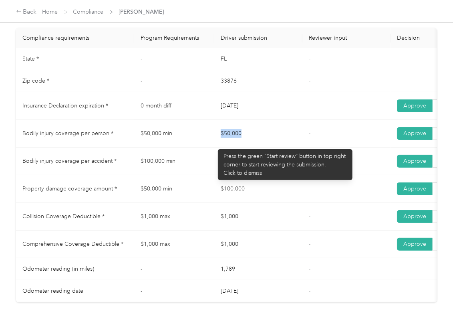
drag, startPoint x: 214, startPoint y: 145, endPoint x: 239, endPoint y: 180, distance: 43.2
click at [259, 144] on tr "Bodily injury coverage per person * $50,000 min $50,000 - Approve Reject" at bounding box center [298, 134] width 565 height 28
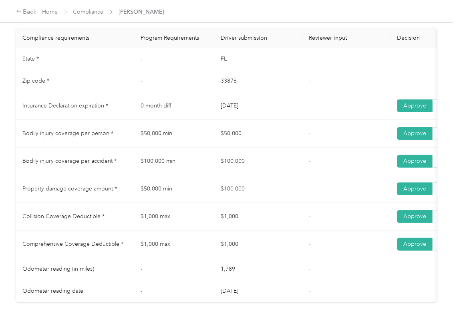
click at [238, 175] on td "$100,000" at bounding box center [258, 161] width 88 height 28
click at [228, 189] on td "$100,000" at bounding box center [258, 189] width 88 height 28
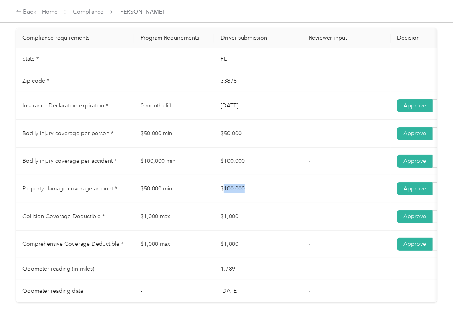
click at [228, 189] on td "$100,000" at bounding box center [258, 189] width 88 height 28
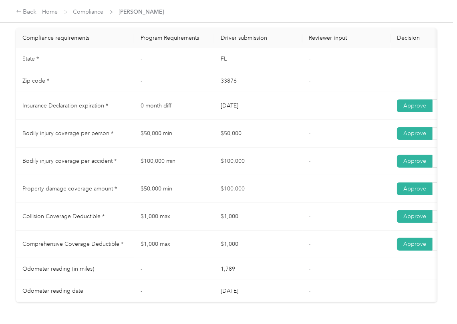
click at [238, 220] on td "$1,000" at bounding box center [258, 217] width 88 height 28
click at [223, 258] on td "$1,000" at bounding box center [258, 244] width 88 height 28
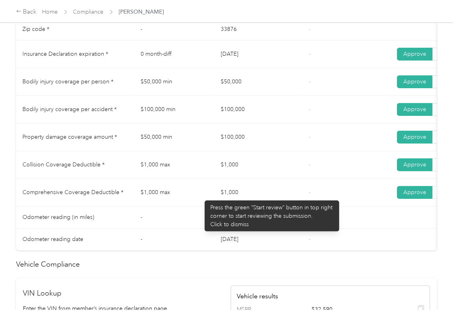
scroll to position [422, 0]
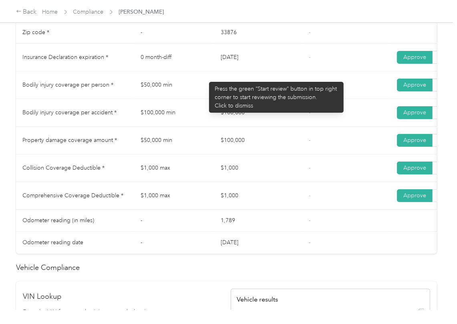
drag, startPoint x: 205, startPoint y: 78, endPoint x: 227, endPoint y: 95, distance: 28.0
click at [263, 71] on tr "Insurance Declaration expiration * 0 month-diff [DATE] - Approve Reject" at bounding box center [298, 58] width 565 height 28
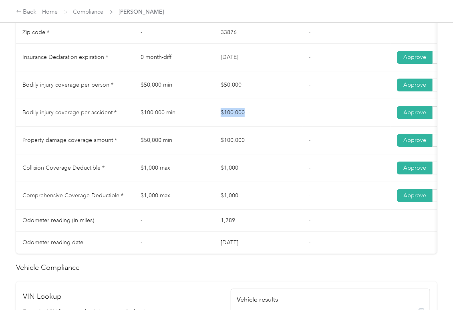
drag, startPoint x: 209, startPoint y: 109, endPoint x: 256, endPoint y: 111, distance: 47.7
click at [256, 111] on tr "Bodily injury coverage per accident * $100,000 min $100,000 - Approve Reject" at bounding box center [298, 113] width 565 height 28
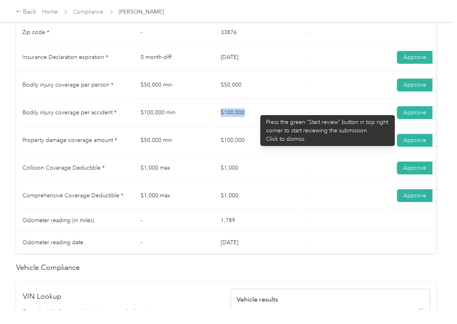
click at [256, 111] on td "$100,000" at bounding box center [258, 113] width 88 height 28
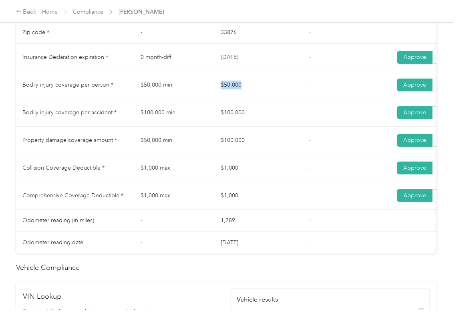
drag, startPoint x: 213, startPoint y: 92, endPoint x: 247, endPoint y: 92, distance: 33.6
click at [247, 92] on tr "Bodily injury coverage per person * $50,000 min $50,000 - Approve Reject" at bounding box center [298, 85] width 565 height 28
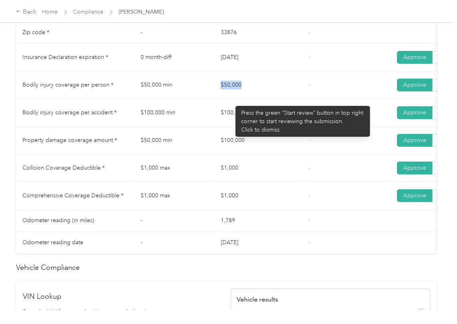
click at [231, 99] on td "$50,000" at bounding box center [258, 85] width 88 height 28
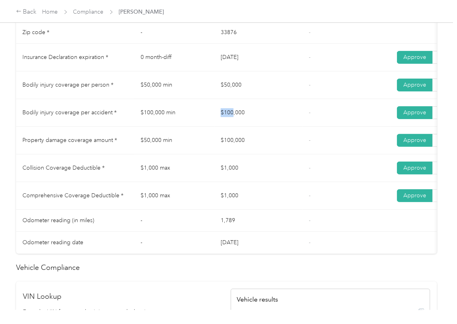
drag, startPoint x: 209, startPoint y: 120, endPoint x: 236, endPoint y: 121, distance: 26.8
click at [236, 121] on tr "Bodily injury coverage per accident * $100,000 min $100,000 - Approve Reject" at bounding box center [298, 113] width 565 height 28
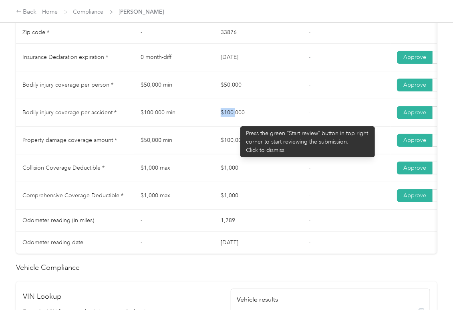
click at [236, 124] on td "$100,000" at bounding box center [258, 113] width 88 height 28
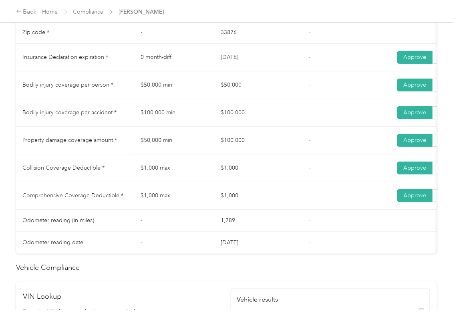
click at [227, 145] on td "$100,000" at bounding box center [258, 141] width 88 height 28
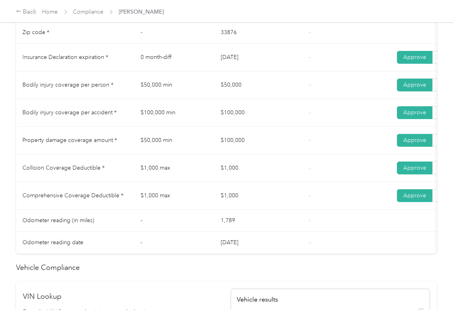
click at [234, 171] on td "$1,000" at bounding box center [258, 168] width 88 height 28
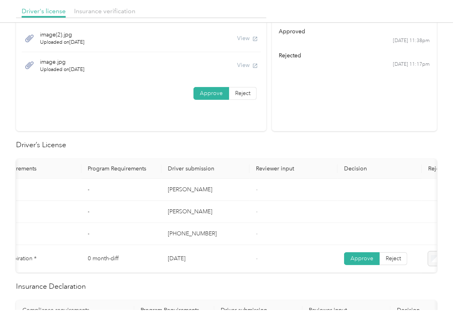
scroll to position [0, 0]
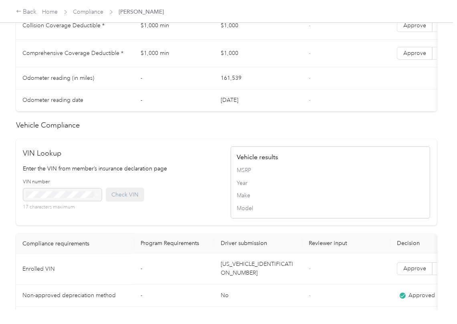
scroll to position [313, 0]
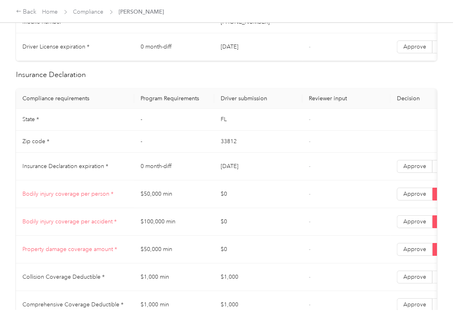
click at [230, 205] on td "$0" at bounding box center [258, 194] width 88 height 28
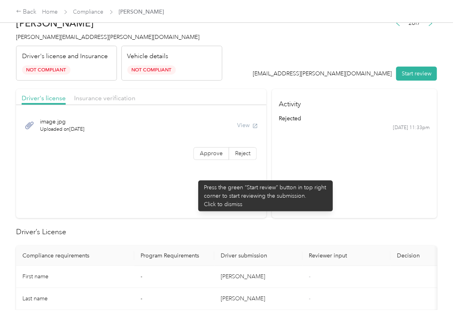
scroll to position [0, 0]
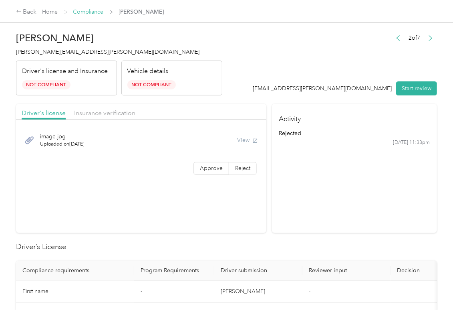
click at [83, 15] on link "Compliance" at bounding box center [88, 11] width 30 height 7
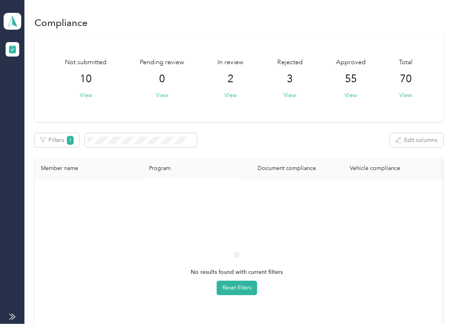
click at [261, 151] on div "Not submitted 10 View Pending review 0 View In review 2 View Rejected 3 View Ap…" at bounding box center [238, 208] width 409 height 347
click at [5, 23] on span at bounding box center [13, 21] width 18 height 17
click at [39, 93] on div "You’re signed in as [EMAIL_ADDRESS][PERSON_NAME][DOMAIN_NAME] Team dashboard Lo…" at bounding box center [111, 65] width 214 height 64
click at [14, 12] on div "[PERSON_NAME] Distributors Team dashboard" at bounding box center [13, 21] width 18 height 28
click at [37, 84] on div "Log out" at bounding box center [25, 83] width 31 height 8
